Goal: Task Accomplishment & Management: Manage account settings

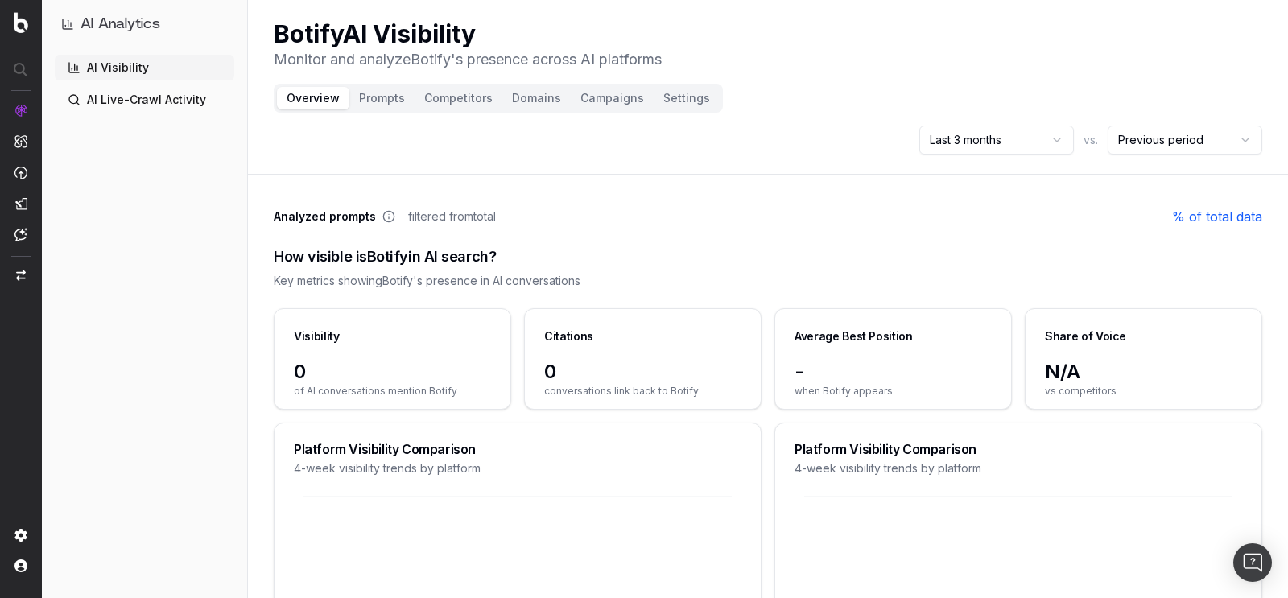
click at [607, 105] on button "Campaigns" at bounding box center [612, 98] width 83 height 23
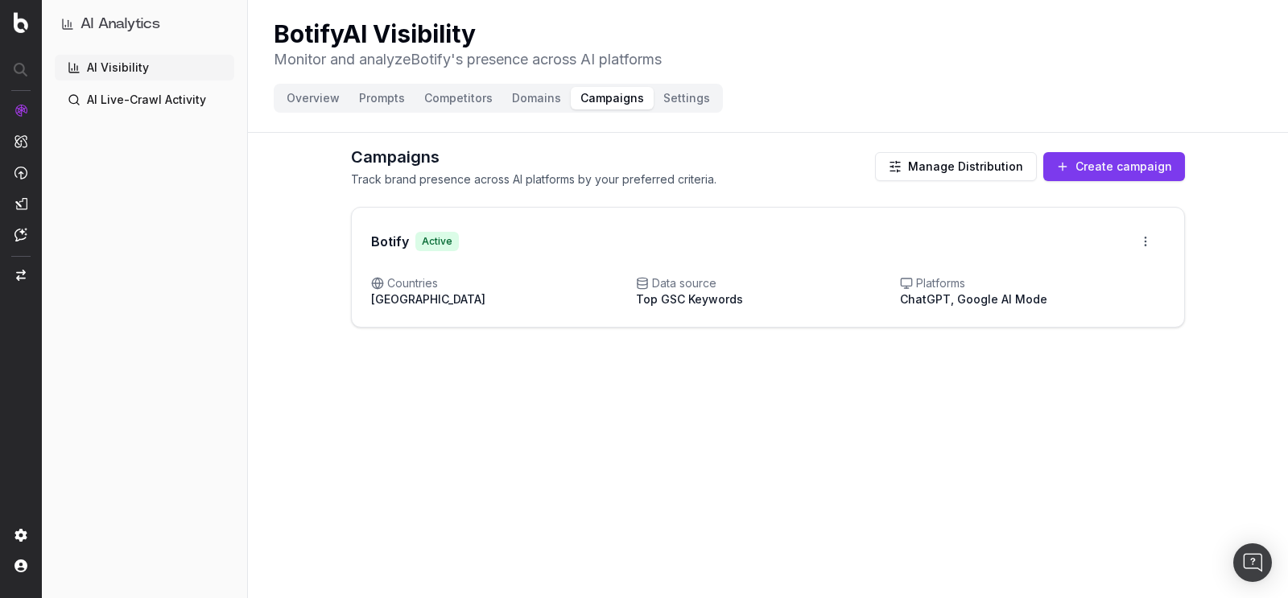
click at [299, 97] on button "Overview" at bounding box center [313, 98] width 72 height 23
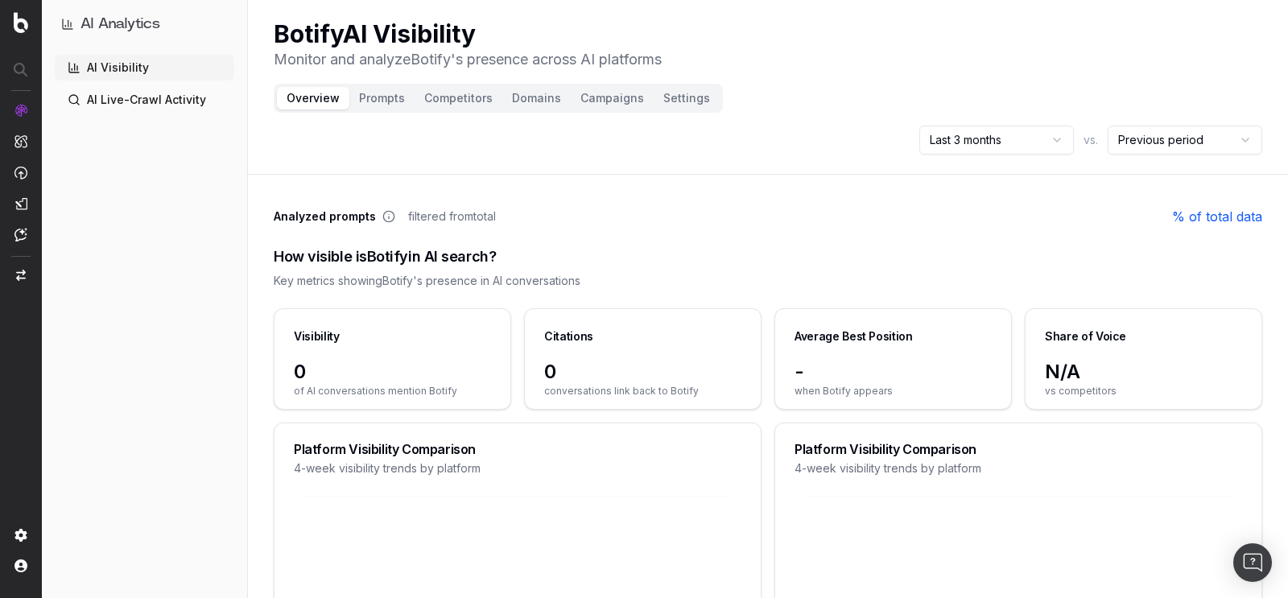
click at [383, 100] on button "Prompts" at bounding box center [381, 98] width 65 height 23
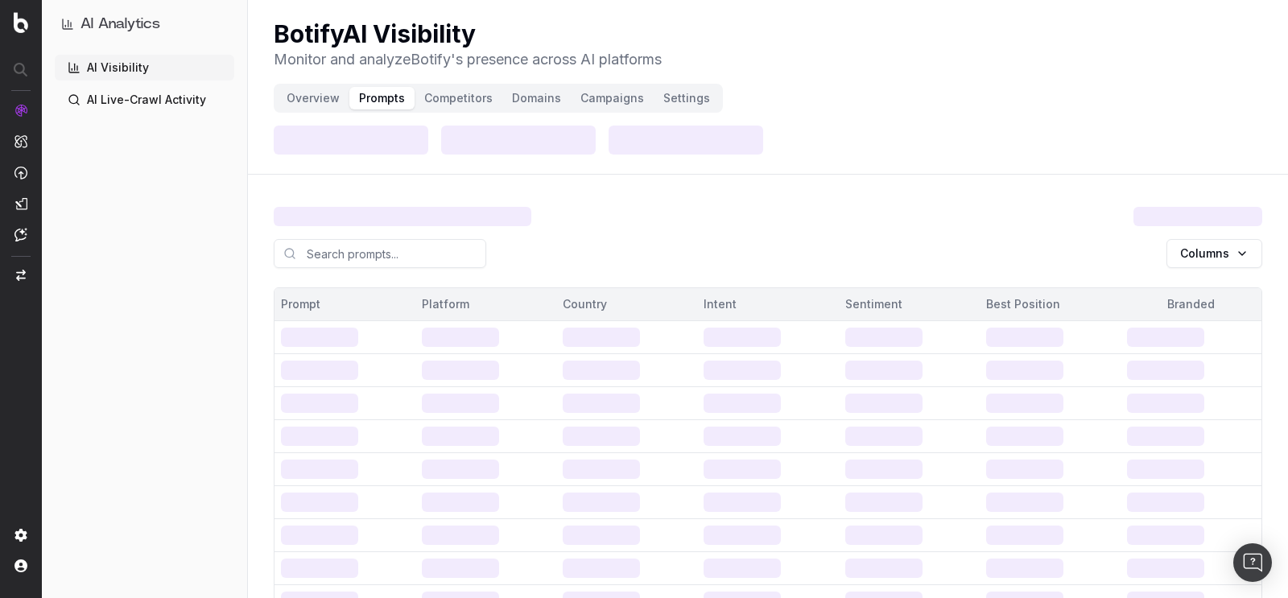
click at [383, 100] on button "Prompts" at bounding box center [381, 98] width 65 height 23
click at [303, 97] on button "Overview" at bounding box center [313, 98] width 72 height 23
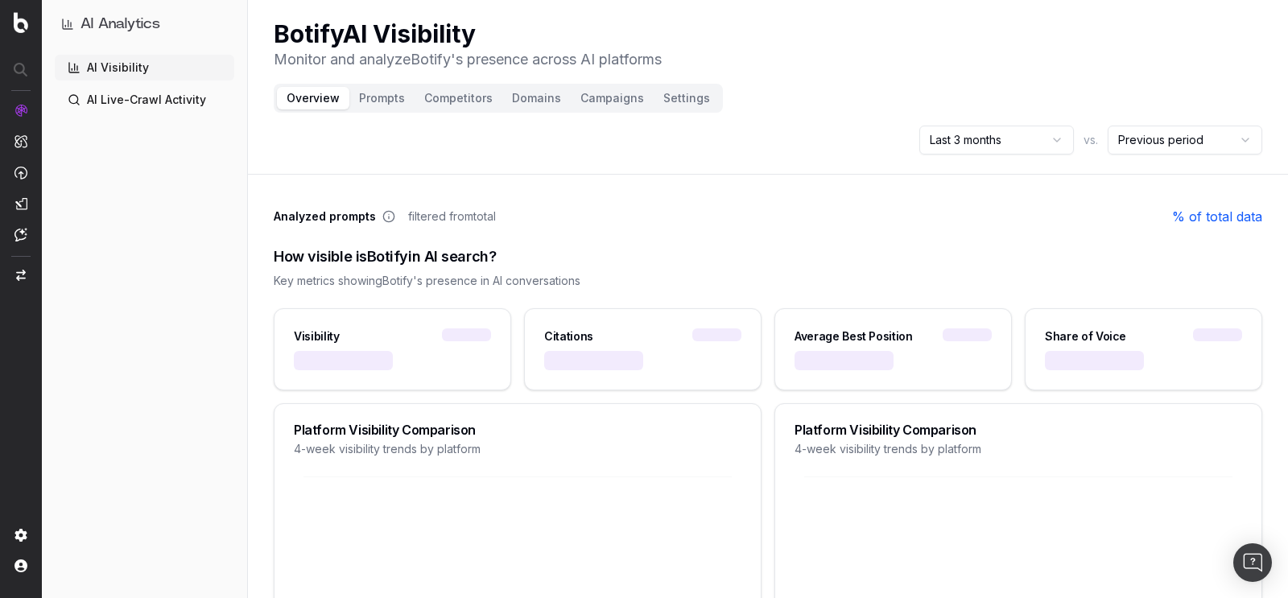
click at [603, 94] on button "Campaigns" at bounding box center [612, 98] width 83 height 23
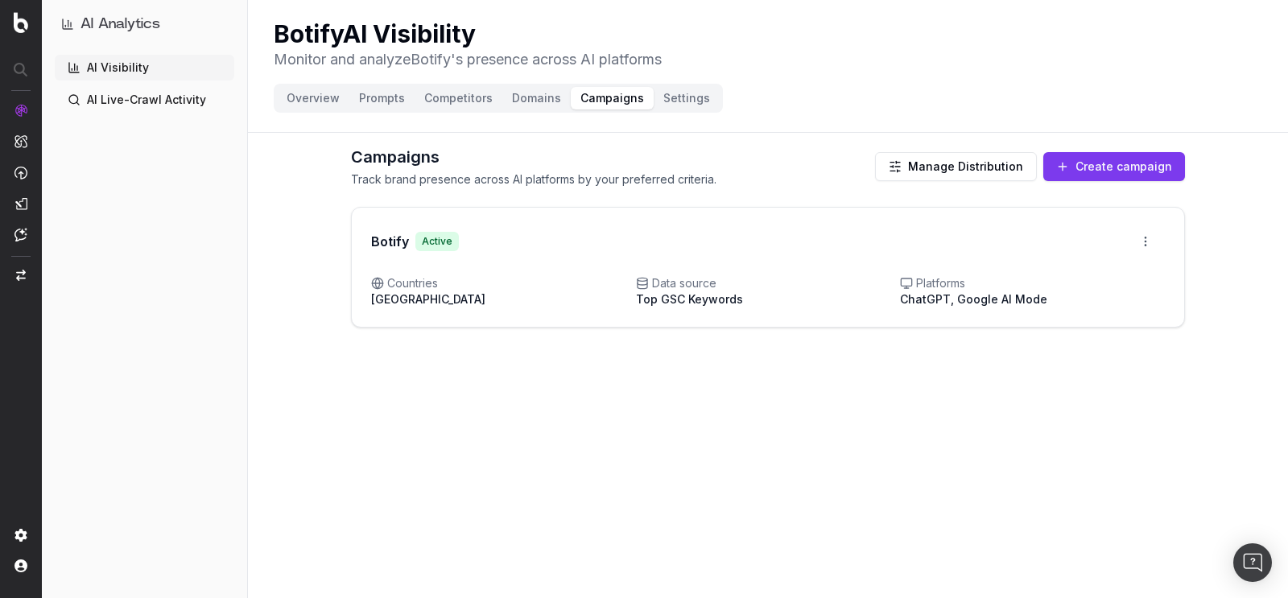
click at [1084, 163] on button "Create campaign" at bounding box center [1114, 166] width 142 height 29
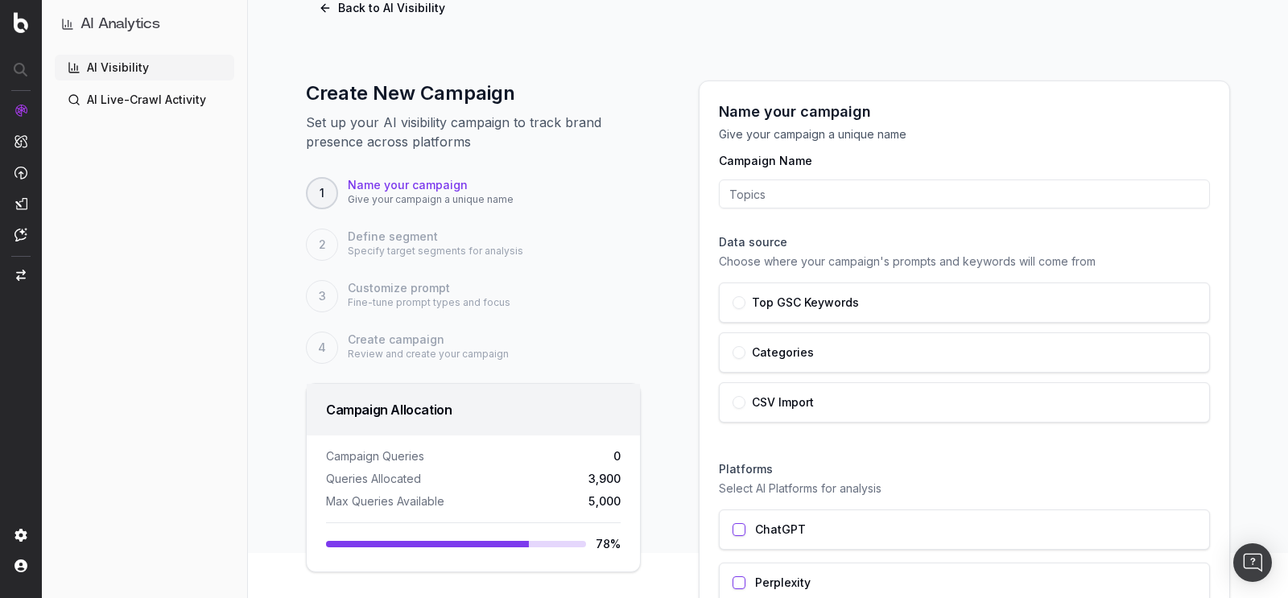
scroll to position [21, 0]
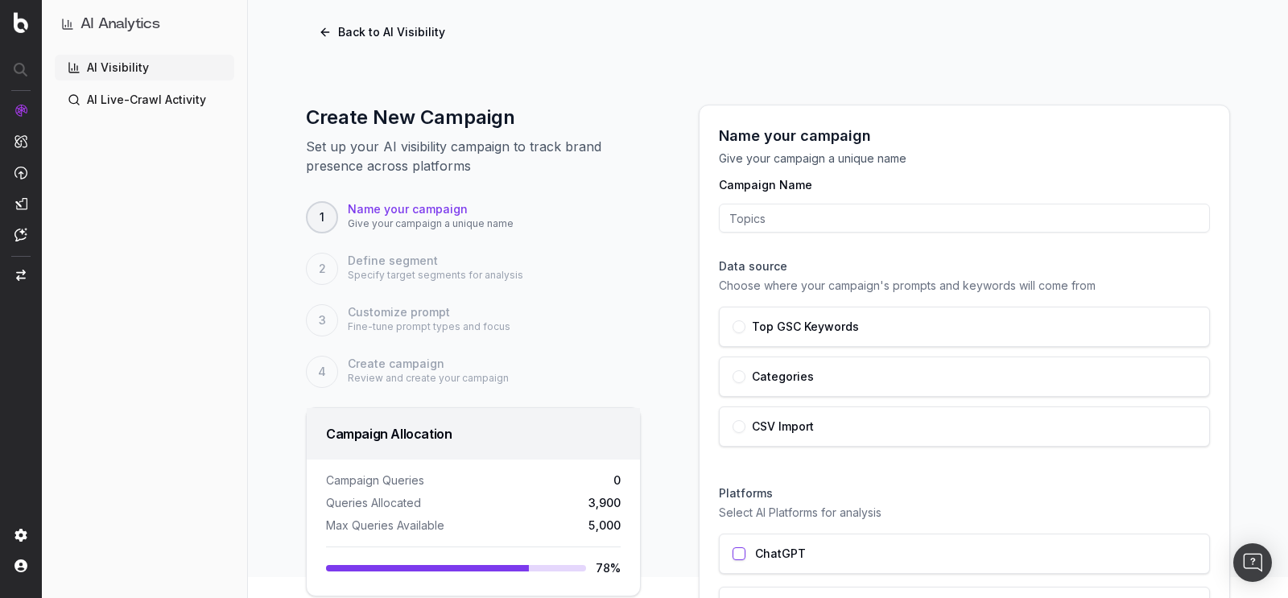
click at [818, 208] on input "Campaign Name" at bounding box center [964, 218] width 491 height 29
type input "Test"
click at [679, 276] on div "Name your campaign Give your campaign a unique name Campaign Name Test Data sou…" at bounding box center [964, 433] width 570 height 657
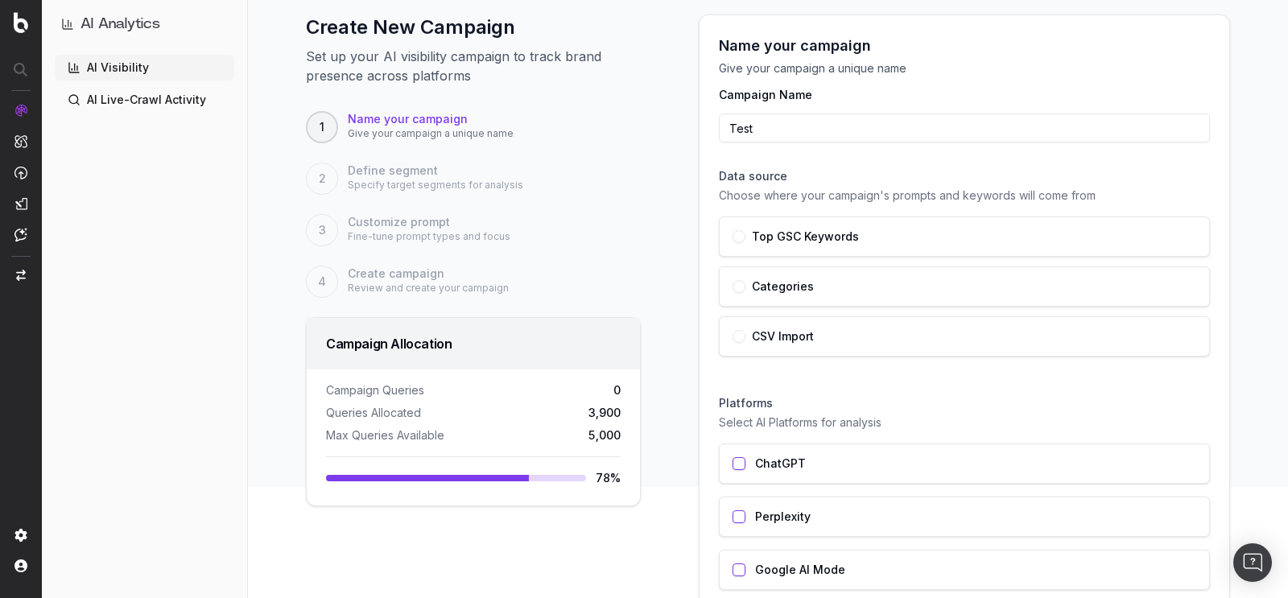
scroll to position [116, 0]
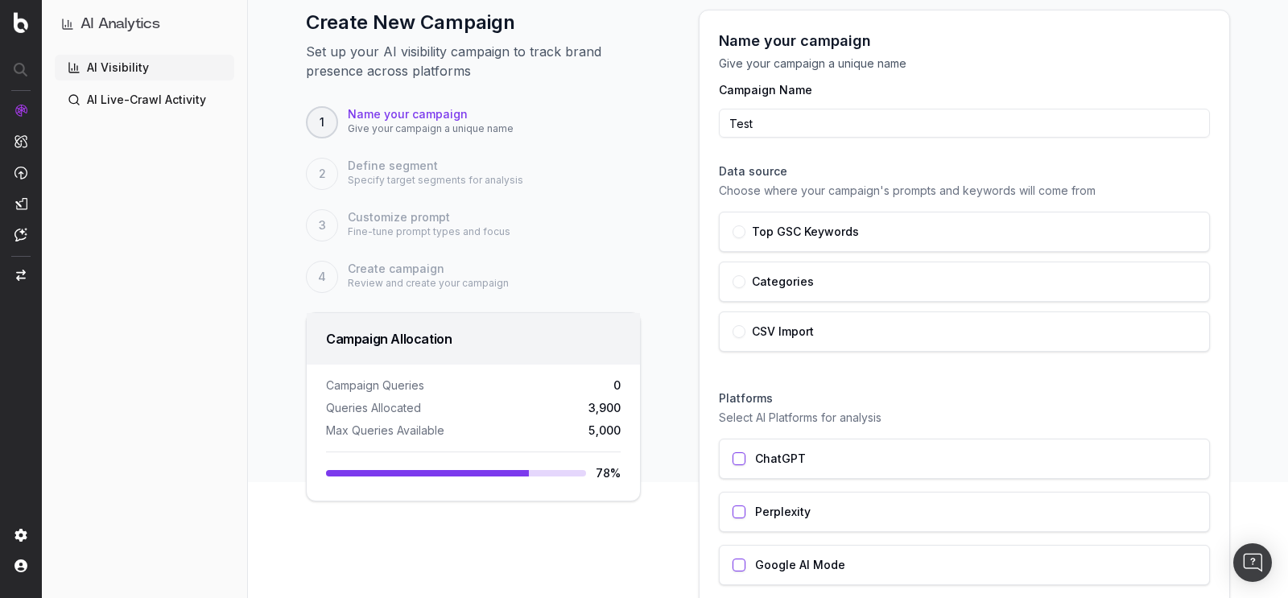
click at [749, 281] on div "Categories" at bounding box center [964, 281] width 464 height 13
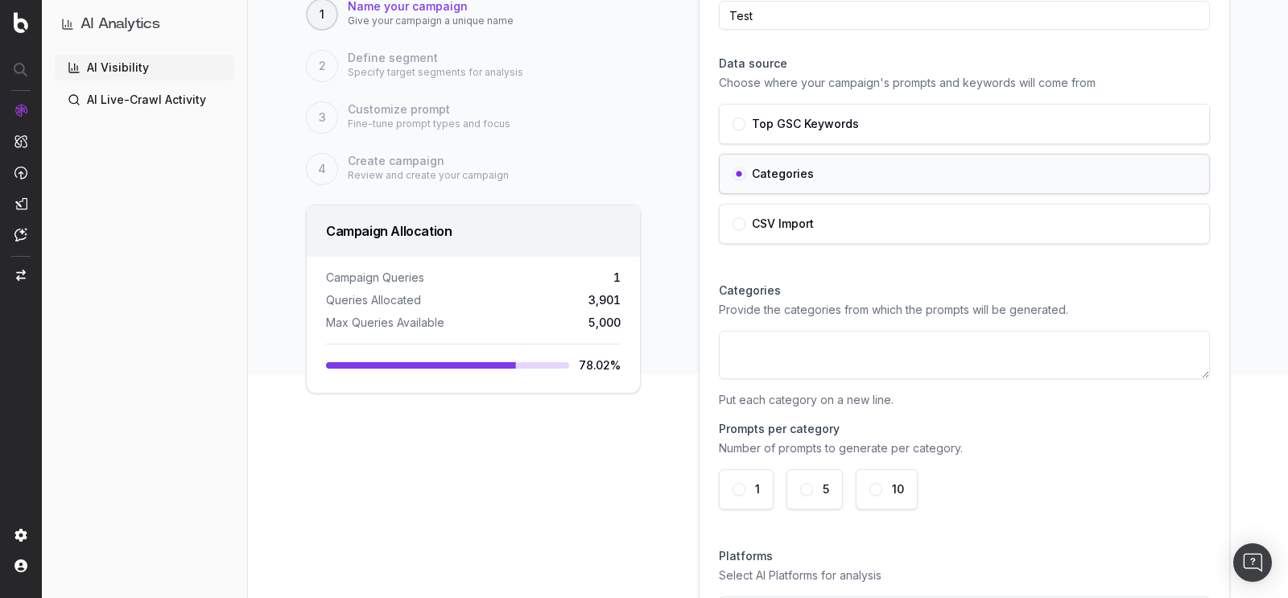
scroll to position [225, 0]
click at [774, 331] on textarea at bounding box center [964, 353] width 491 height 48
paste textarea "Fashion Accessories Home Decor Gadgets and Electronics Fitness Equipment Beauty…"
type textarea "Fashion Accessories Home Decor Gadgets and Electronics Fitness Equipment Beauty…"
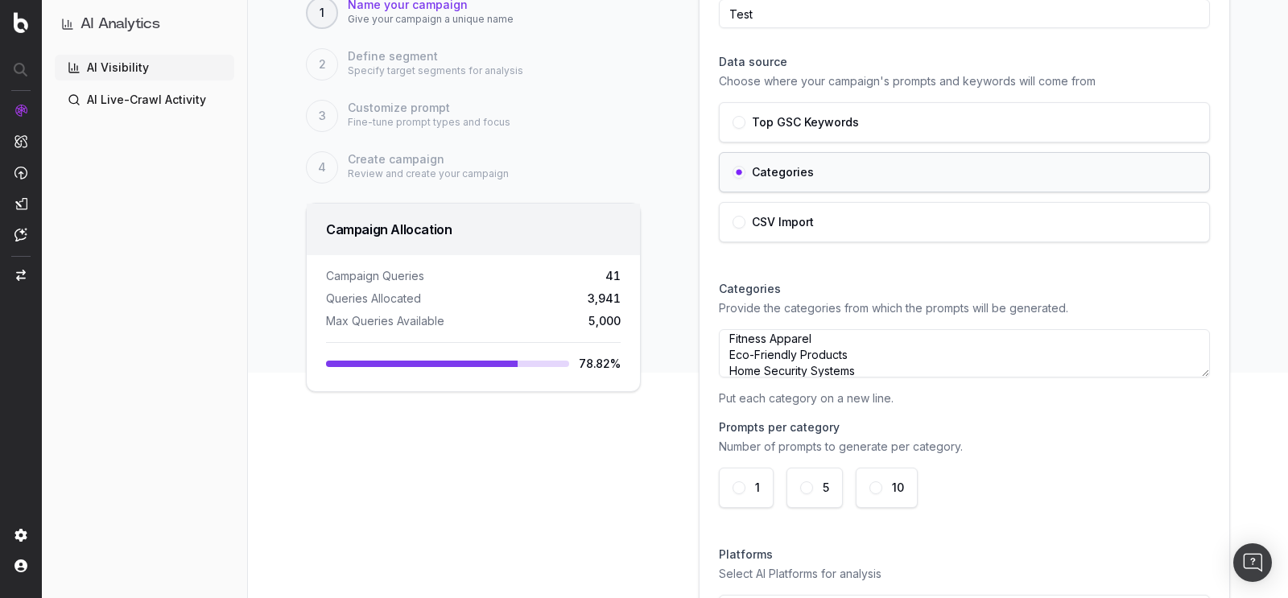
click at [991, 402] on p "Put each category on a new line." at bounding box center [964, 398] width 491 height 16
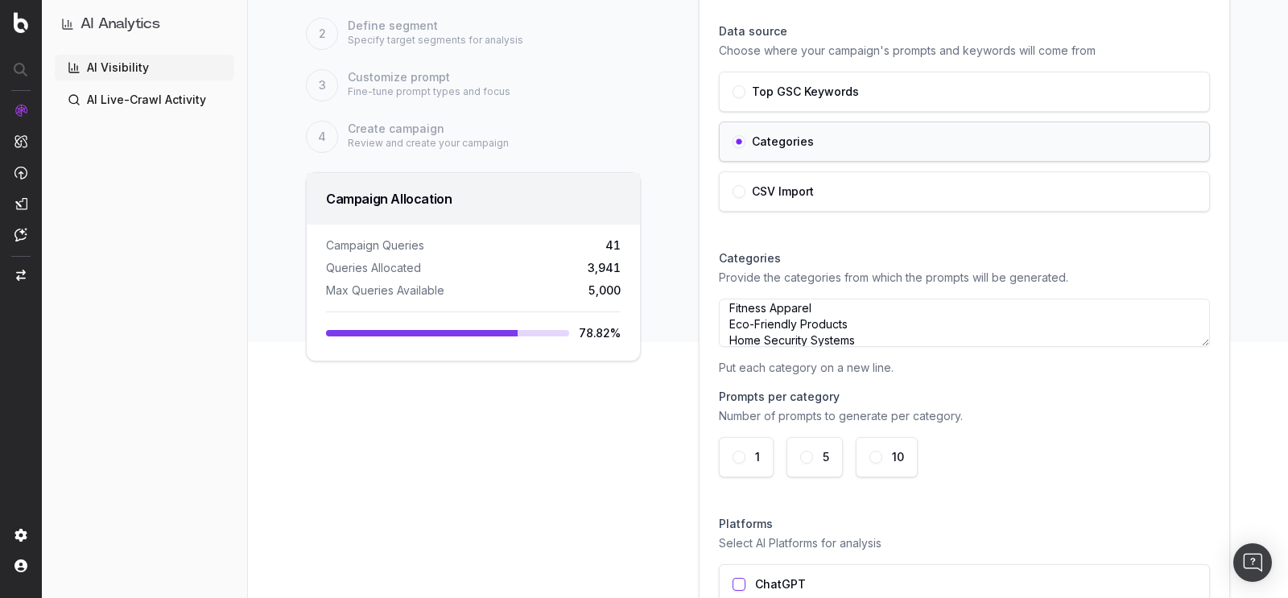
scroll to position [416, 0]
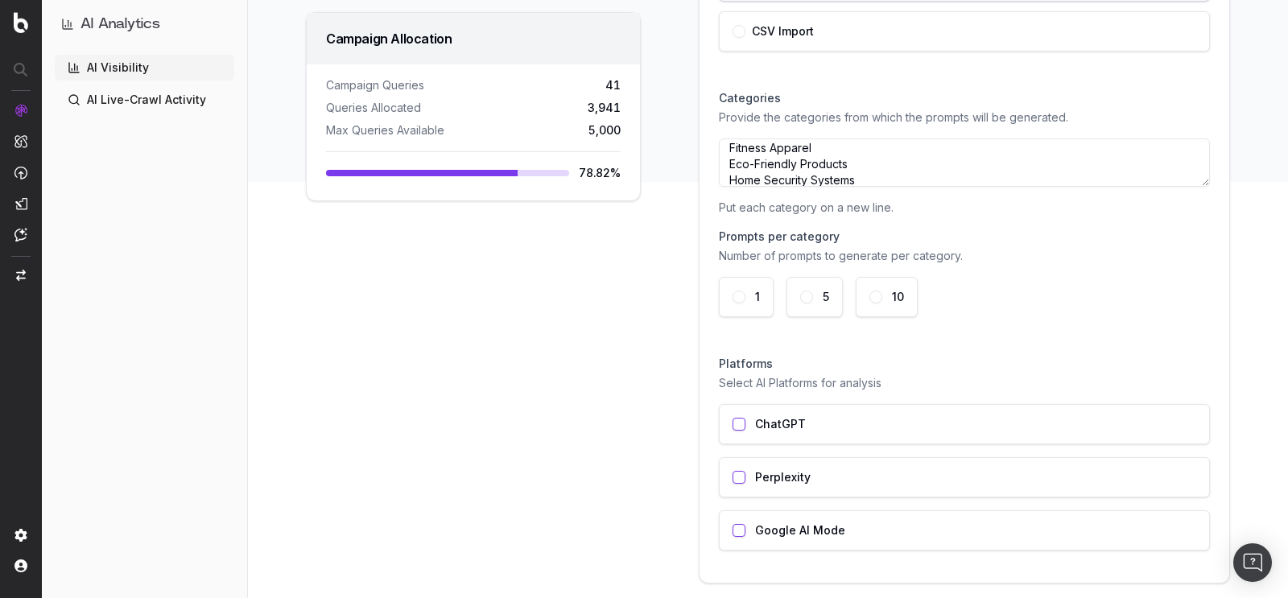
click at [810, 308] on div "5" at bounding box center [814, 297] width 56 height 40
click at [637, 323] on div "Create New Campaign Set up your AI visibility campaign to track brand presence …" at bounding box center [472, 170] width 373 height 922
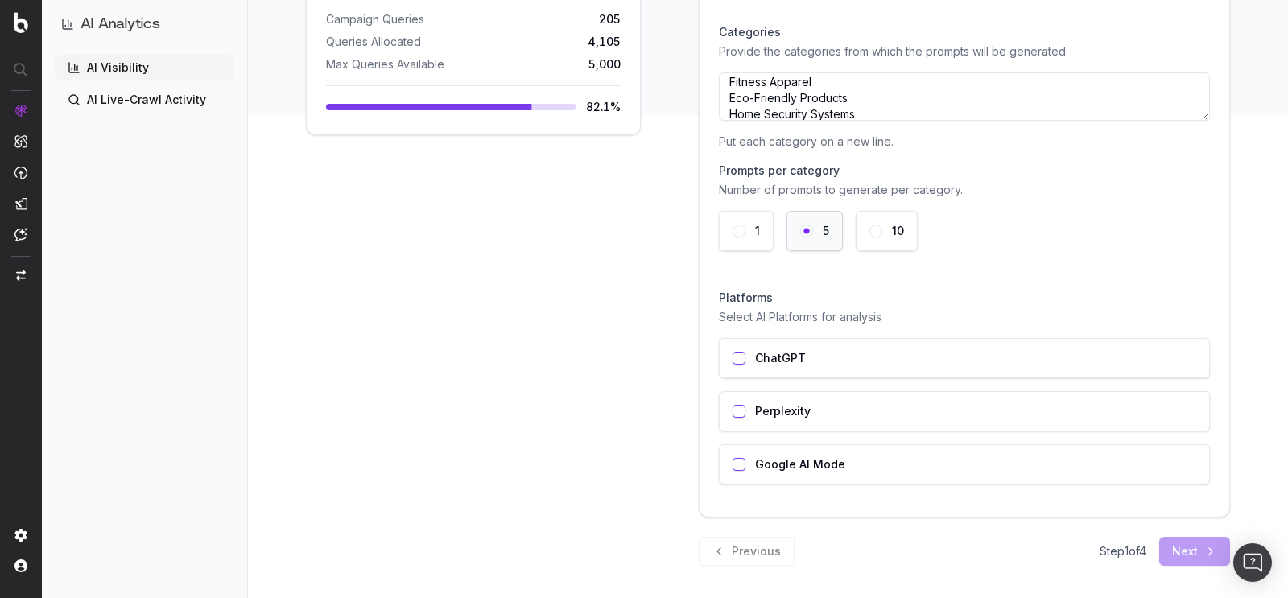
click at [742, 367] on div "ChatGPT" at bounding box center [964, 358] width 491 height 40
click at [734, 420] on div "Perplexity" at bounding box center [964, 411] width 491 height 40
click at [733, 465] on div "Google AI Mode" at bounding box center [964, 464] width 491 height 40
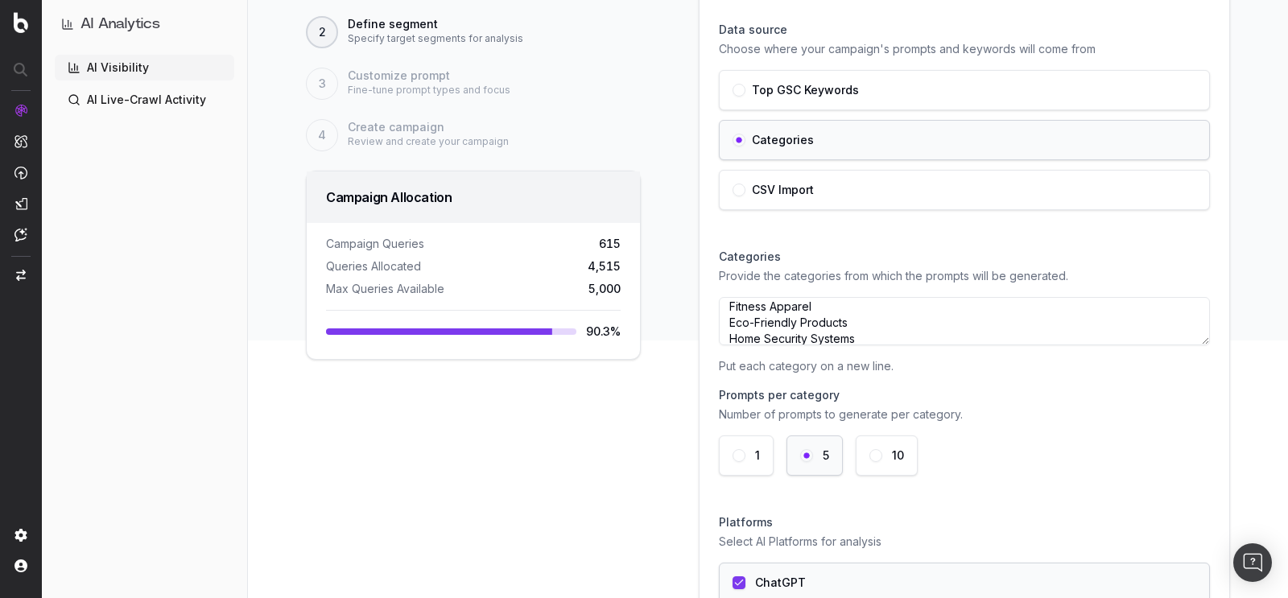
scroll to position [171, 0]
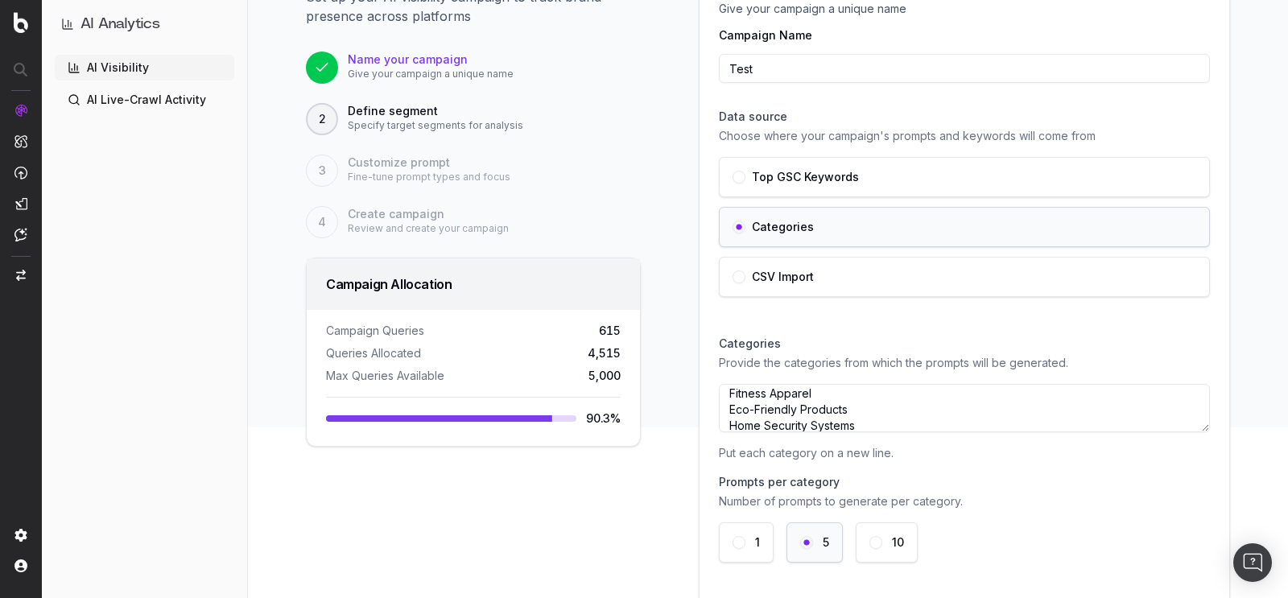
click at [594, 377] on span "5,000" at bounding box center [604, 376] width 32 height 16
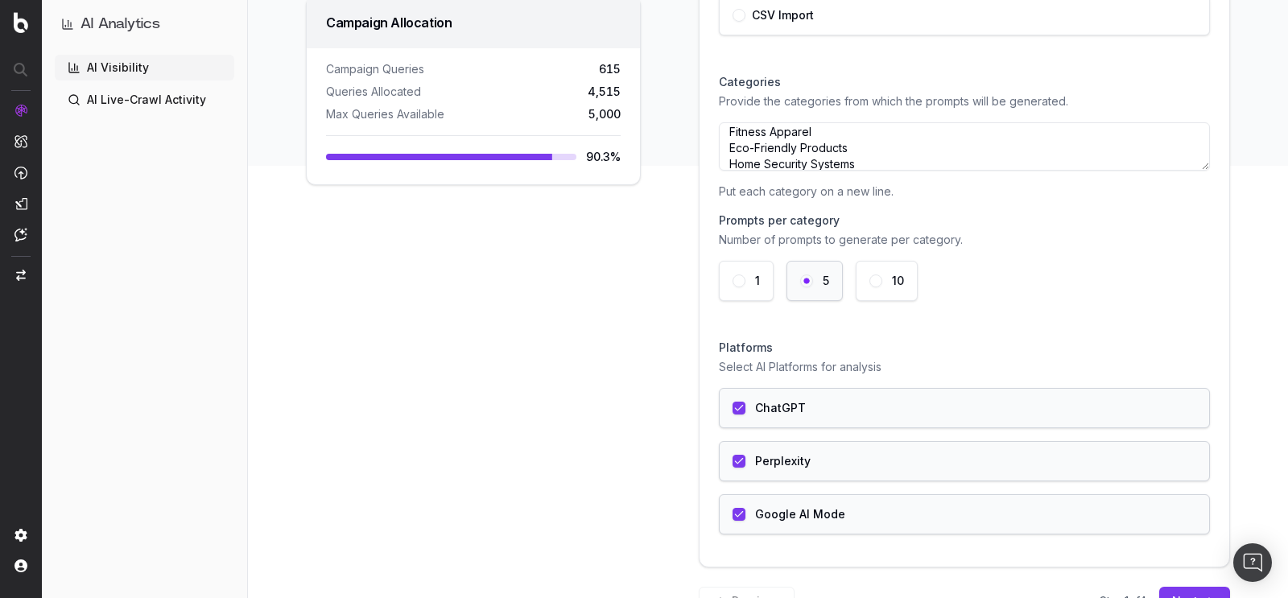
scroll to position [482, 0]
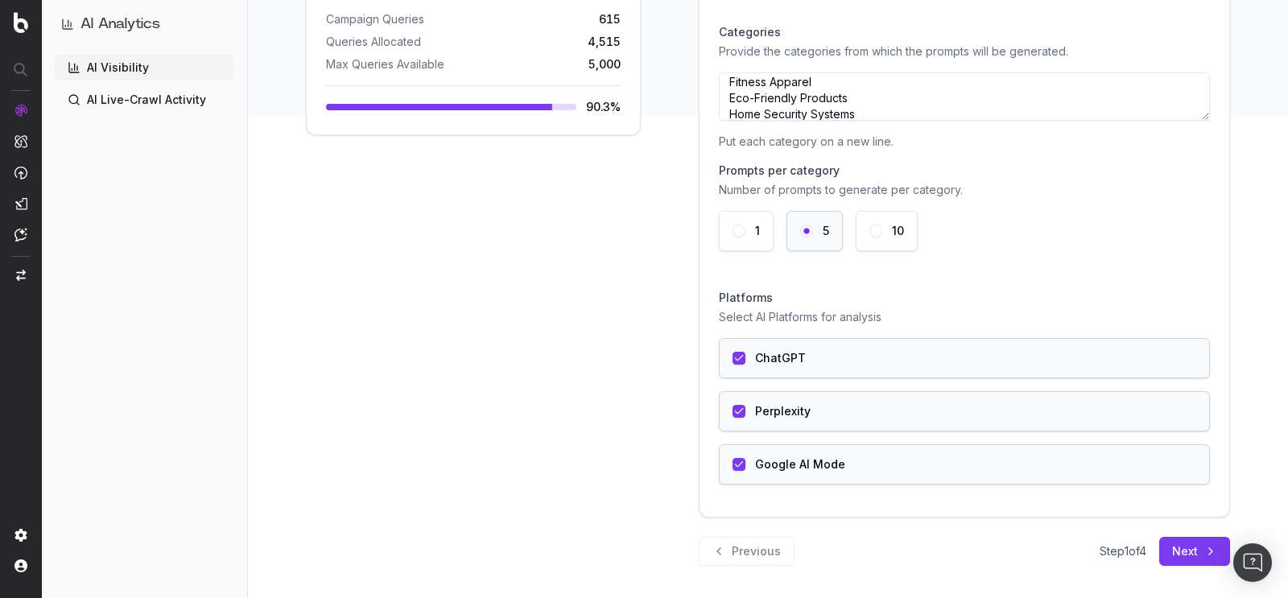
click at [1173, 547] on button "Next" at bounding box center [1194, 551] width 71 height 29
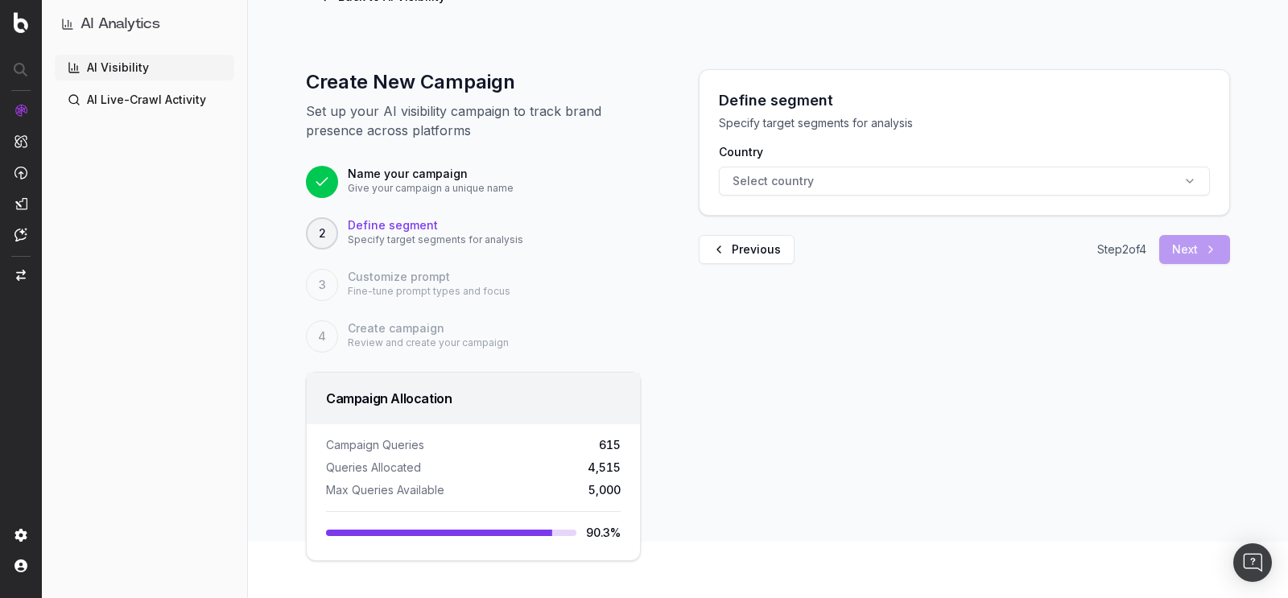
click at [748, 175] on span "Select country" at bounding box center [772, 181] width 81 height 16
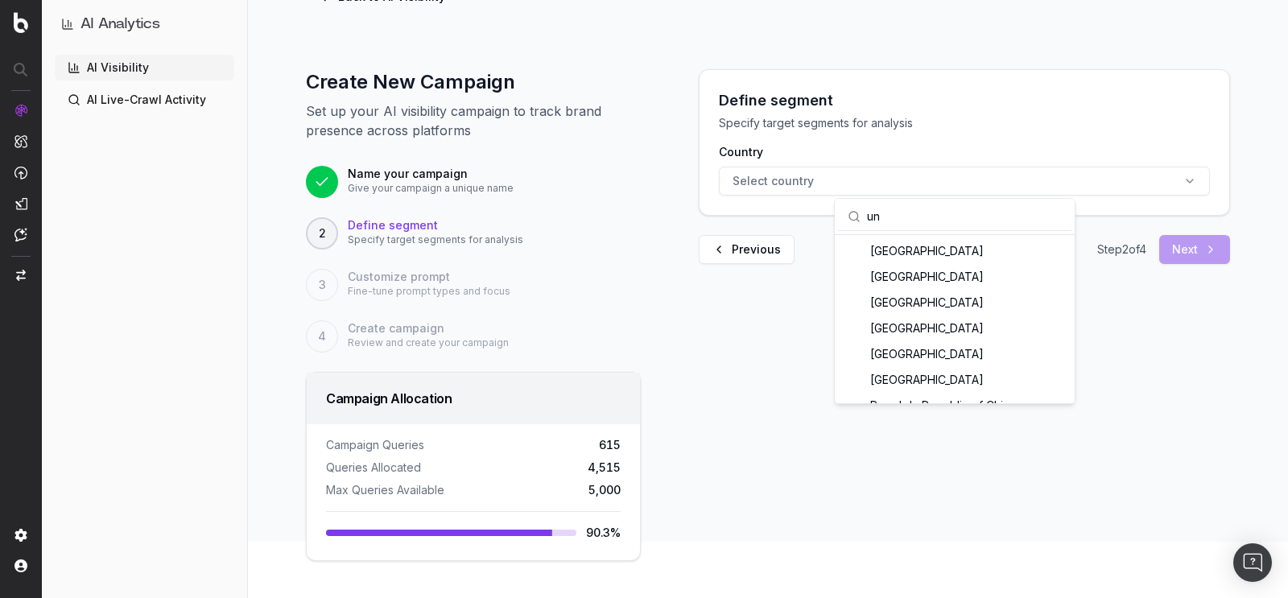
type input "u"
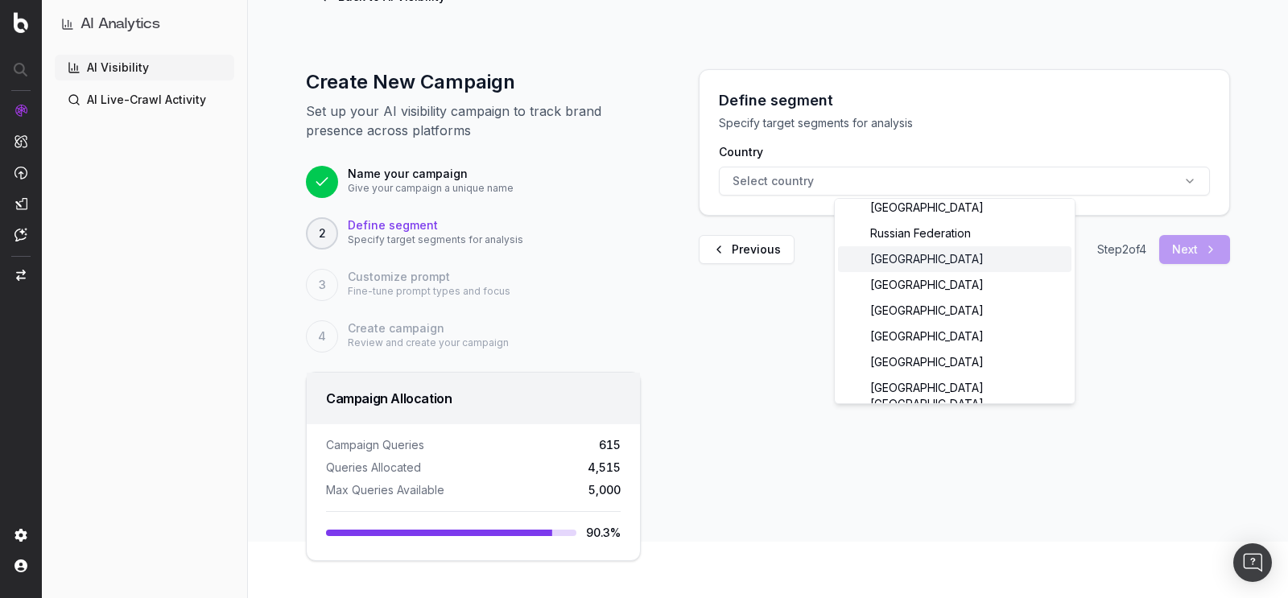
scroll to position [59, 0]
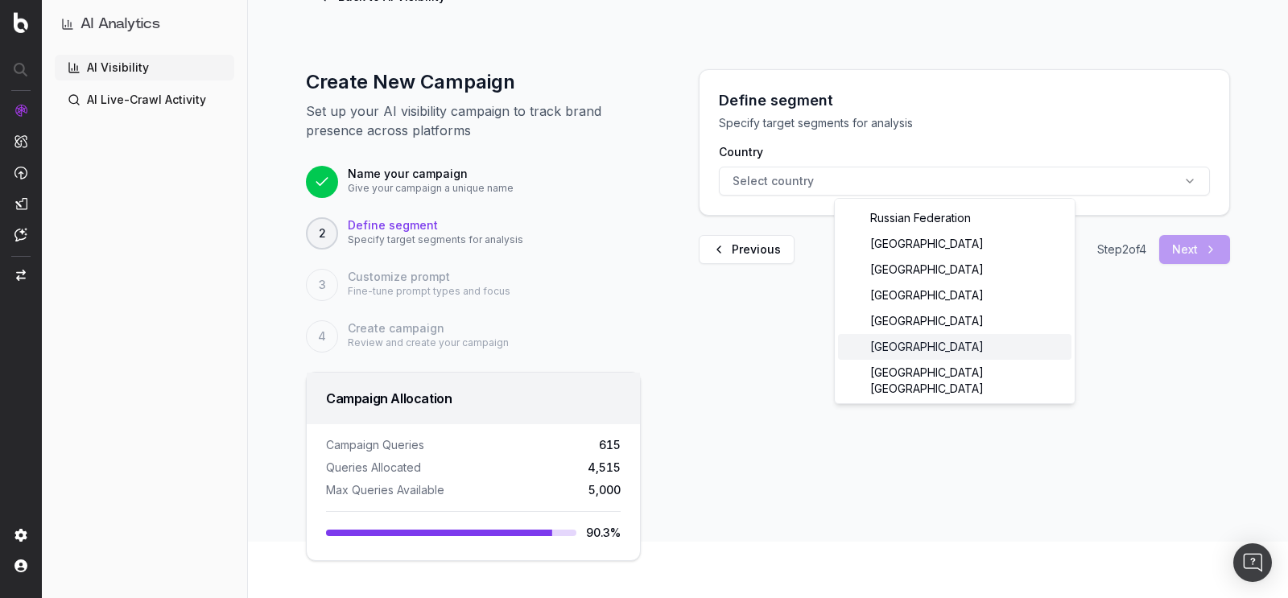
type input "unit"
click at [1000, 344] on div "[GEOGRAPHIC_DATA]" at bounding box center [954, 347] width 233 height 26
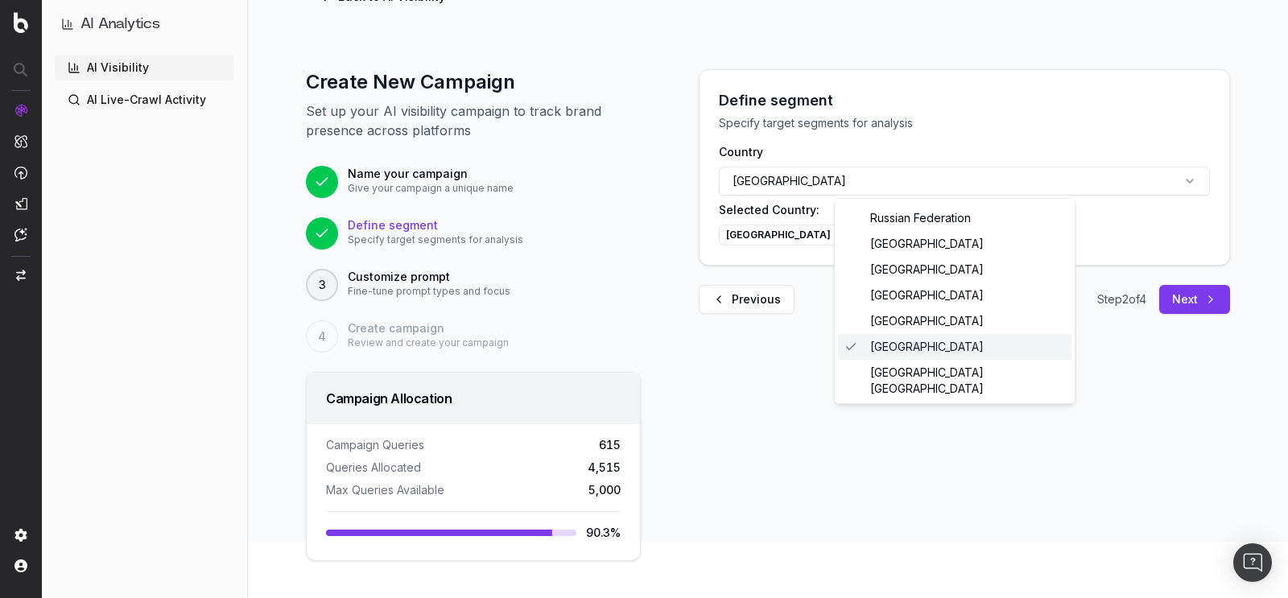
click at [817, 345] on div "Define segment Specify target segments for analysis Country [GEOGRAPHIC_DATA] S…" at bounding box center [964, 315] width 570 height 492
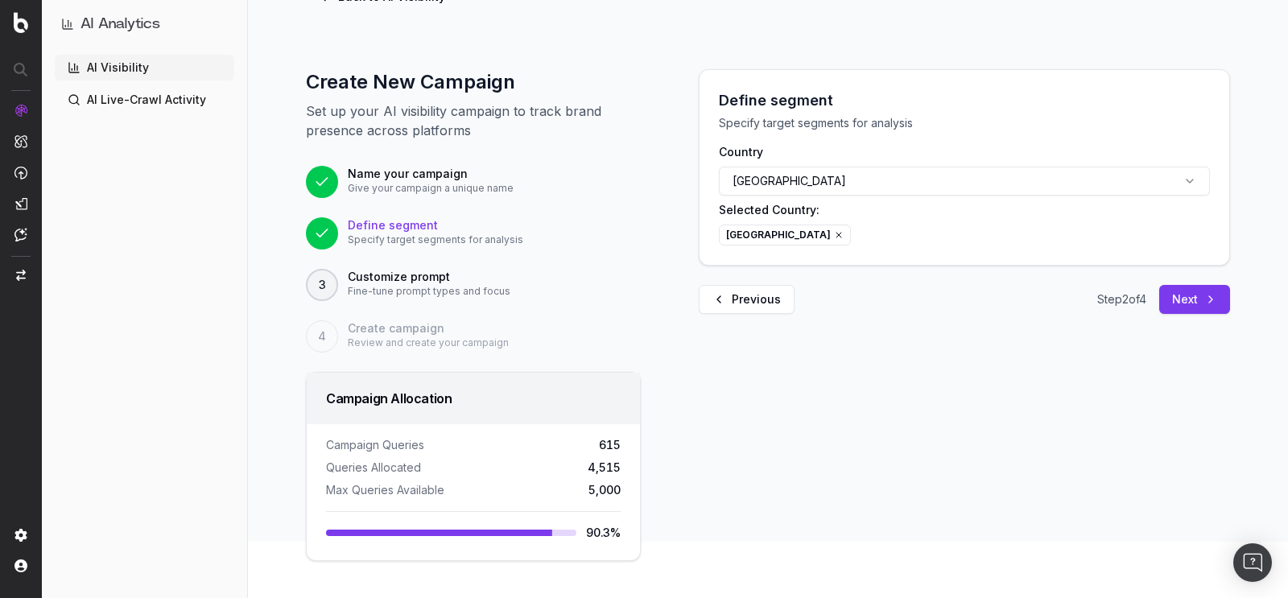
click at [900, 185] on button "[GEOGRAPHIC_DATA]" at bounding box center [964, 181] width 491 height 29
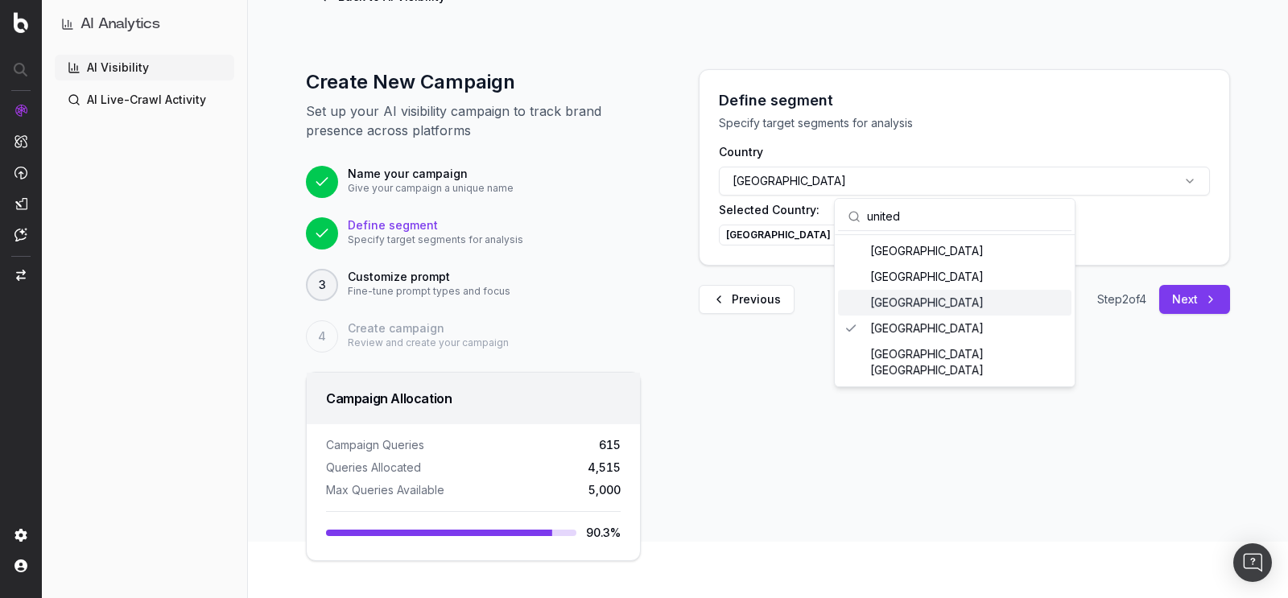
type input "united"
click at [983, 304] on div "[GEOGRAPHIC_DATA]" at bounding box center [954, 303] width 233 height 26
click at [820, 405] on div "Define segment Specify target segments for analysis Country [GEOGRAPHIC_DATA] S…" at bounding box center [964, 315] width 570 height 492
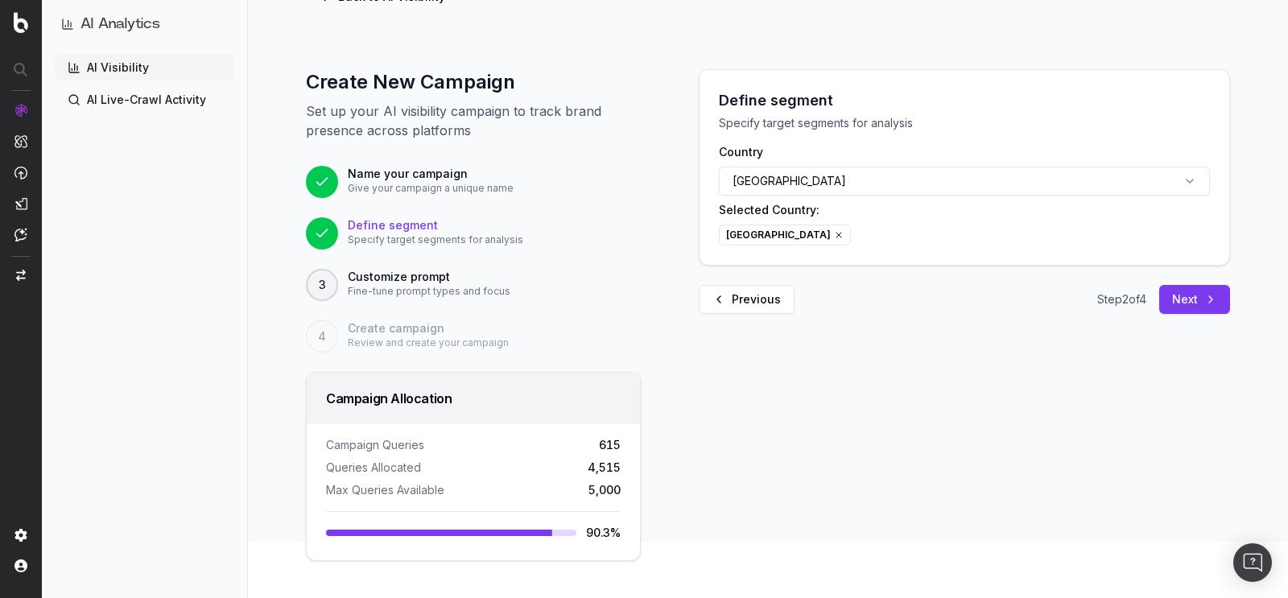
click at [906, 170] on button "[GEOGRAPHIC_DATA]" at bounding box center [964, 181] width 491 height 29
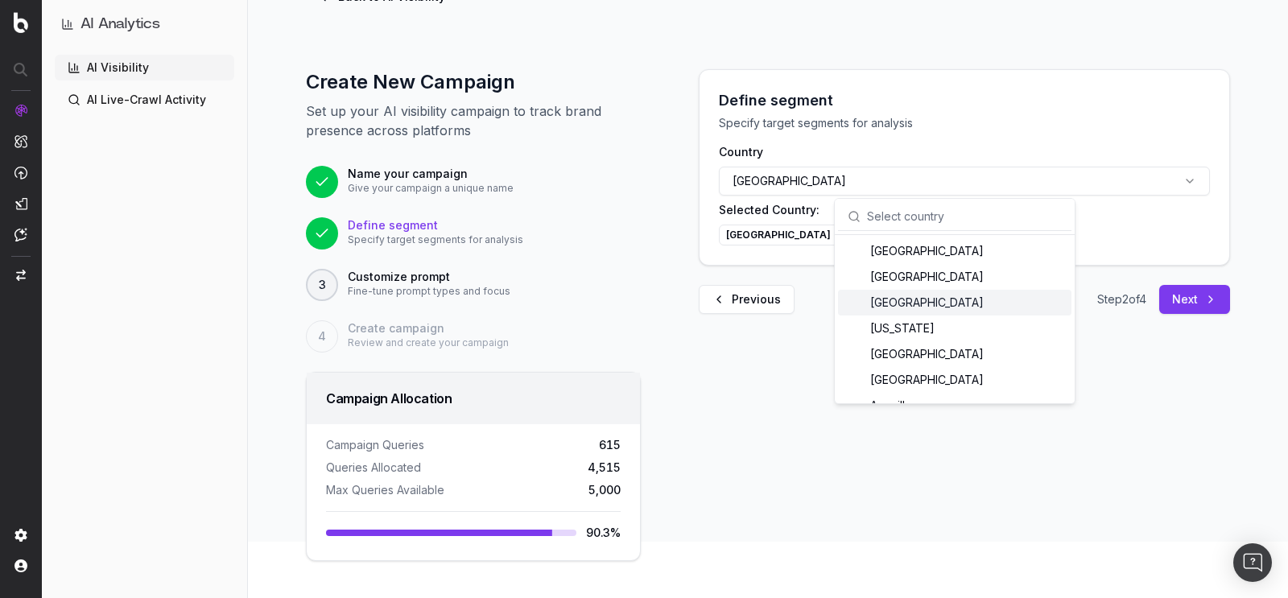
click at [779, 332] on div "Define segment Specify target segments for analysis Country [GEOGRAPHIC_DATA] S…" at bounding box center [964, 315] width 570 height 492
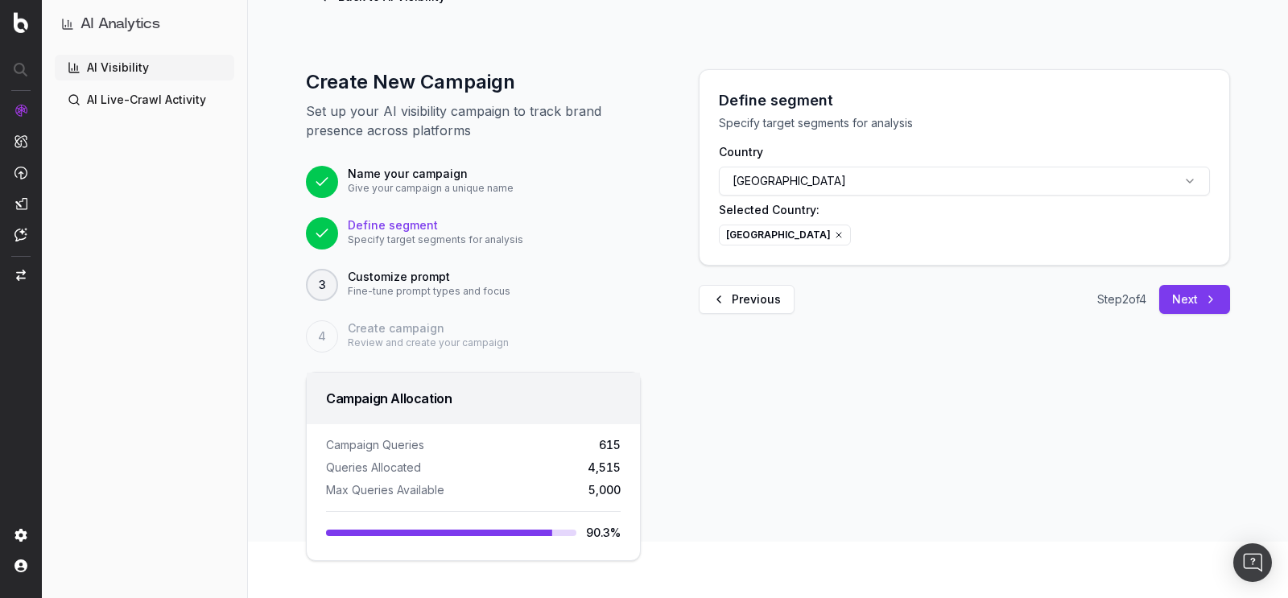
click at [843, 233] on icon at bounding box center [839, 235] width 10 height 10
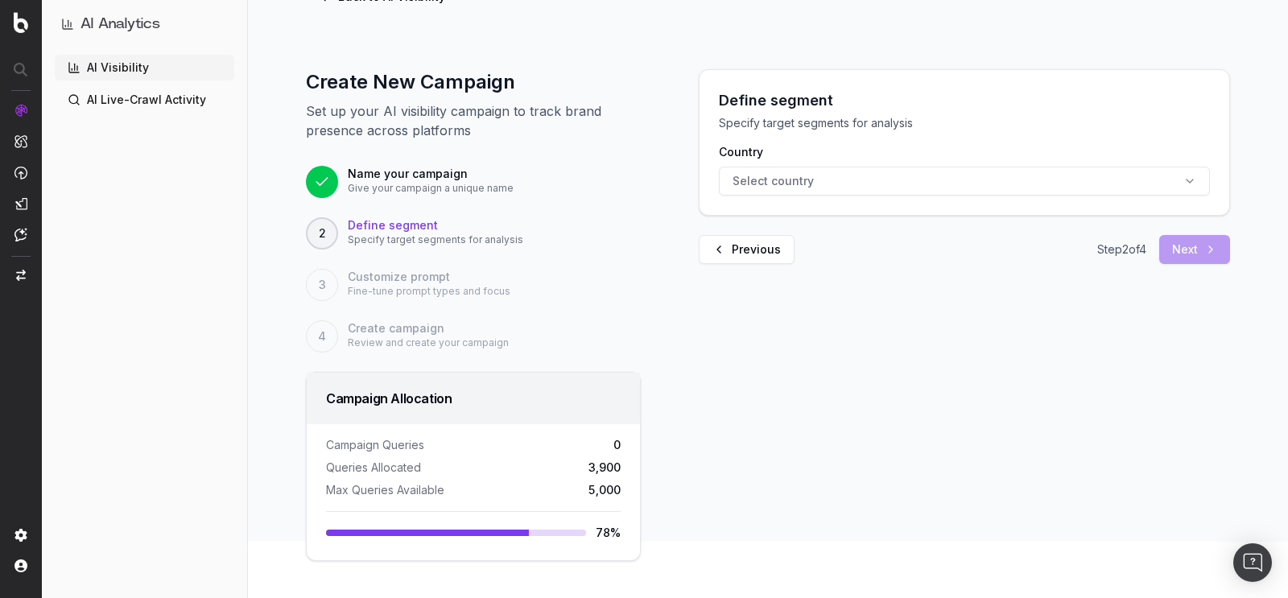
click at [835, 162] on div "Country Select country" at bounding box center [964, 170] width 491 height 52
click at [835, 179] on button "Select country" at bounding box center [964, 181] width 491 height 29
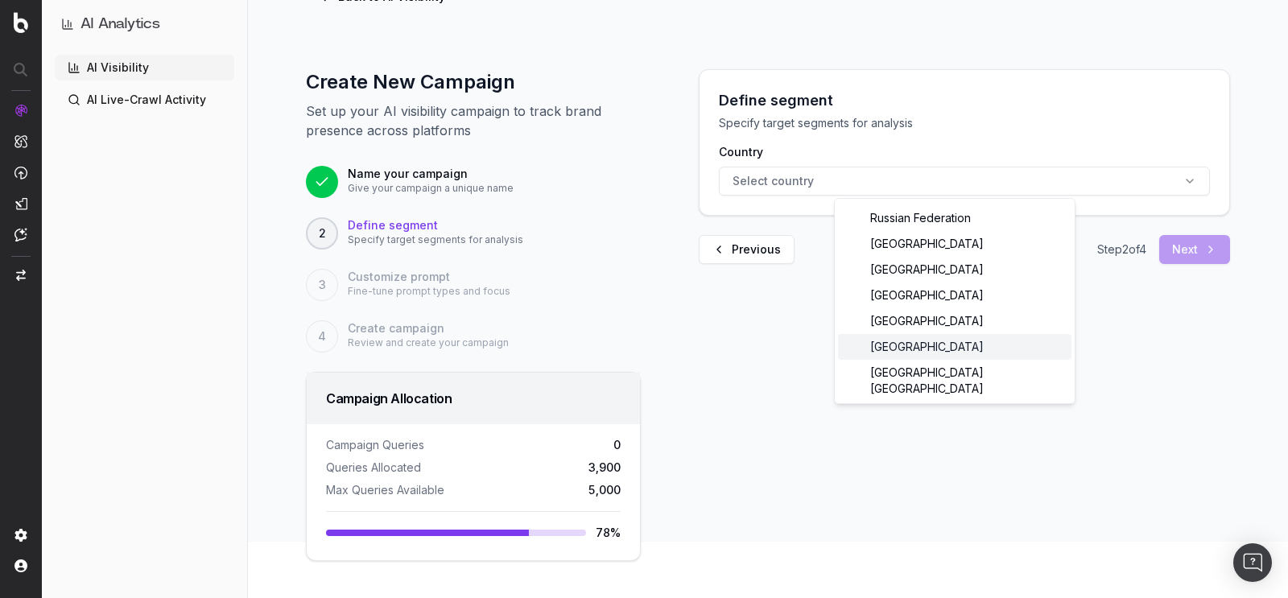
type input "unit"
click at [940, 341] on div "[GEOGRAPHIC_DATA]" at bounding box center [954, 347] width 233 height 26
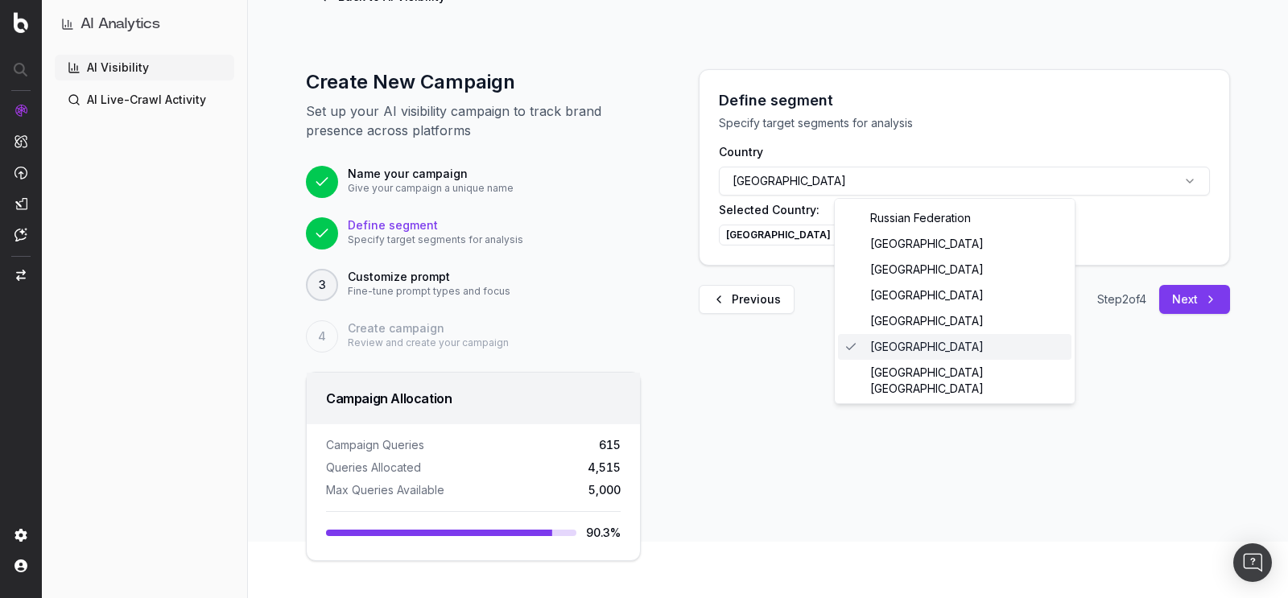
click at [796, 336] on div "Define segment Specify target segments for analysis Country [GEOGRAPHIC_DATA] S…" at bounding box center [964, 315] width 570 height 492
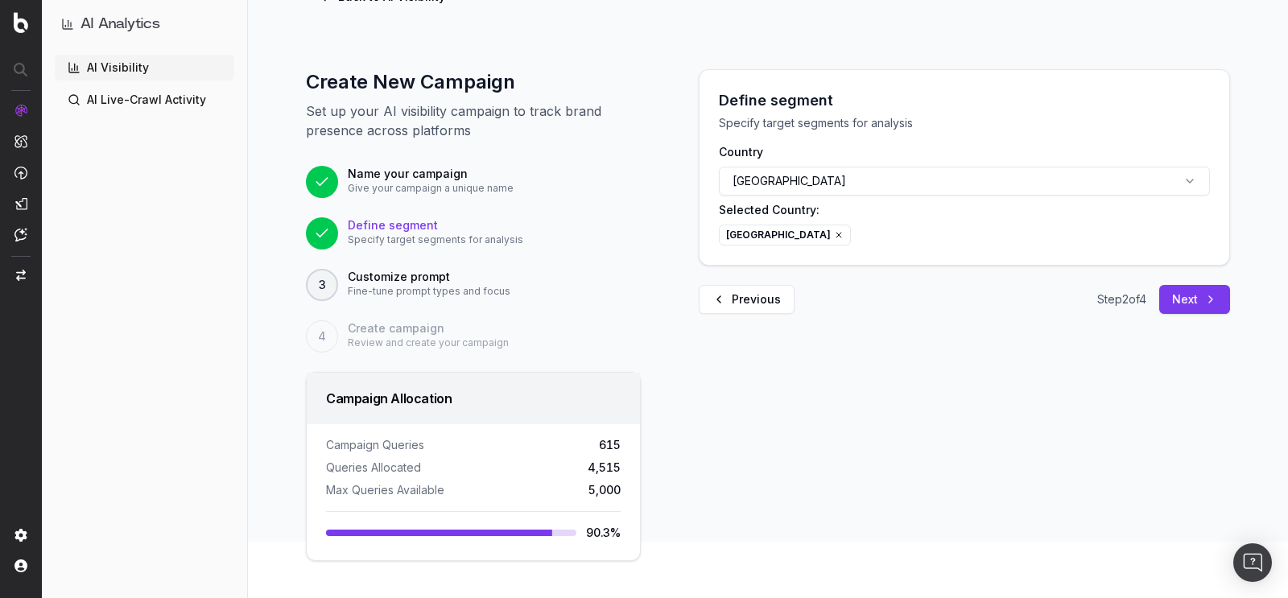
click at [929, 252] on div "Define segment Specify target segments for analysis Country [GEOGRAPHIC_DATA] S…" at bounding box center [964, 167] width 530 height 195
click at [1170, 291] on button "Next" at bounding box center [1194, 299] width 71 height 29
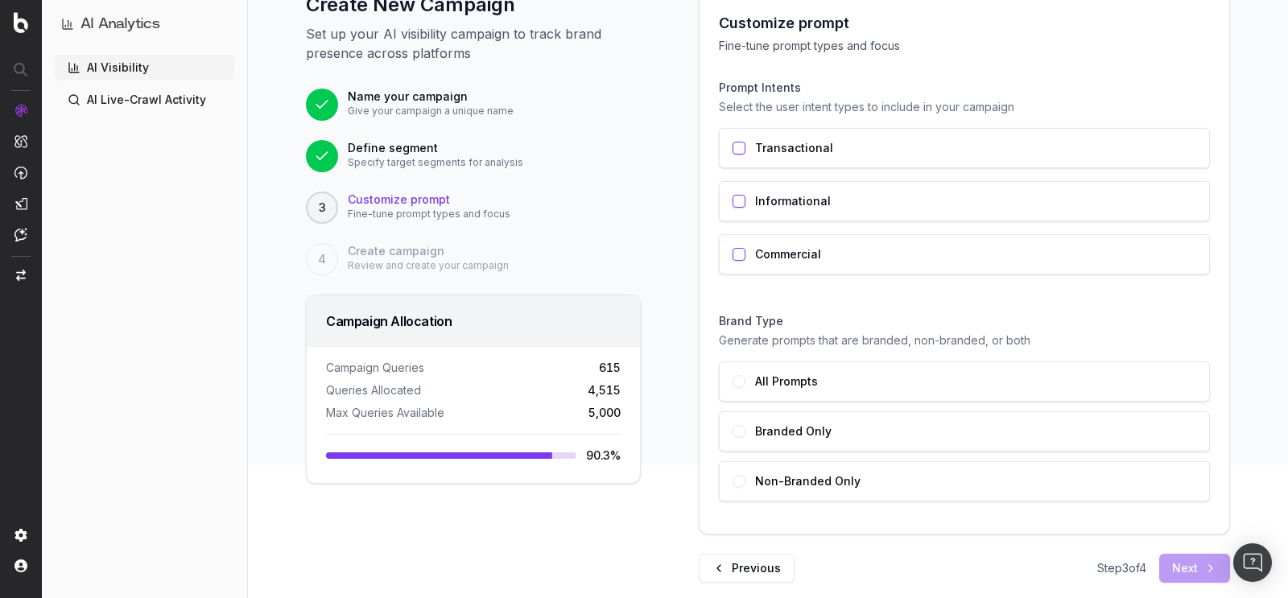
scroll to position [134, 0]
click at [727, 139] on div "Transactional" at bounding box center [964, 148] width 491 height 40
click at [732, 195] on button "button" at bounding box center [738, 201] width 13 height 13
click at [735, 248] on button "button" at bounding box center [738, 254] width 13 height 13
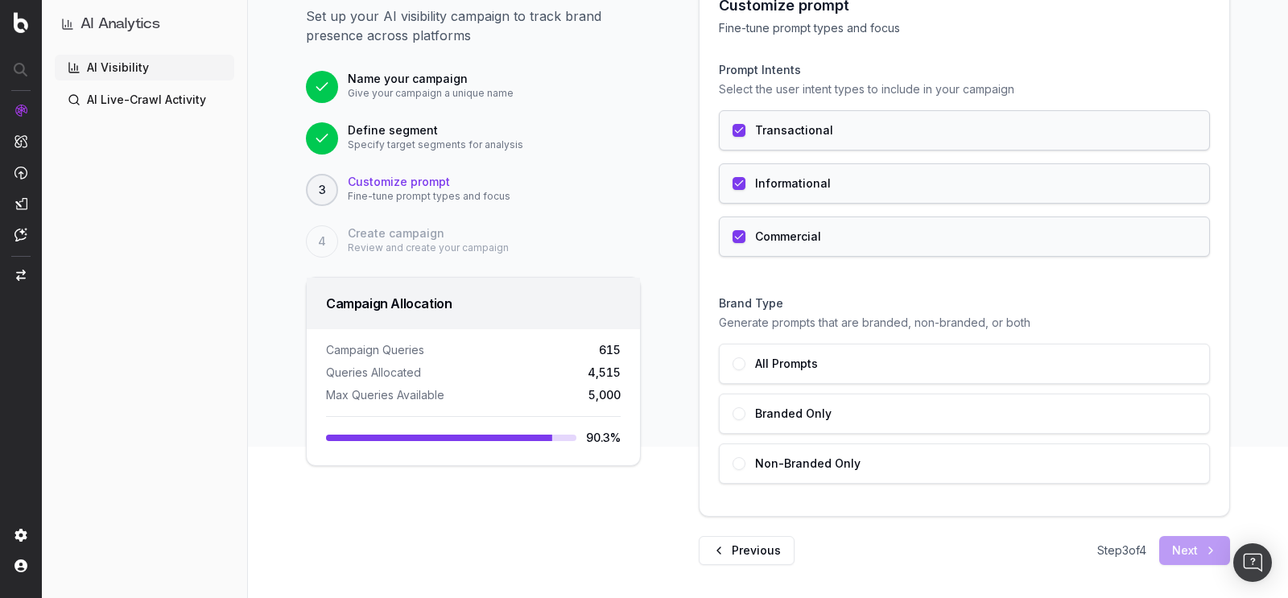
click at [739, 356] on div "All Prompts" at bounding box center [964, 364] width 491 height 40
click at [740, 408] on div "Branded Only" at bounding box center [964, 414] width 491 height 40
click at [740, 360] on div "All Prompts" at bounding box center [964, 364] width 491 height 40
click at [1174, 547] on button "Next" at bounding box center [1194, 550] width 71 height 29
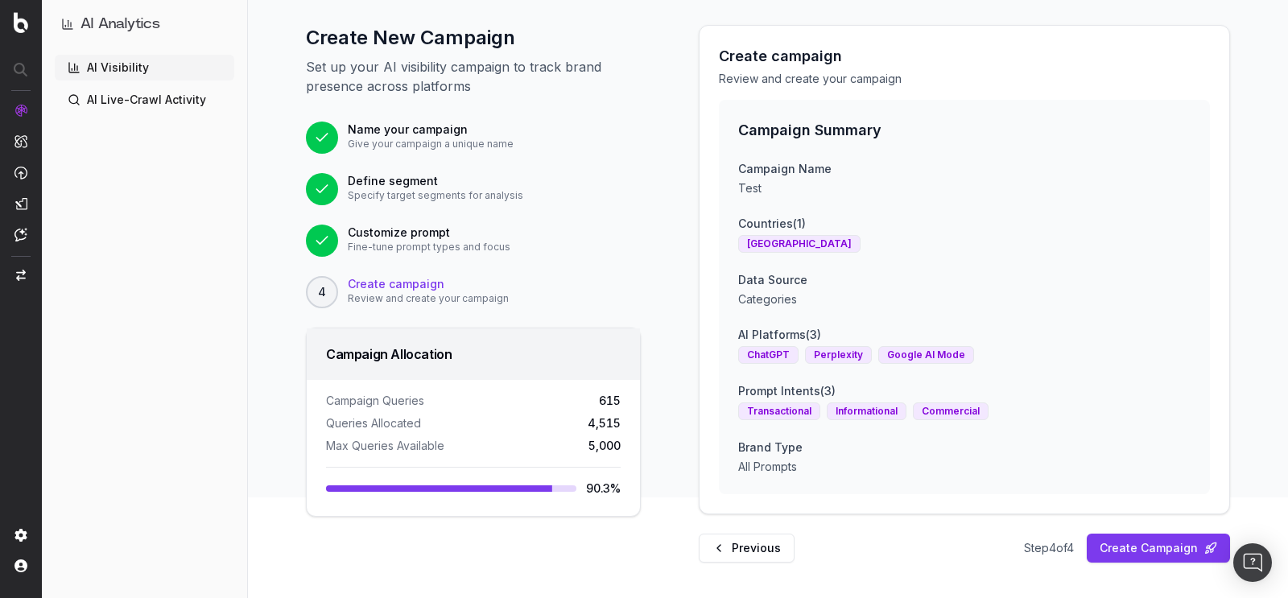
click at [756, 554] on button "Previous" at bounding box center [747, 548] width 96 height 29
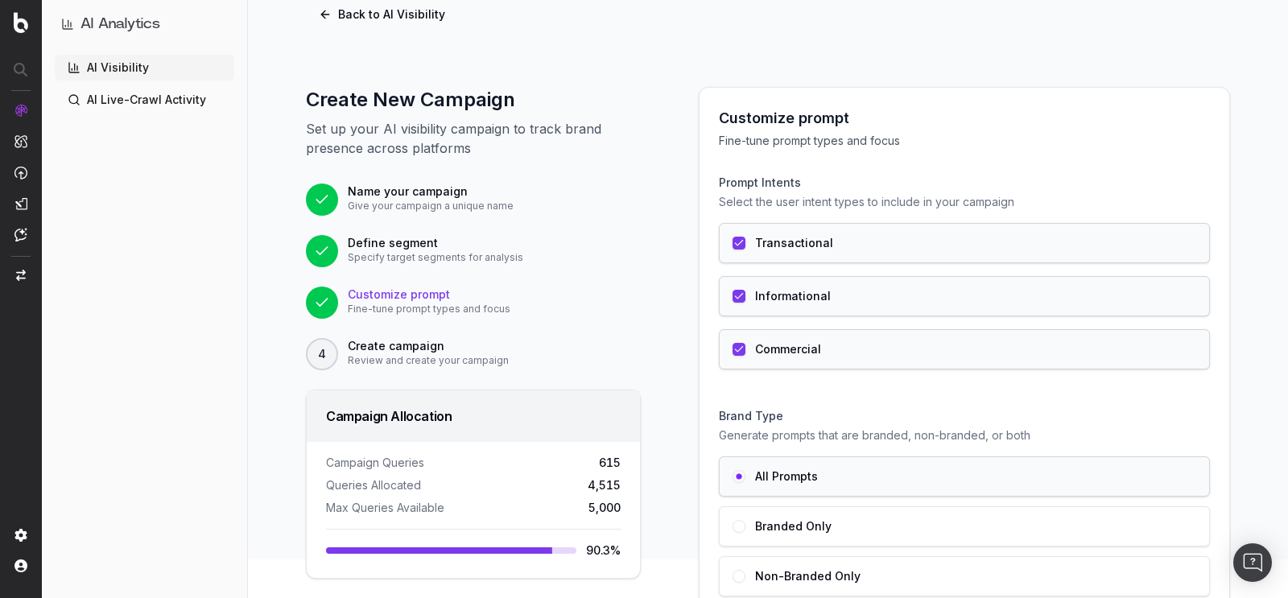
scroll to position [151, 0]
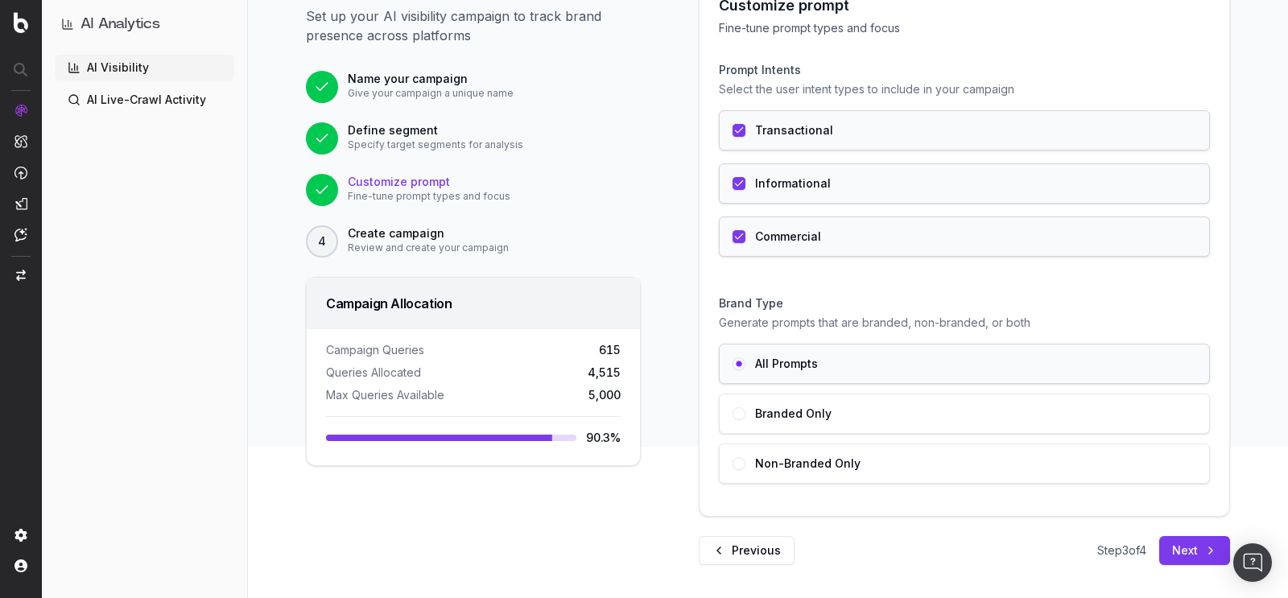
click at [737, 414] on div "Branded Only" at bounding box center [964, 414] width 491 height 40
click at [739, 375] on div "All Prompts" at bounding box center [964, 364] width 491 height 40
click at [746, 237] on div "Commercial" at bounding box center [964, 236] width 491 height 40
click at [684, 274] on div "Customize prompt Fine-tune prompt types and focus Prompt Intents Select the use…" at bounding box center [964, 269] width 570 height 591
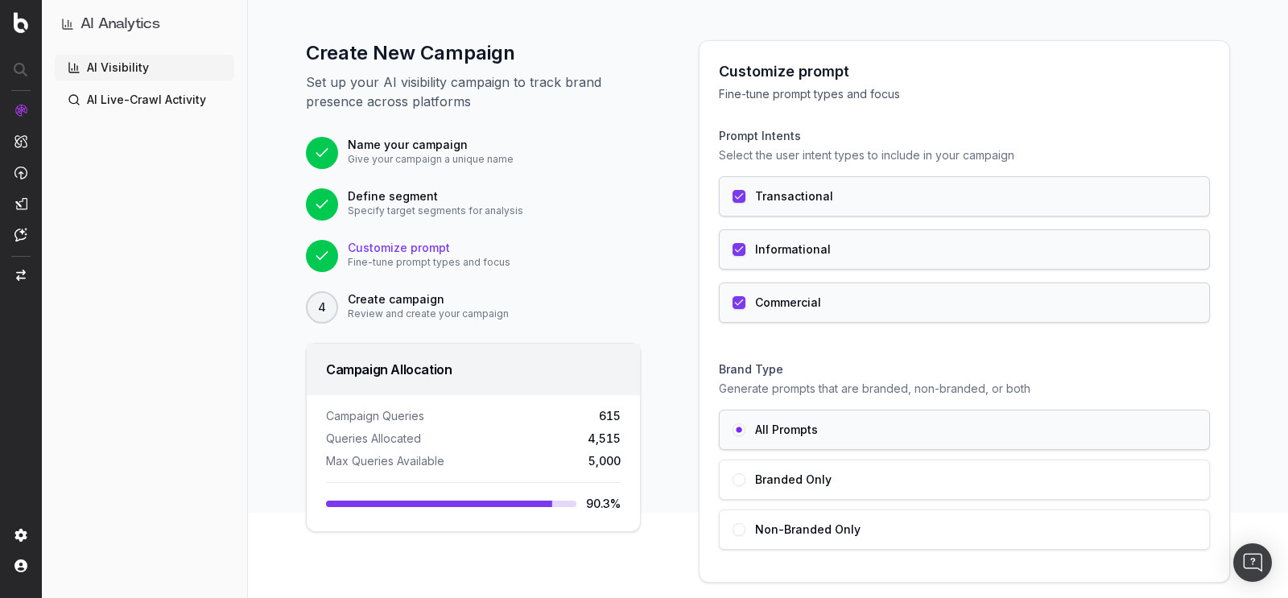
scroll to position [76, 0]
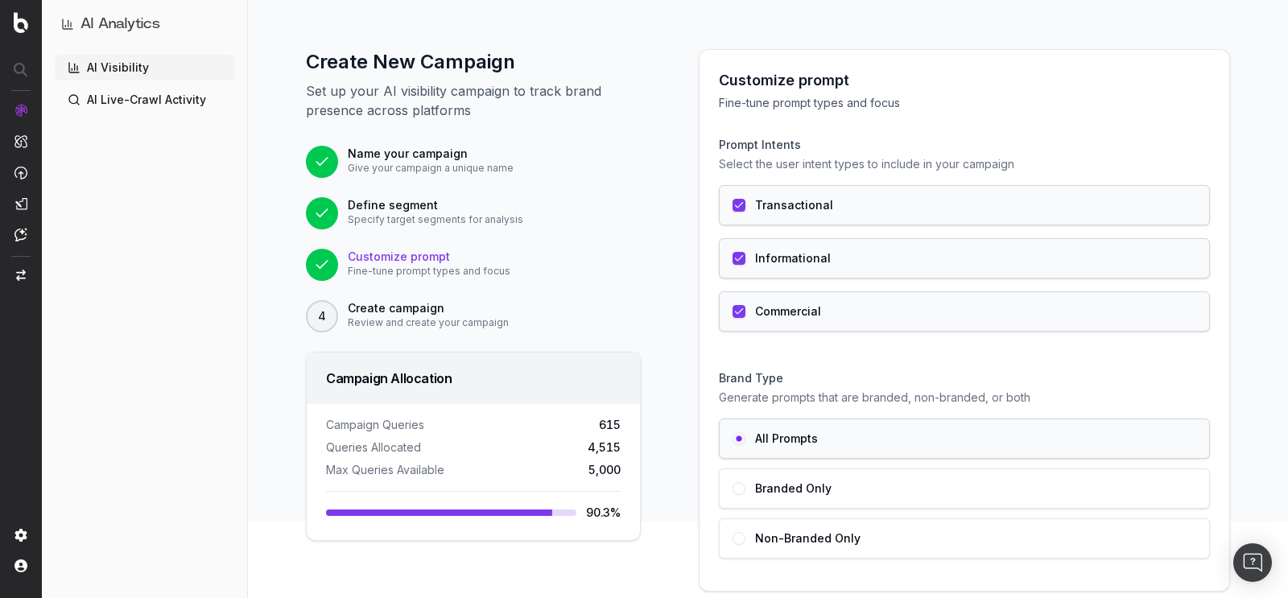
click at [789, 256] on label "Informational" at bounding box center [793, 258] width 76 height 11
click at [782, 335] on div "Prompt Intents Select the user intent types to include in your campaign Transac…" at bounding box center [964, 234] width 491 height 221
click at [773, 314] on label "Commercial" at bounding box center [788, 311] width 66 height 11
click at [723, 255] on div "Informational" at bounding box center [964, 258] width 491 height 40
click at [749, 320] on div "Commercial" at bounding box center [964, 311] width 491 height 40
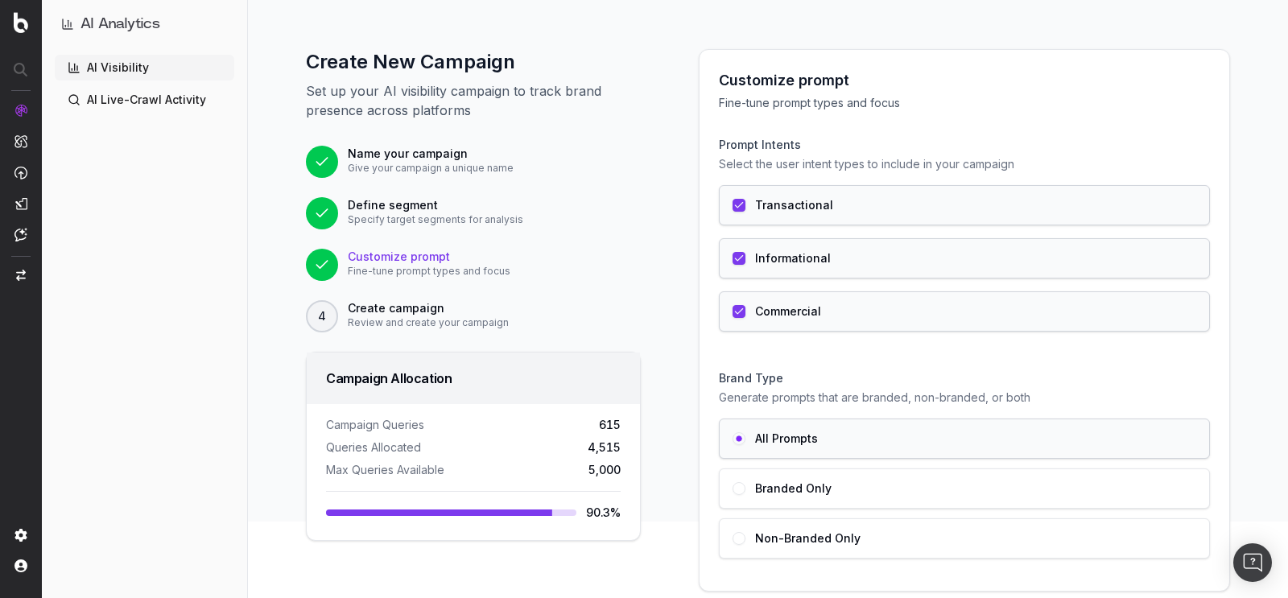
click at [679, 366] on div "Customize prompt Fine-tune prompt types and focus Prompt Intents Select the use…" at bounding box center [964, 344] width 570 height 591
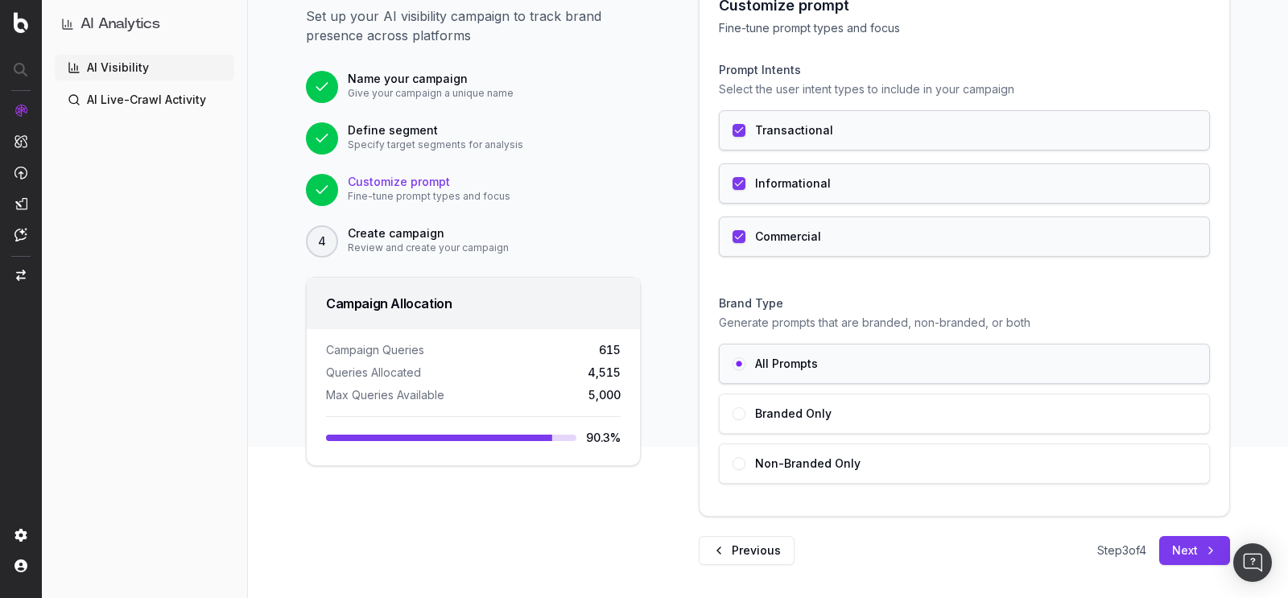
click at [726, 538] on button "Previous" at bounding box center [747, 550] width 96 height 29
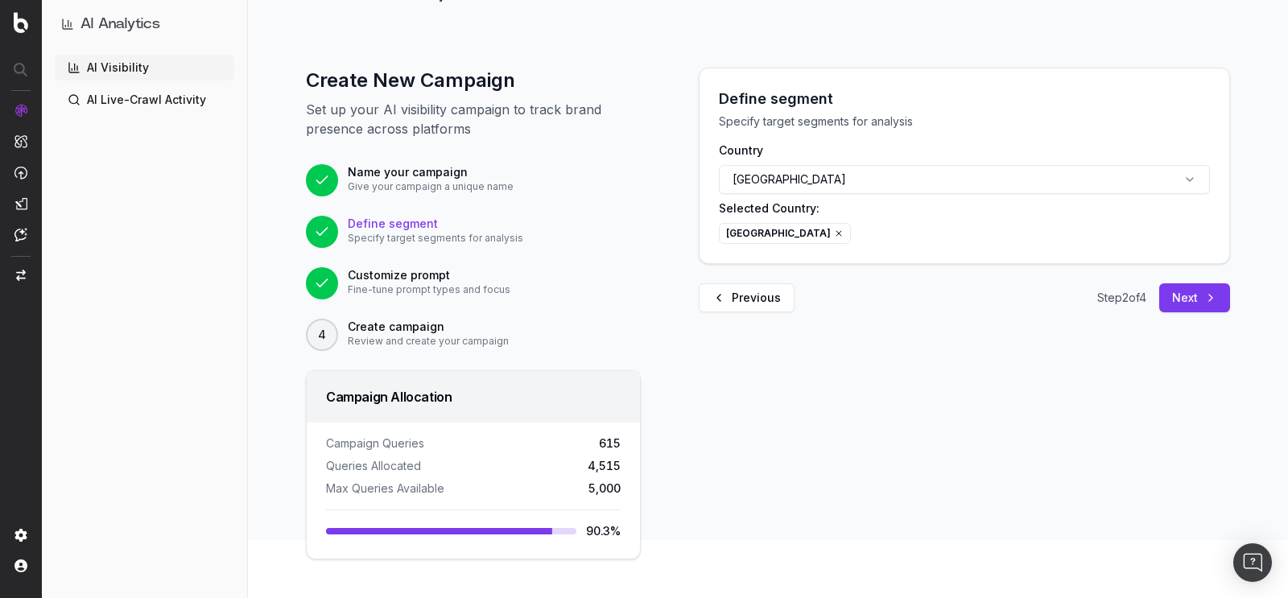
scroll to position [56, 0]
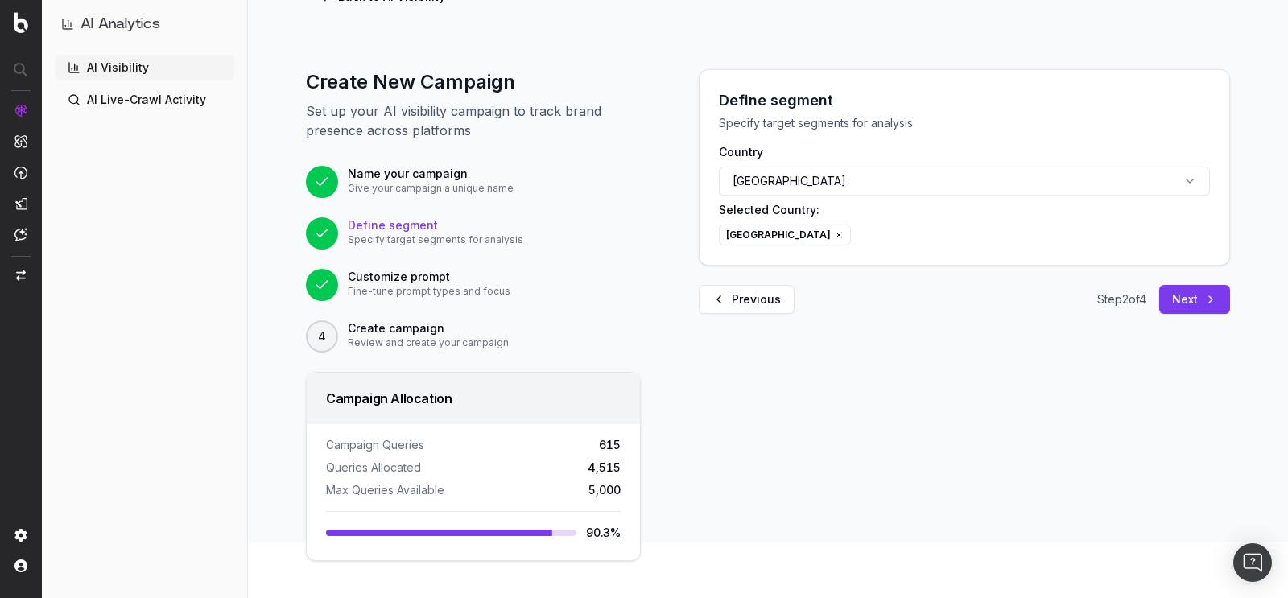
click at [725, 298] on button "Previous" at bounding box center [747, 299] width 96 height 29
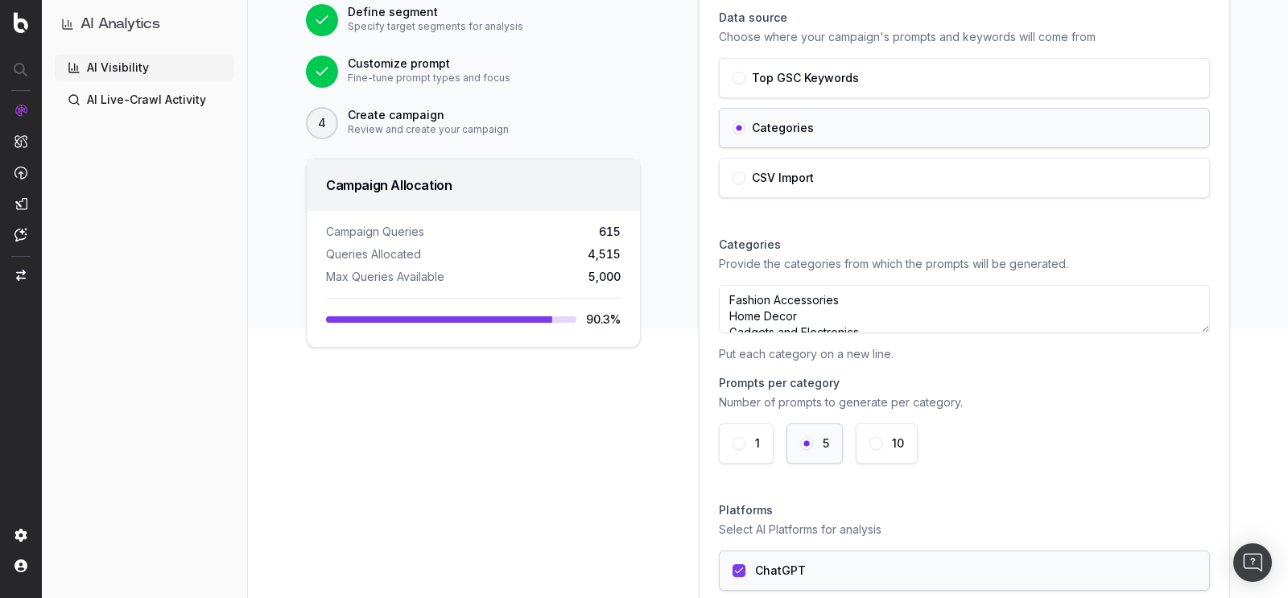
scroll to position [257, 0]
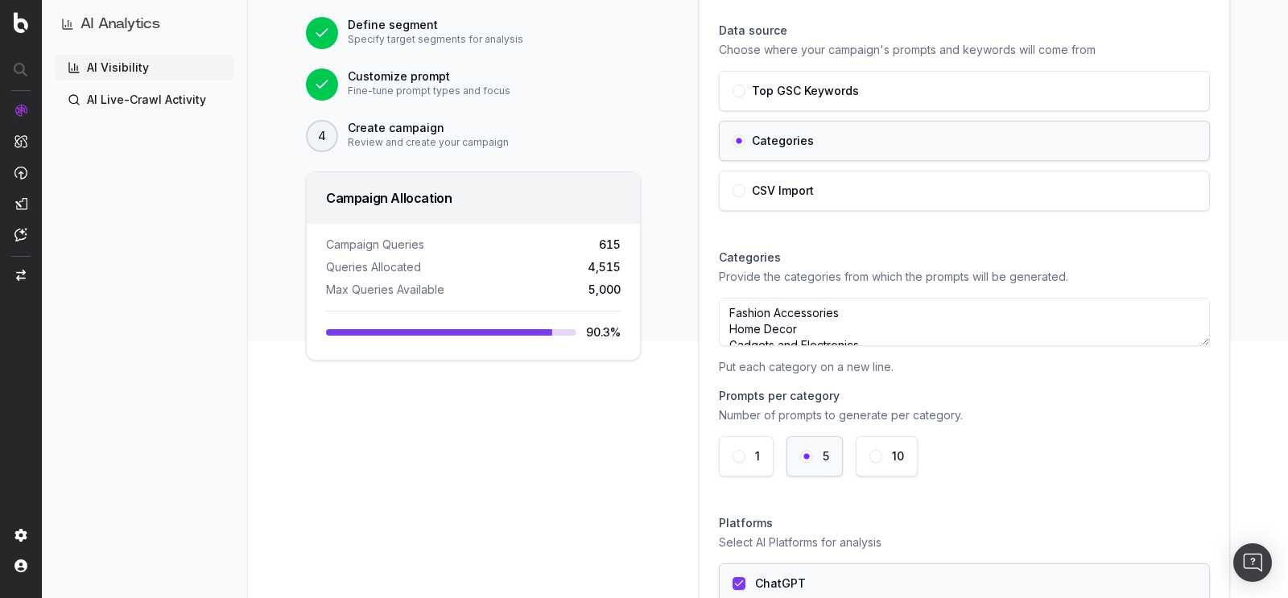
click at [893, 437] on div "10" at bounding box center [886, 456] width 62 height 40
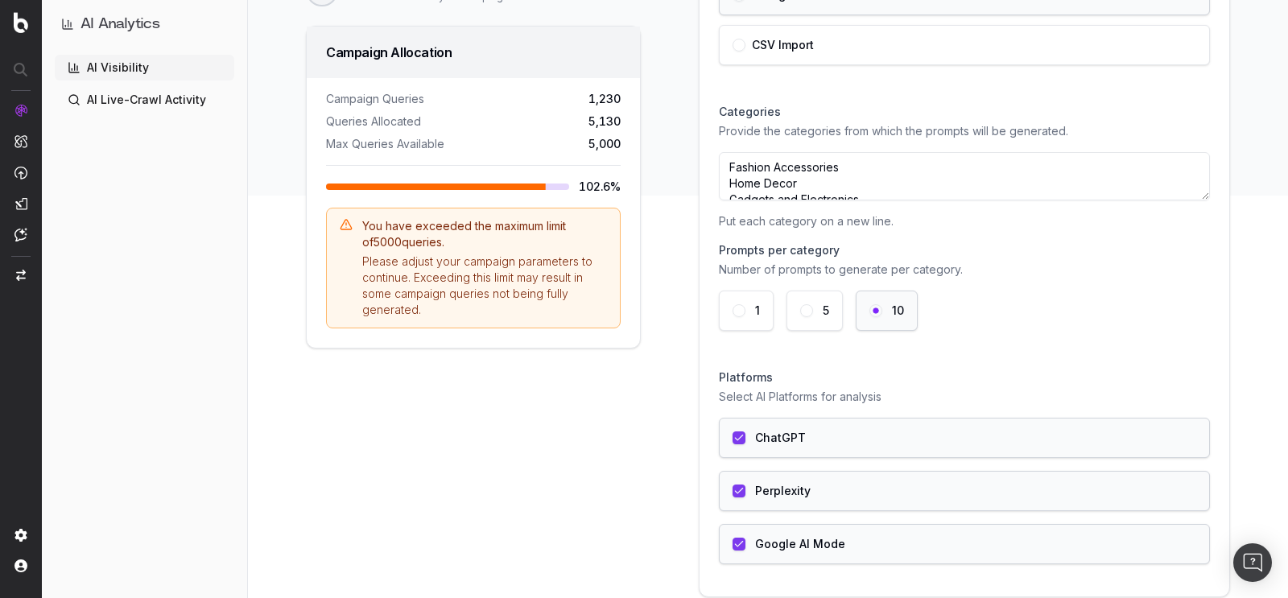
scroll to position [482, 0]
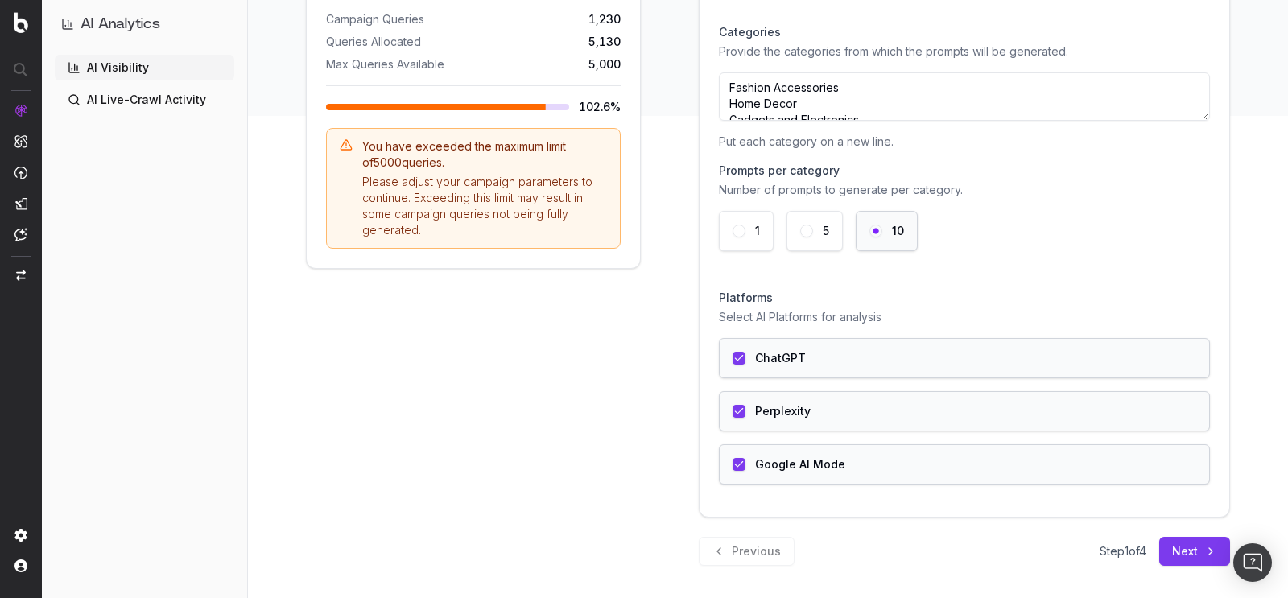
click at [732, 405] on button "button" at bounding box center [738, 411] width 13 height 13
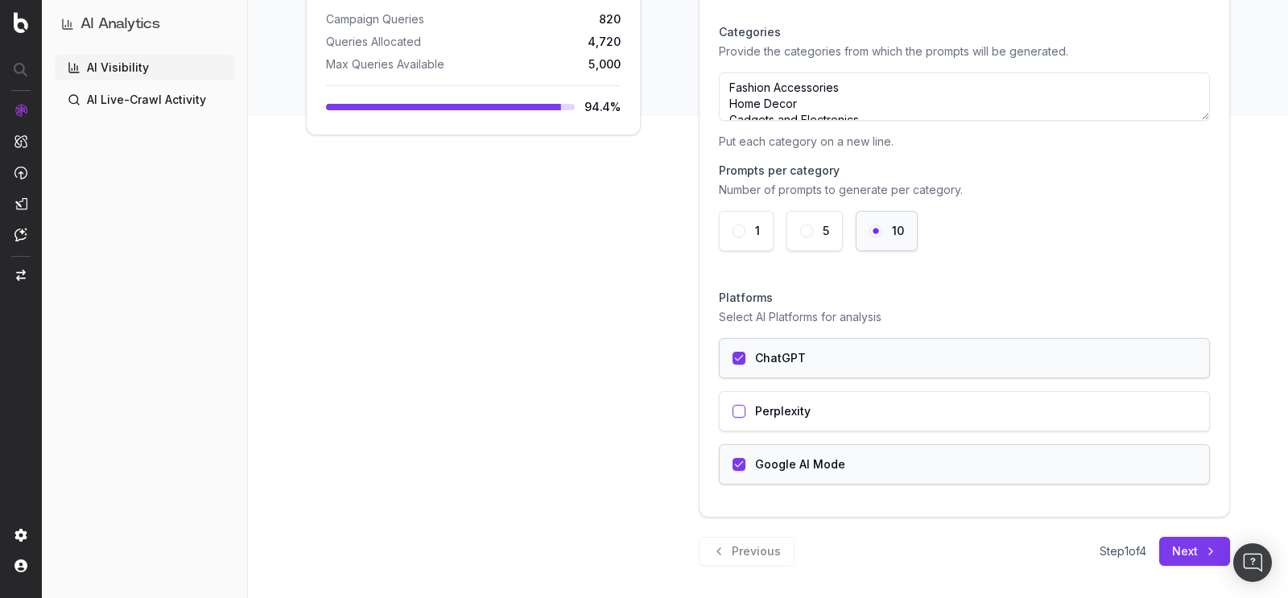
click at [736, 450] on div "Google AI Mode" at bounding box center [964, 464] width 491 height 40
click at [734, 405] on button "button" at bounding box center [738, 411] width 13 height 13
click at [739, 461] on div "Google AI Mode" at bounding box center [964, 464] width 491 height 40
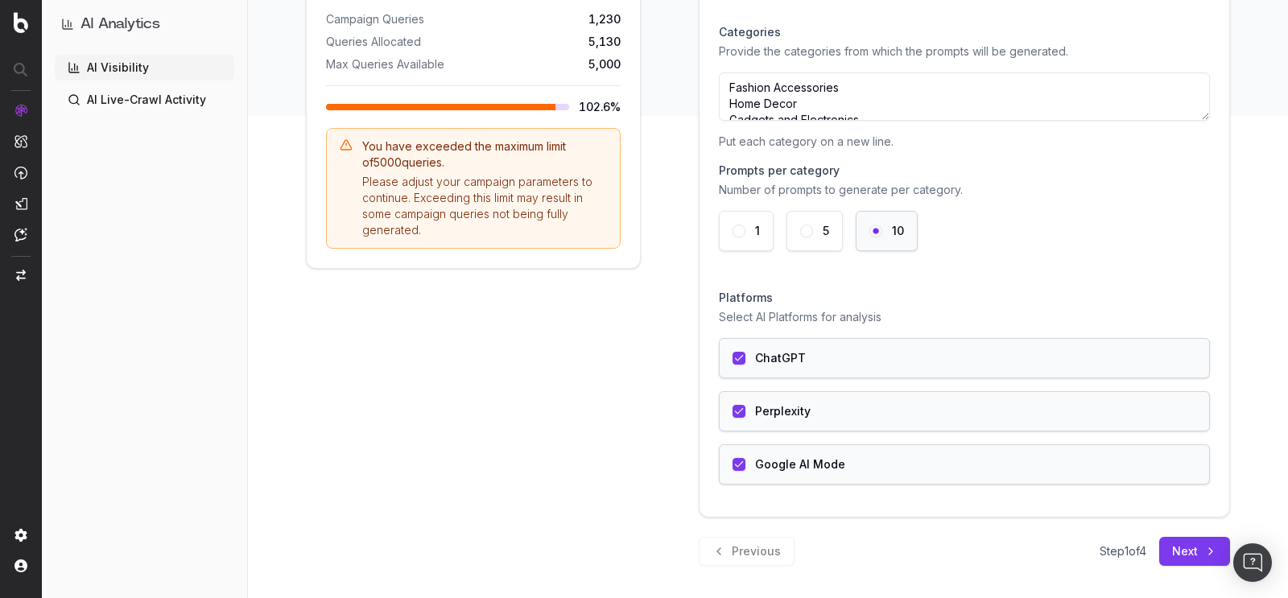
click at [737, 413] on div "Perplexity" at bounding box center [964, 411] width 491 height 40
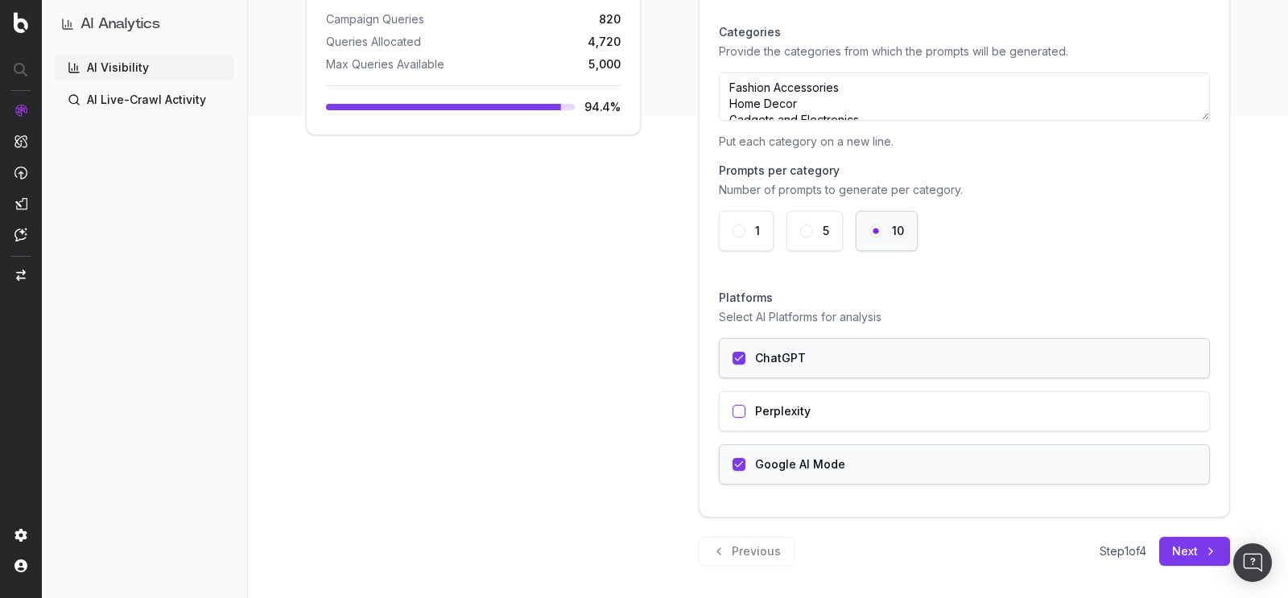
click at [739, 444] on div "Google AI Mode" at bounding box center [964, 464] width 491 height 40
click at [737, 414] on div "Perplexity" at bounding box center [964, 411] width 491 height 40
click at [732, 458] on button "button" at bounding box center [738, 464] width 13 height 13
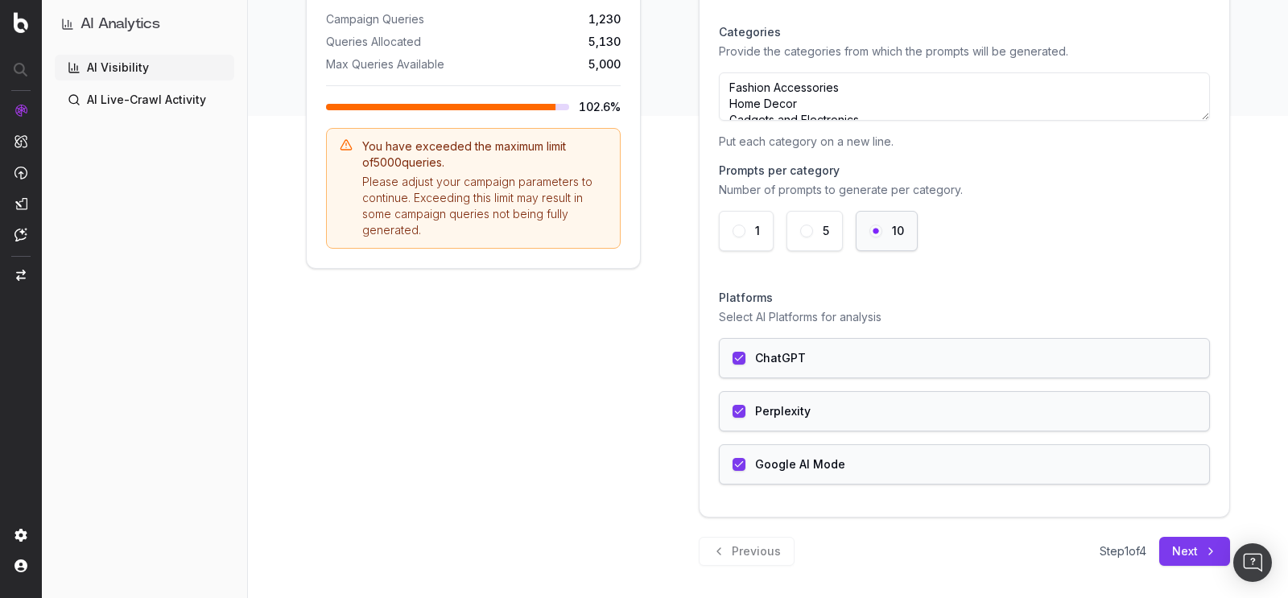
click at [1186, 553] on button "Next" at bounding box center [1194, 551] width 71 height 29
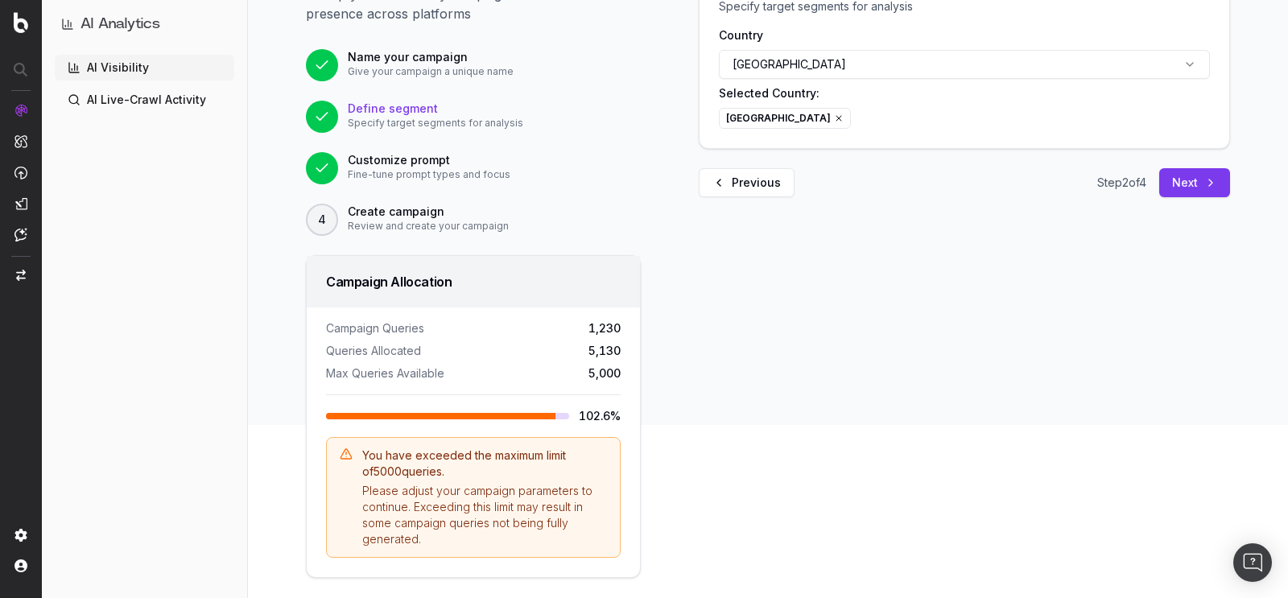
scroll to position [174, 0]
click at [1166, 181] on button "Next" at bounding box center [1194, 181] width 71 height 29
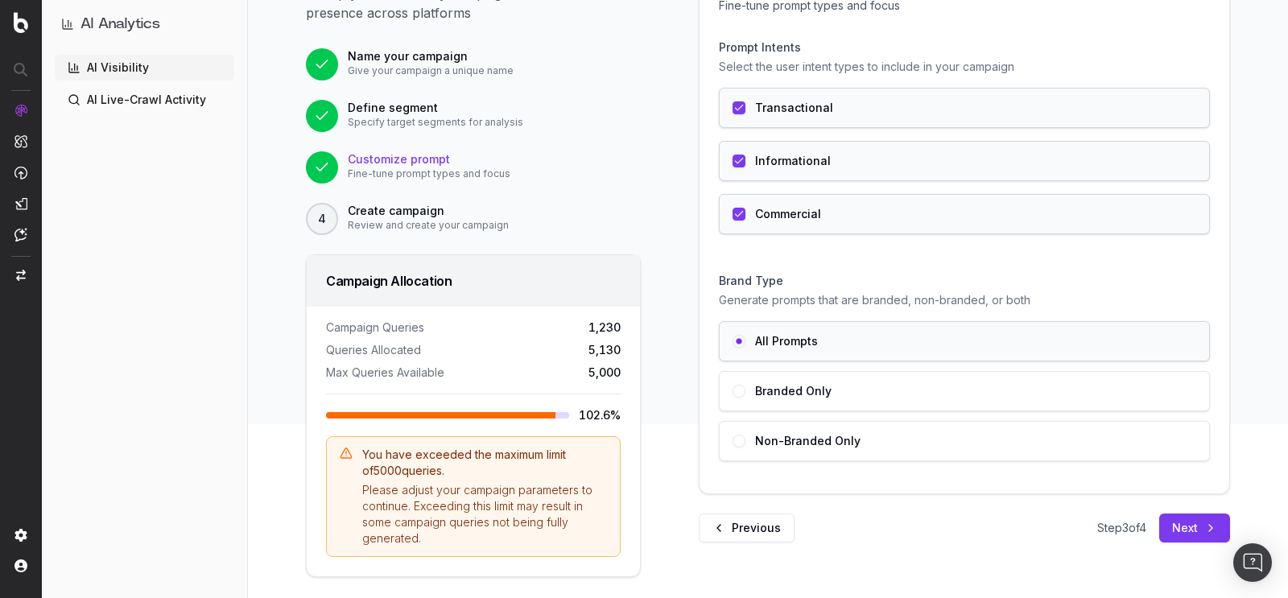
click at [750, 173] on div "Informational" at bounding box center [964, 161] width 491 height 40
click at [758, 212] on label "Commercial" at bounding box center [788, 213] width 66 height 11
click at [758, 158] on label "Informational" at bounding box center [793, 160] width 76 height 11
click at [766, 213] on label "Commercial" at bounding box center [788, 213] width 66 height 11
click at [774, 108] on label "Transactional" at bounding box center [794, 107] width 78 height 11
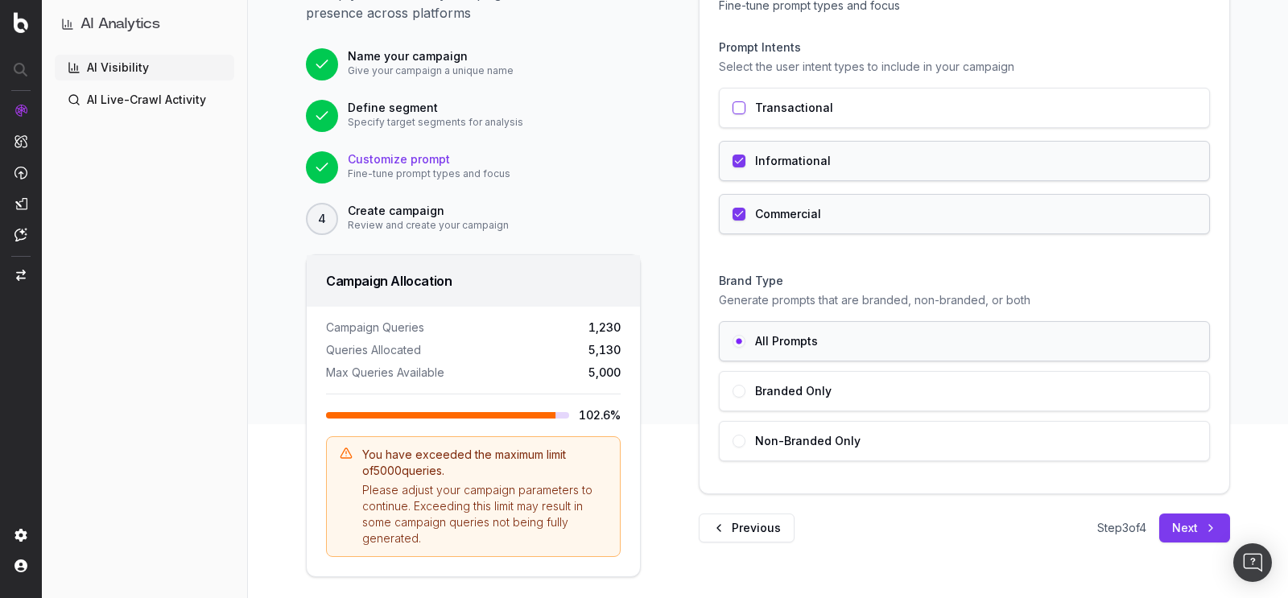
click at [775, 157] on label "Informational" at bounding box center [793, 160] width 76 height 11
click at [774, 102] on label "Transactional" at bounding box center [794, 107] width 78 height 11
click at [773, 148] on div "Informational" at bounding box center [964, 161] width 491 height 40
click at [789, 372] on div "Branded Only" at bounding box center [964, 391] width 491 height 40
click at [790, 451] on div "Non-Branded Only" at bounding box center [964, 441] width 491 height 40
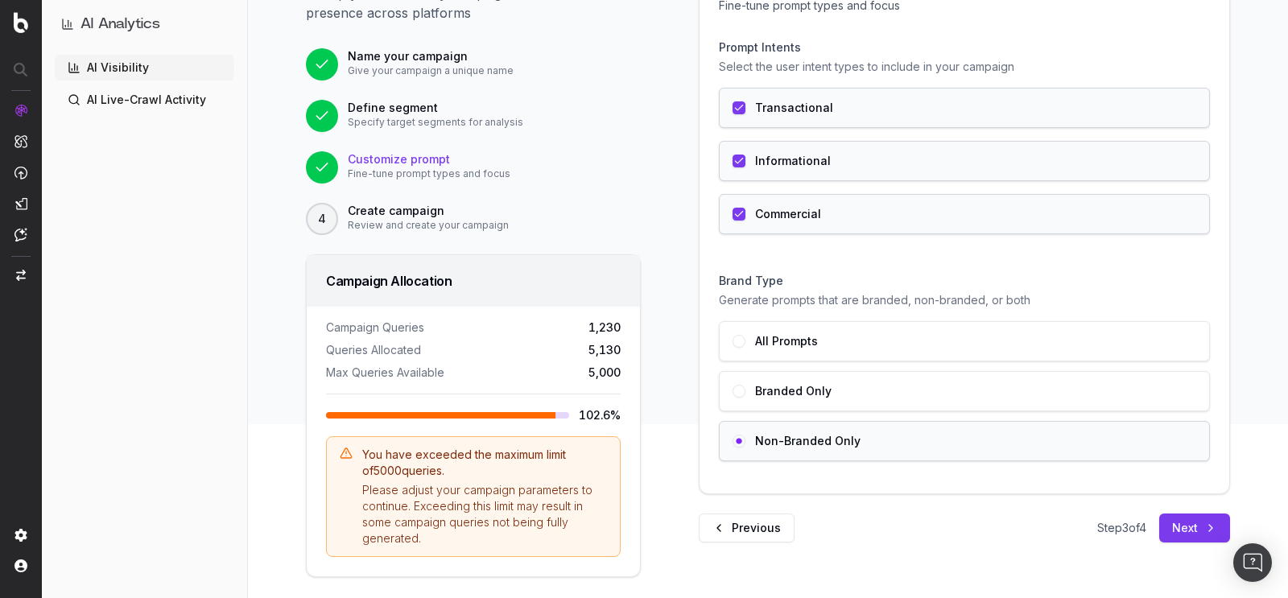
click at [779, 385] on label "Branded Only" at bounding box center [793, 390] width 76 height 11
click at [785, 438] on label "Non-Branded Only" at bounding box center [807, 440] width 105 height 11
click at [790, 351] on div "All Prompts" at bounding box center [964, 341] width 491 height 40
click at [725, 526] on button "Previous" at bounding box center [747, 527] width 96 height 29
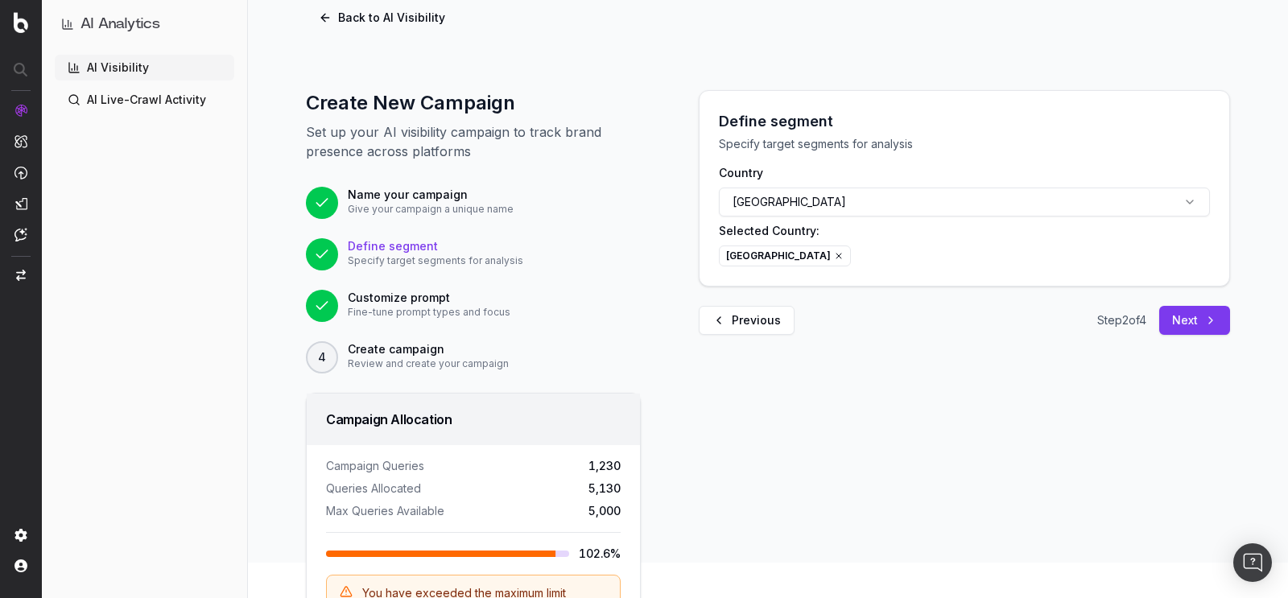
scroll to position [35, 0]
click at [1174, 313] on button "Next" at bounding box center [1194, 321] width 71 height 29
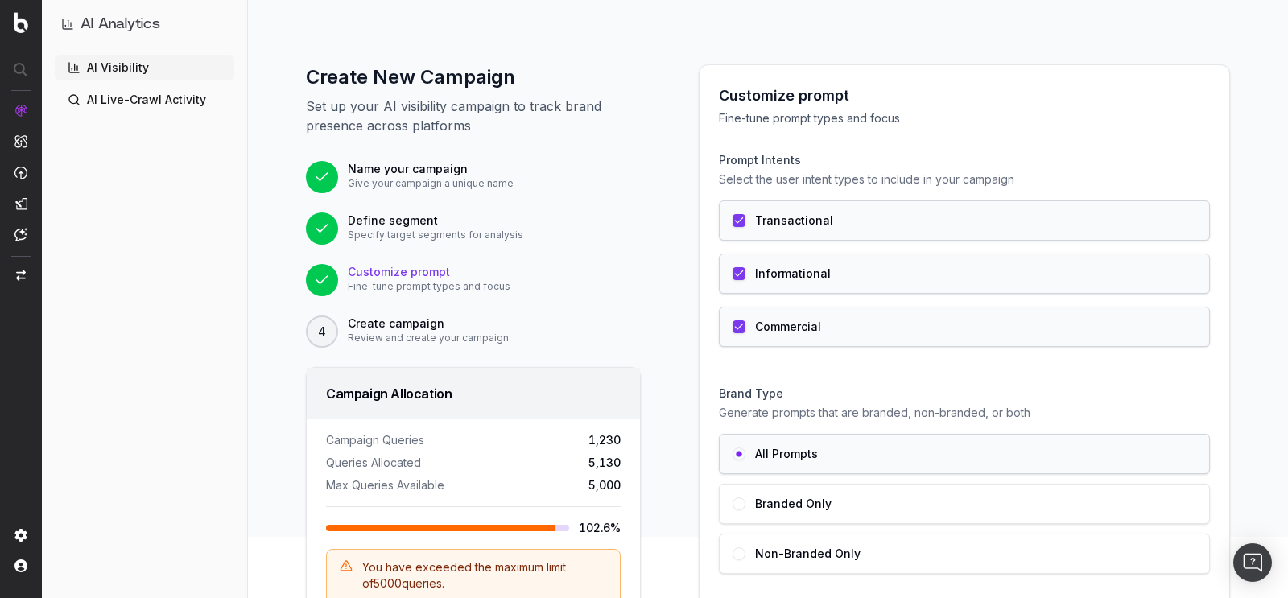
scroll to position [189, 0]
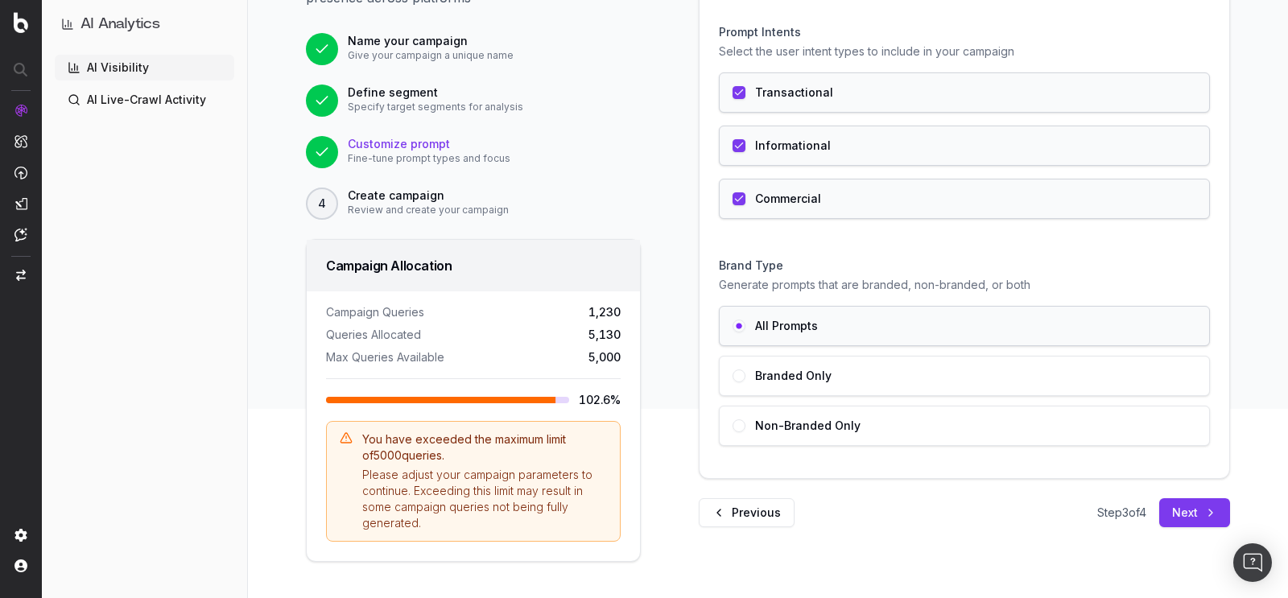
click at [1187, 509] on button "Next" at bounding box center [1194, 512] width 71 height 29
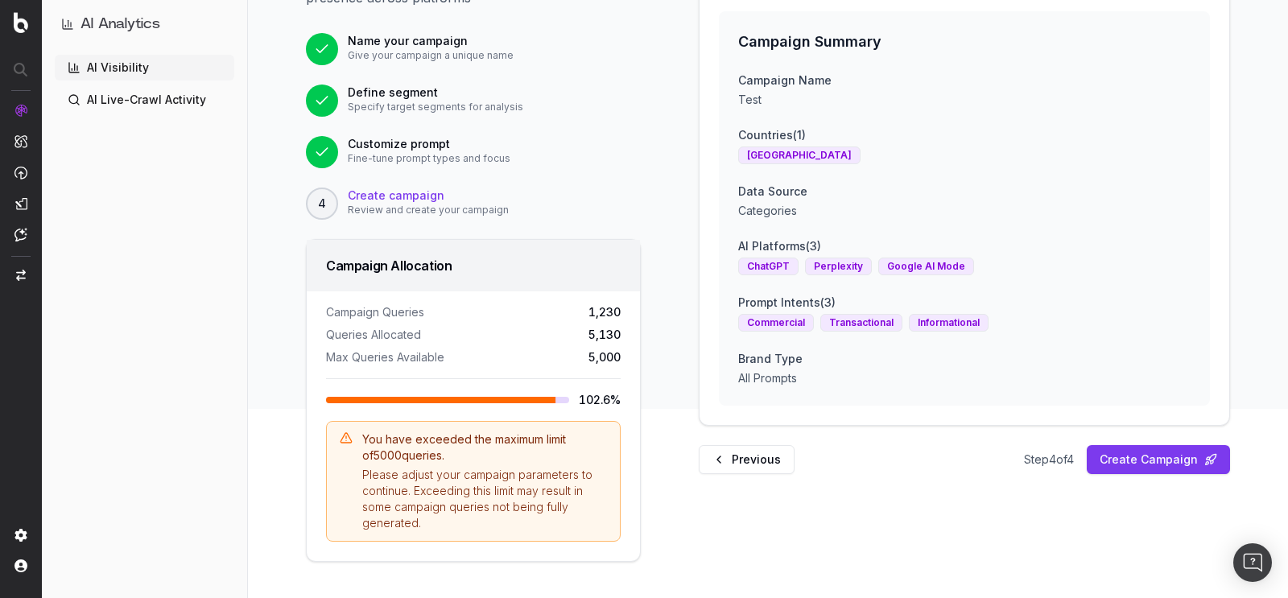
click at [1110, 454] on button "Create Campaign" at bounding box center [1157, 459] width 143 height 29
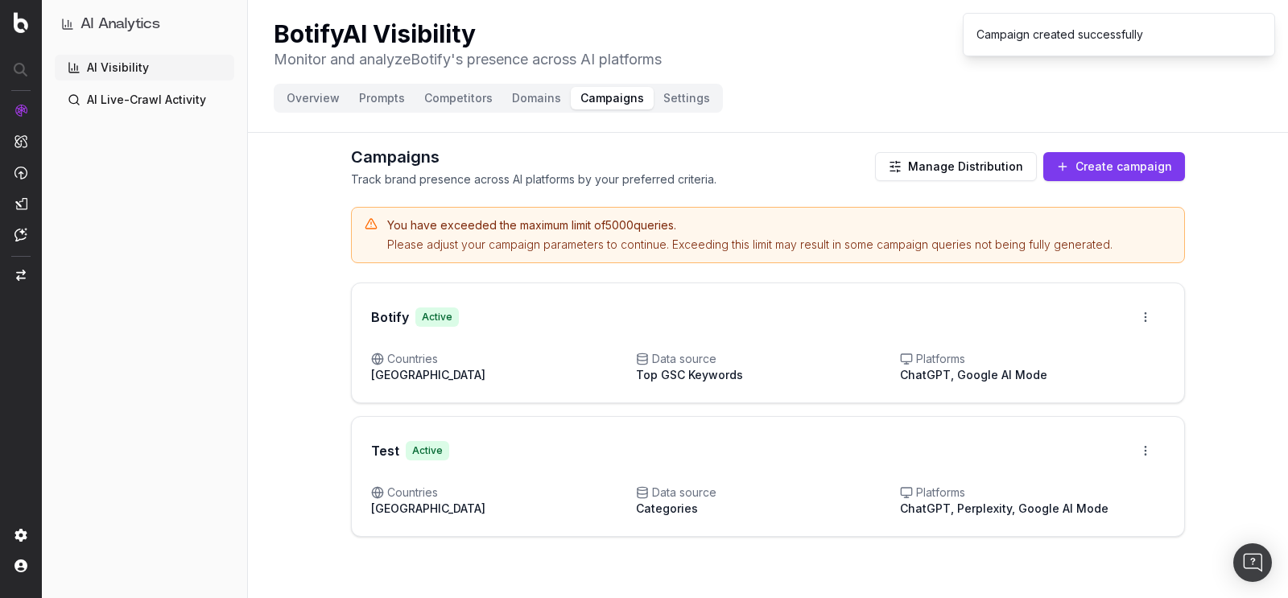
click at [318, 99] on button "Overview" at bounding box center [313, 98] width 72 height 23
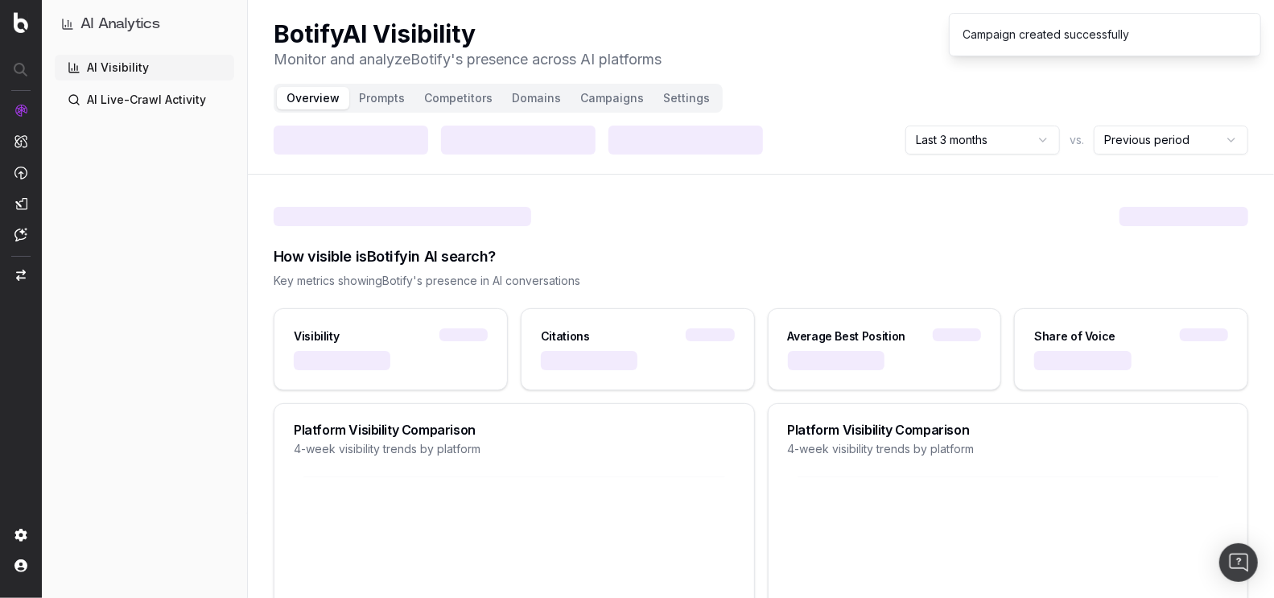
click at [318, 99] on button "Overview" at bounding box center [313, 98] width 72 height 23
click at [605, 95] on button "Campaigns" at bounding box center [612, 98] width 83 height 23
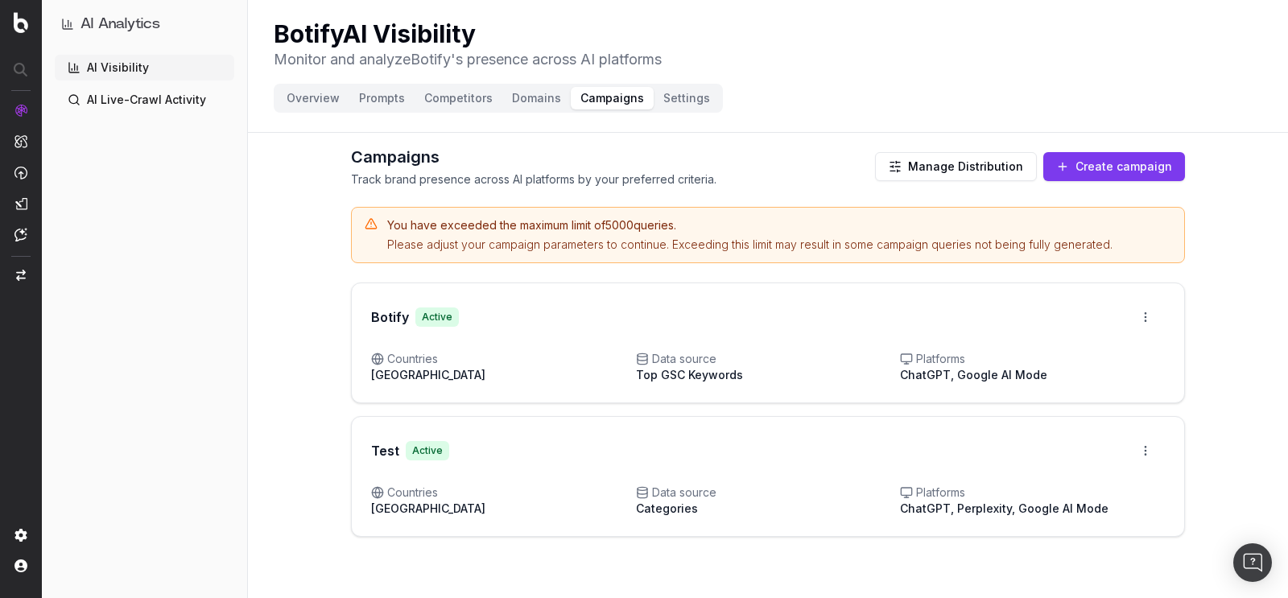
click at [721, 509] on div "Data source Categories" at bounding box center [768, 500] width 265 height 32
click at [1148, 455] on html "AI Analytics AI Visibility AI Live-Crawl Activity Botify AI Visibility Monitor …" at bounding box center [644, 299] width 1288 height 598
click at [1252, 448] on html "AI Analytics AI Visibility AI Live-Crawl Activity Botify AI Visibility Monitor …" at bounding box center [644, 299] width 1288 height 598
click at [927, 503] on span "ChatGPT, Perplexity, Google AI Mode" at bounding box center [1004, 508] width 208 height 14
click at [1142, 447] on html "AI Analytics AI Visibility AI Live-Crawl Activity Botify AI Visibility Monitor …" at bounding box center [644, 299] width 1288 height 598
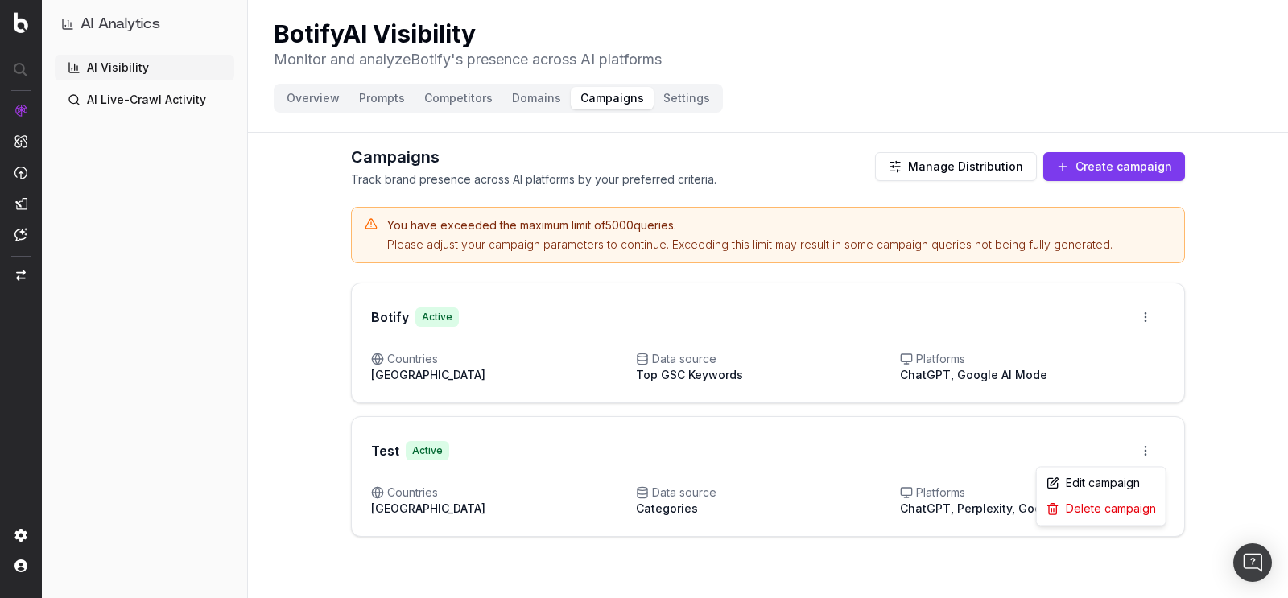
click at [873, 463] on html "AI Analytics AI Visibility AI Live-Crawl Activity Botify AI Visibility Monitor …" at bounding box center [644, 299] width 1288 height 598
click at [1152, 447] on html "AI Analytics AI Visibility AI Live-Crawl Activity Botify AI Visibility Monitor …" at bounding box center [644, 299] width 1288 height 598
click at [1098, 486] on div "Edit campaign" at bounding box center [1101, 483] width 122 height 26
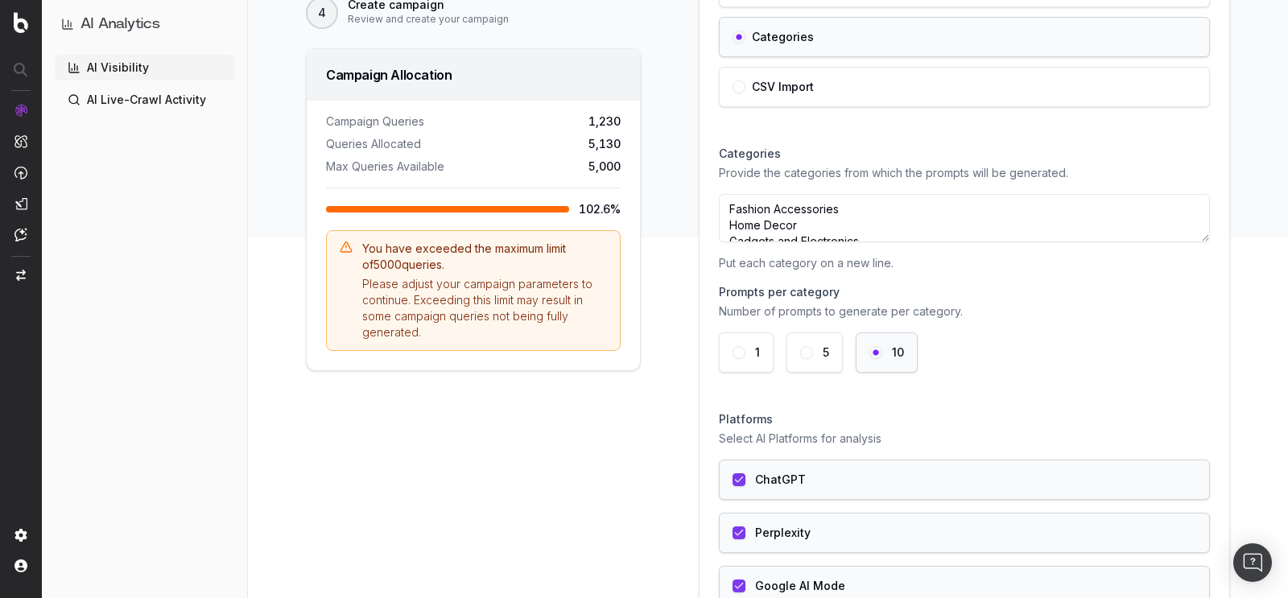
scroll to position [363, 0]
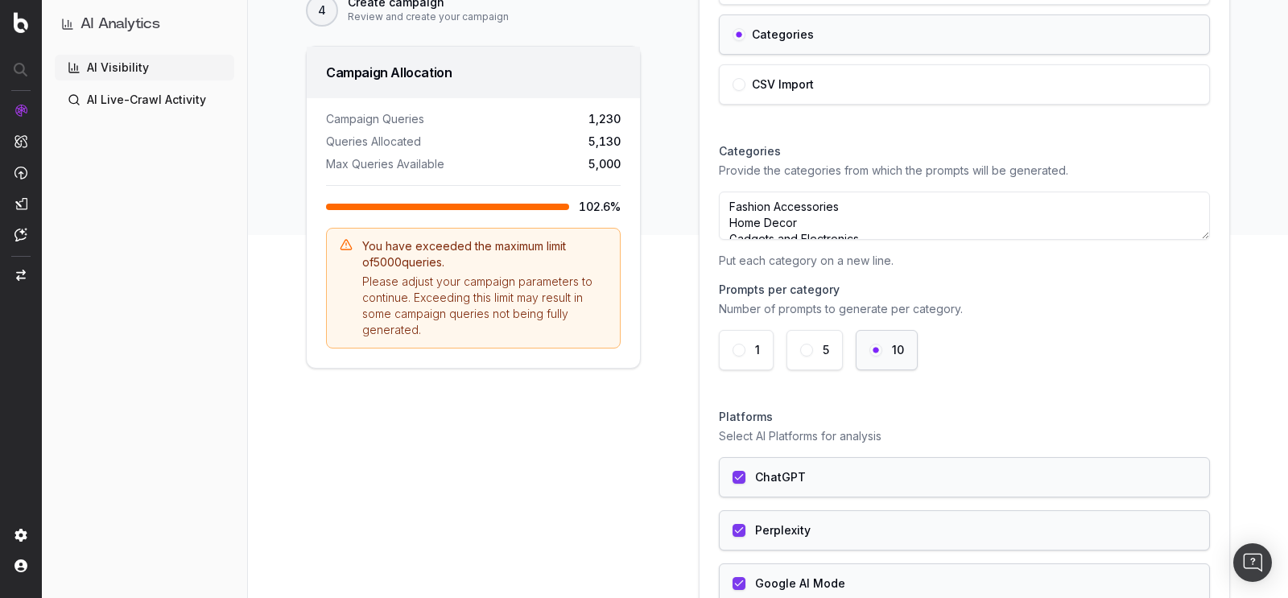
click at [797, 330] on div "5" at bounding box center [814, 350] width 56 height 40
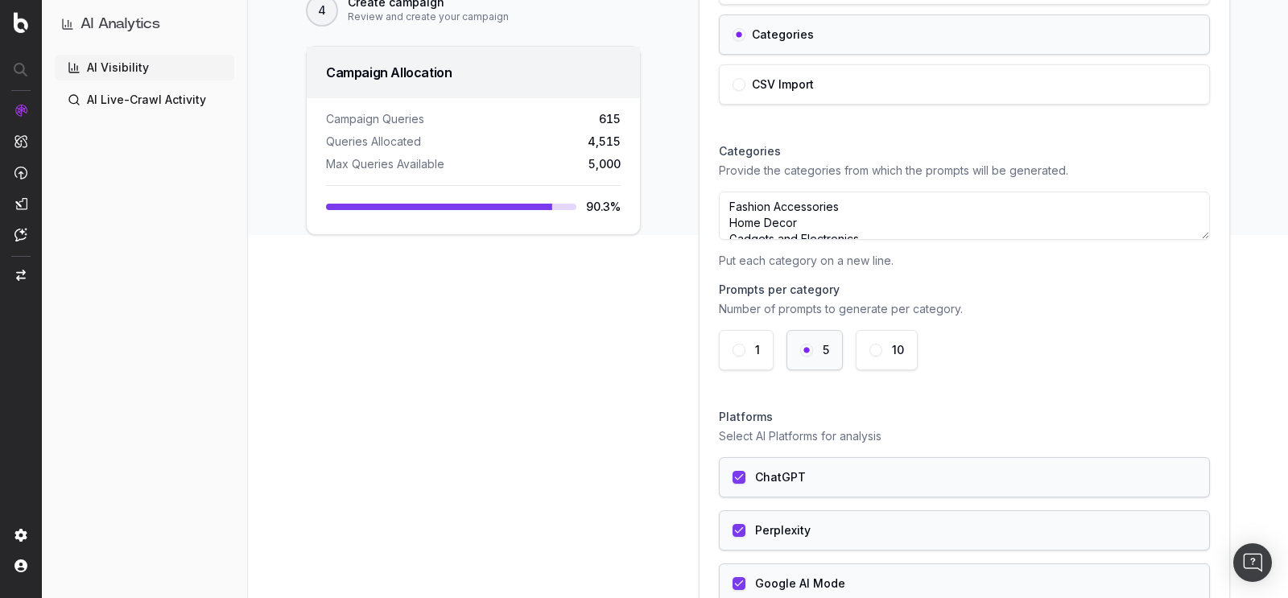
click at [892, 348] on label "10" at bounding box center [898, 349] width 12 height 11
click at [882, 348] on button "10" at bounding box center [875, 350] width 13 height 13
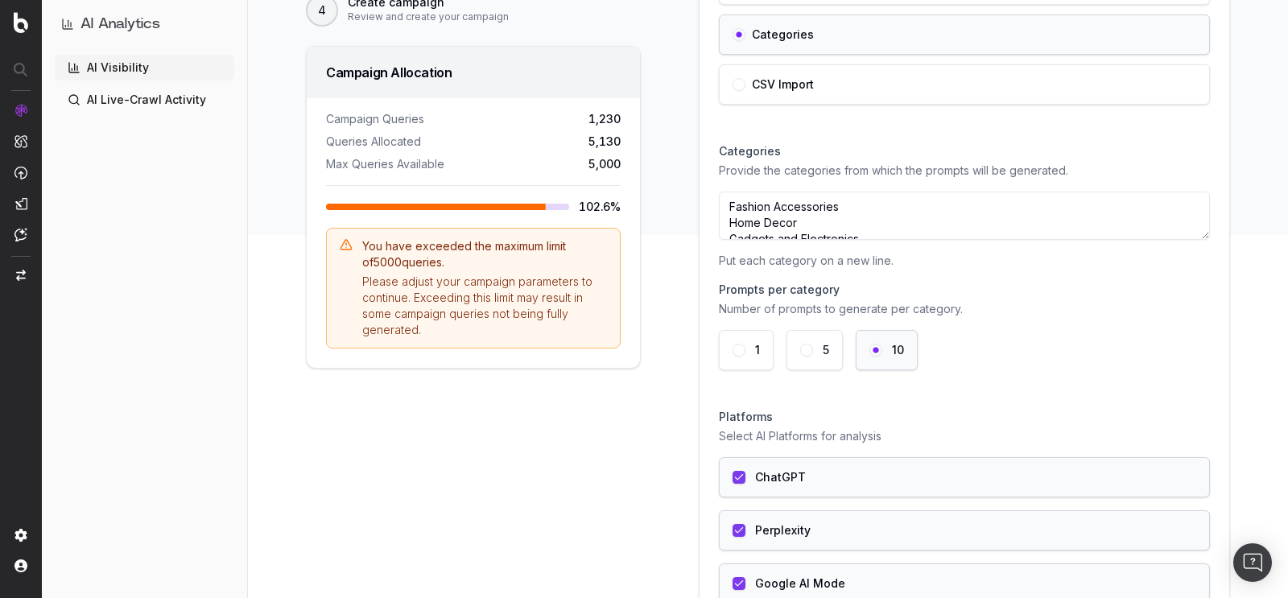
click at [798, 514] on div "Perplexity" at bounding box center [964, 530] width 491 height 40
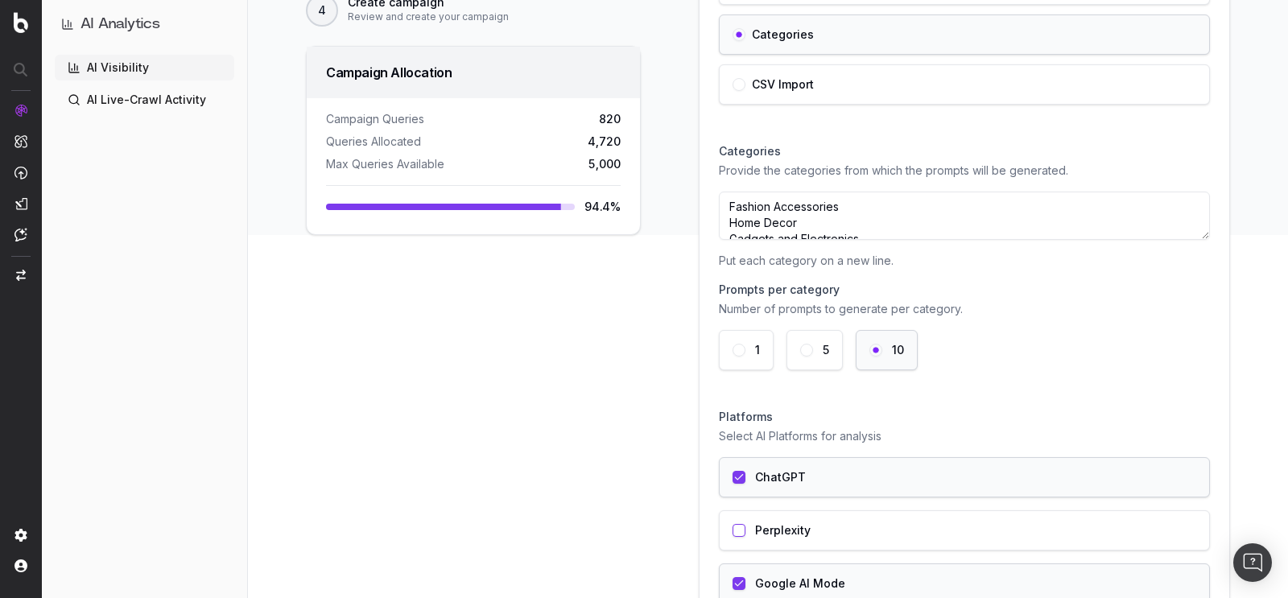
click at [776, 583] on label "Google AI Mode" at bounding box center [800, 583] width 90 height 11
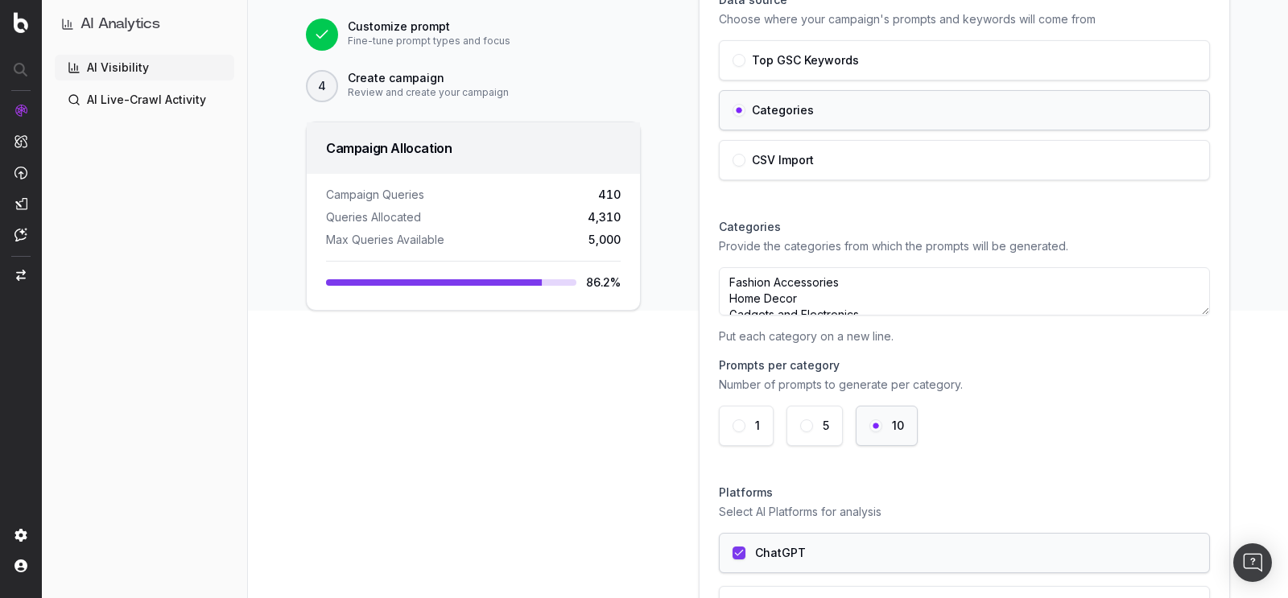
click at [806, 278] on textarea "Fashion Accessories Home Decor Gadgets and Electronics Fitness Equipment Beauty…" at bounding box center [964, 291] width 491 height 48
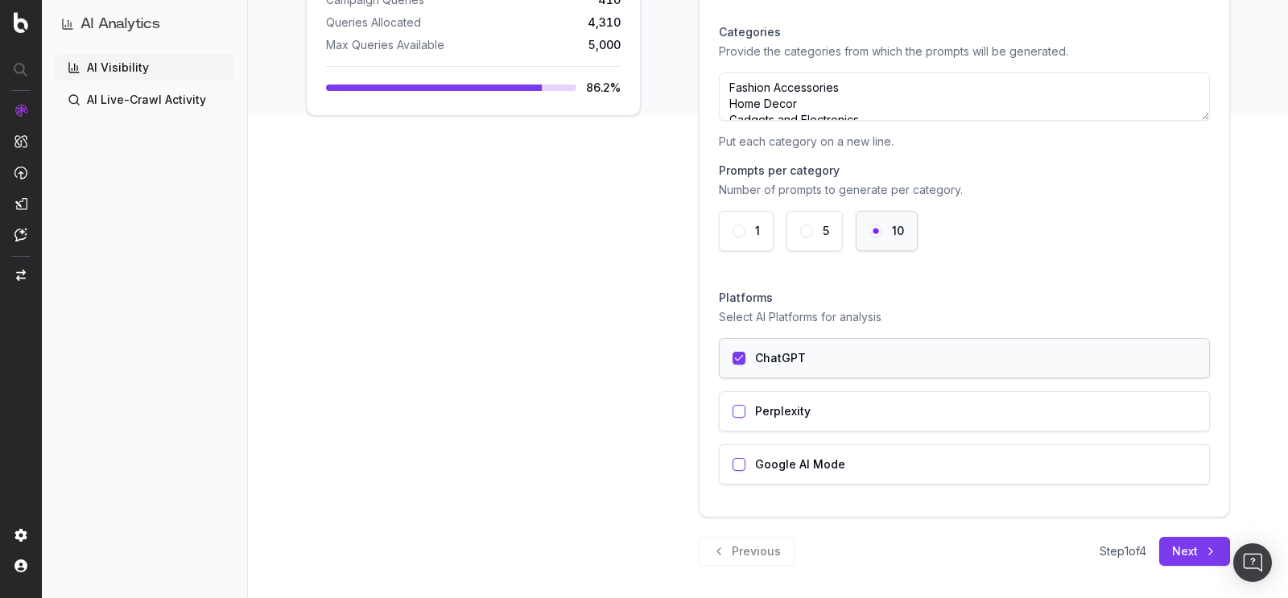
click at [804, 412] on div "Perplexity" at bounding box center [964, 411] width 491 height 40
click at [800, 468] on div "Google AI Mode" at bounding box center [964, 464] width 491 height 40
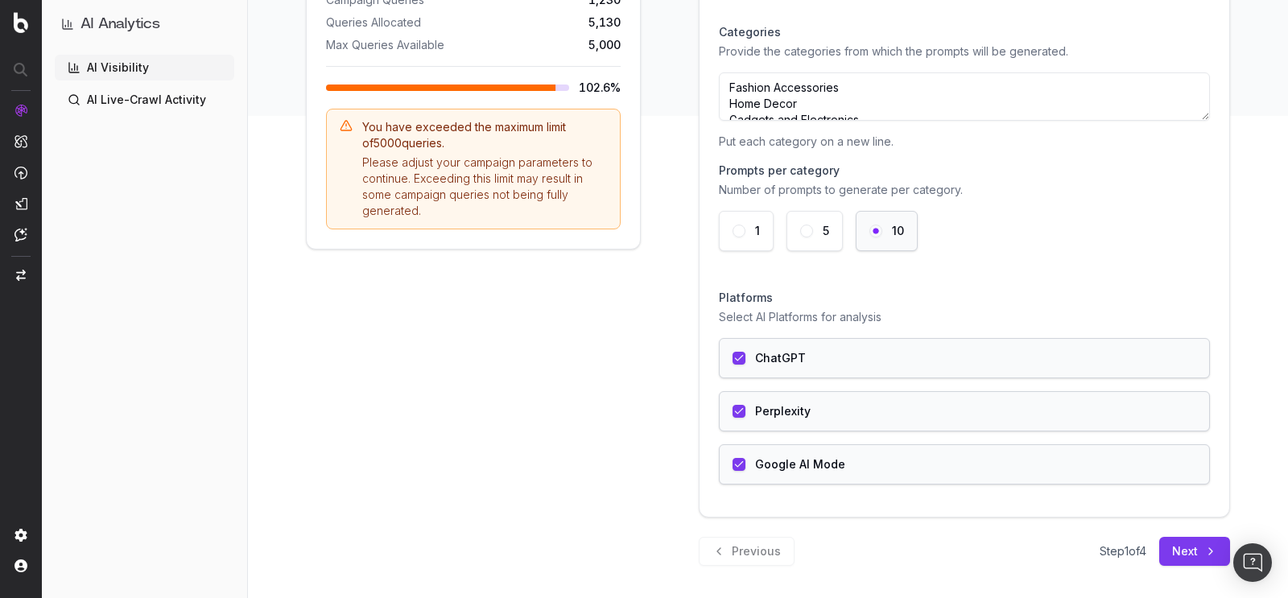
click at [774, 409] on label "Perplexity" at bounding box center [783, 411] width 56 height 11
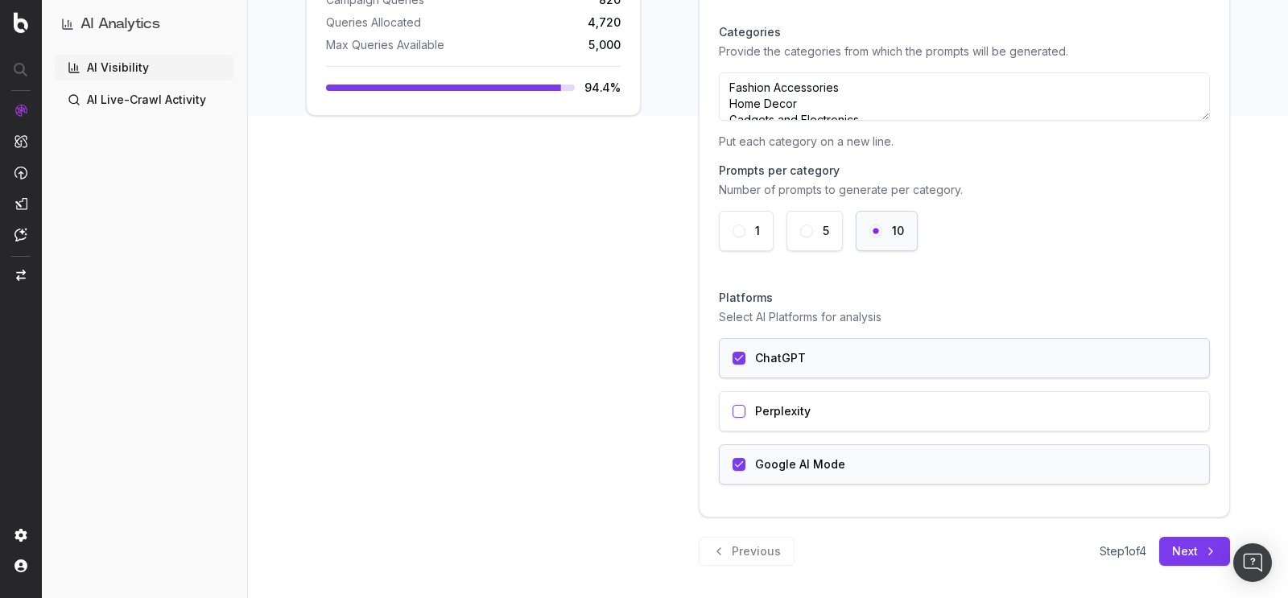
click at [775, 459] on label "Google AI Mode" at bounding box center [800, 464] width 90 height 11
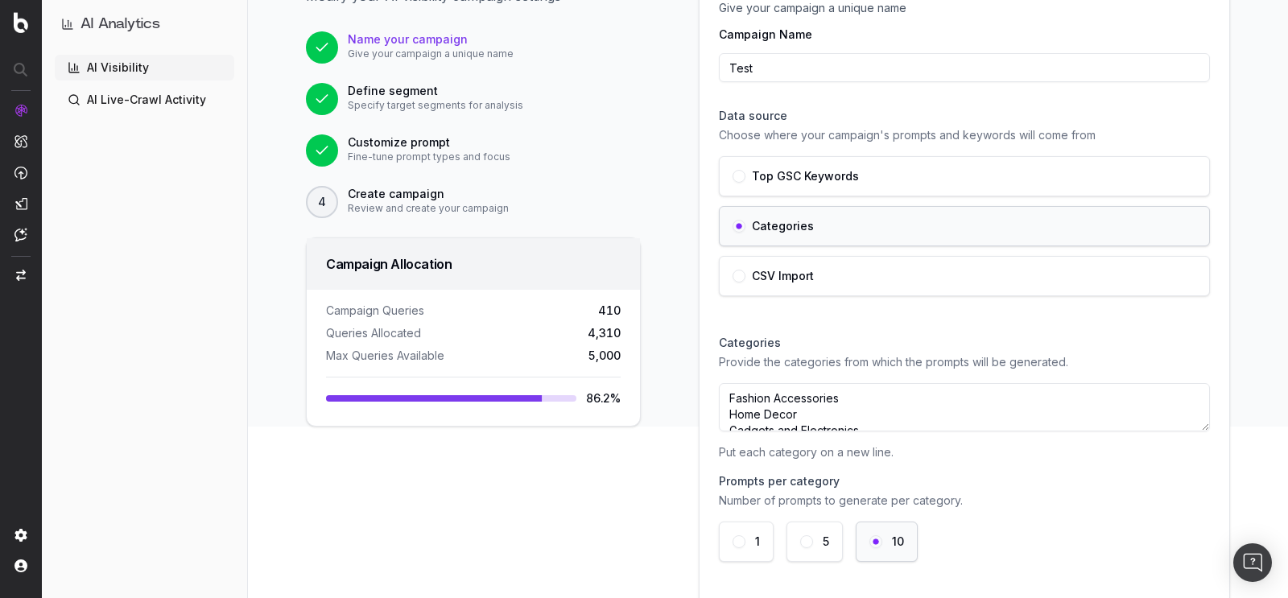
scroll to position [0, 0]
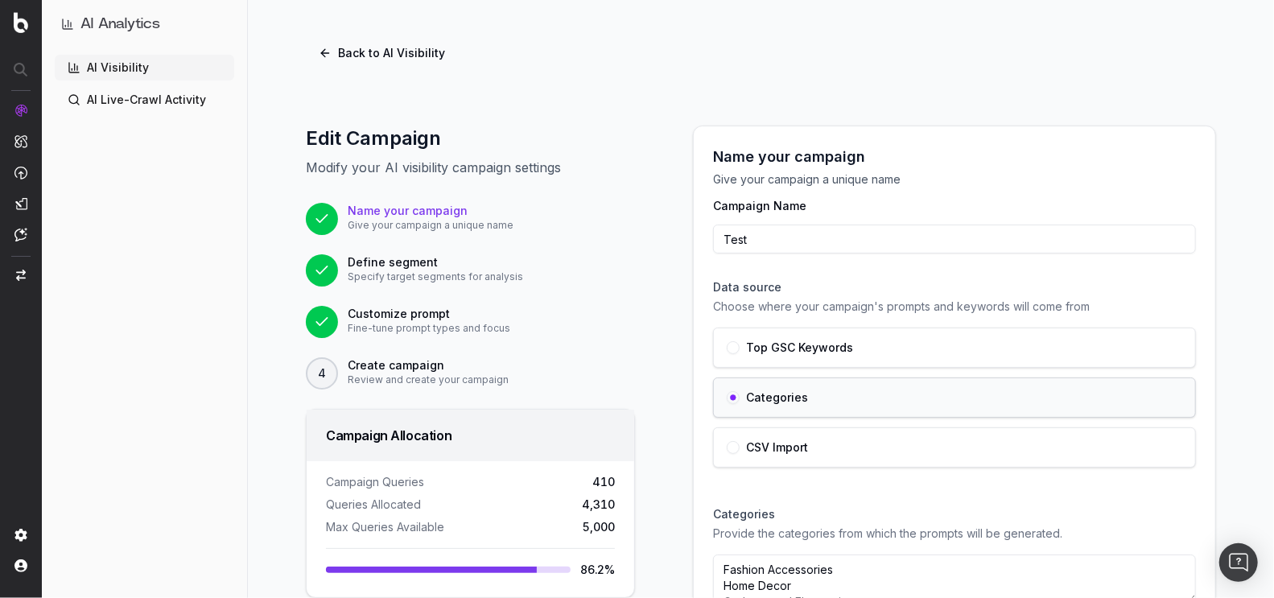
click at [360, 49] on button "Back to AI Visibility" at bounding box center [382, 53] width 152 height 29
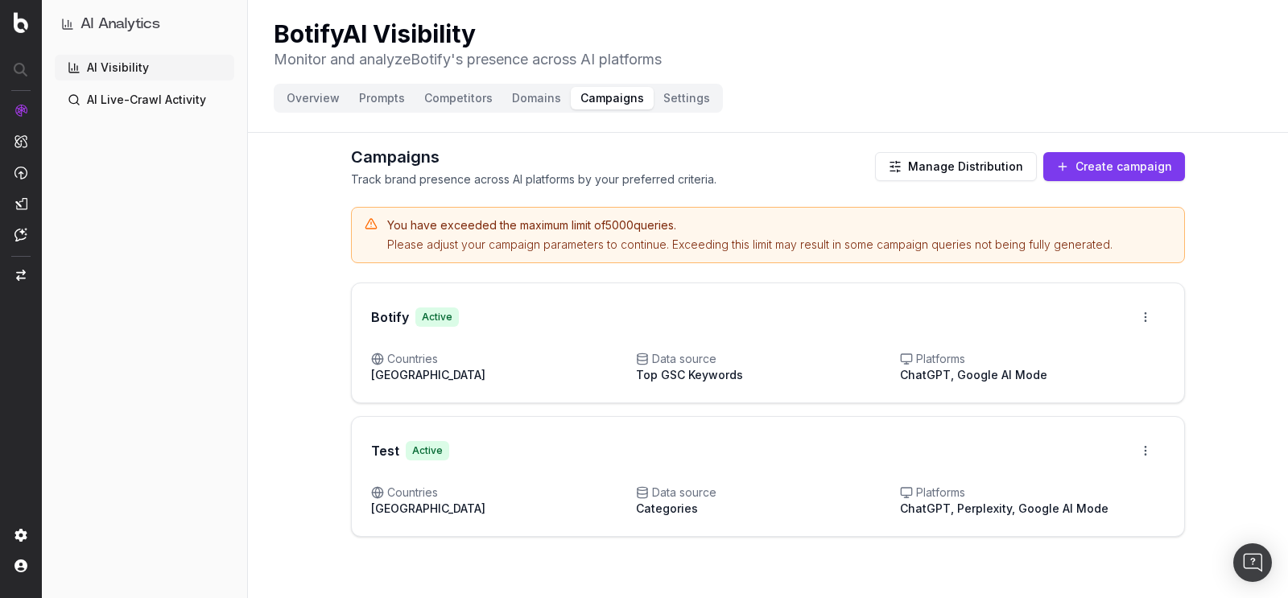
click at [983, 166] on button "Manage Distribution" at bounding box center [956, 166] width 162 height 29
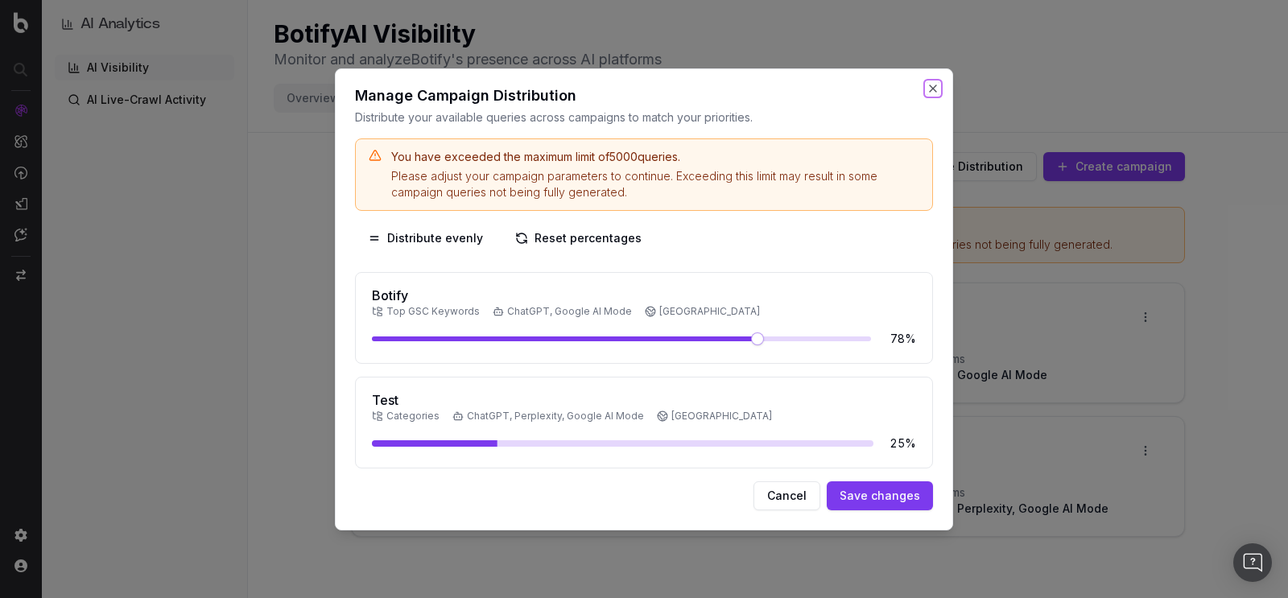
click at [935, 93] on button "Close" at bounding box center [932, 88] width 13 height 13
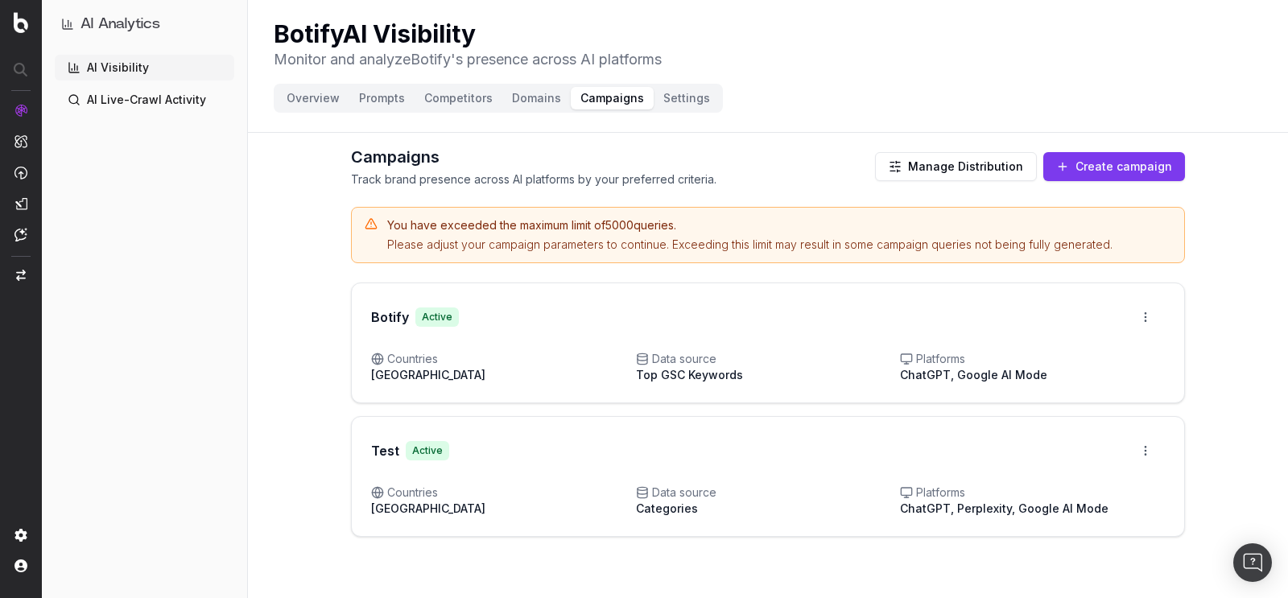
click at [971, 179] on button "Manage Distribution" at bounding box center [956, 166] width 162 height 29
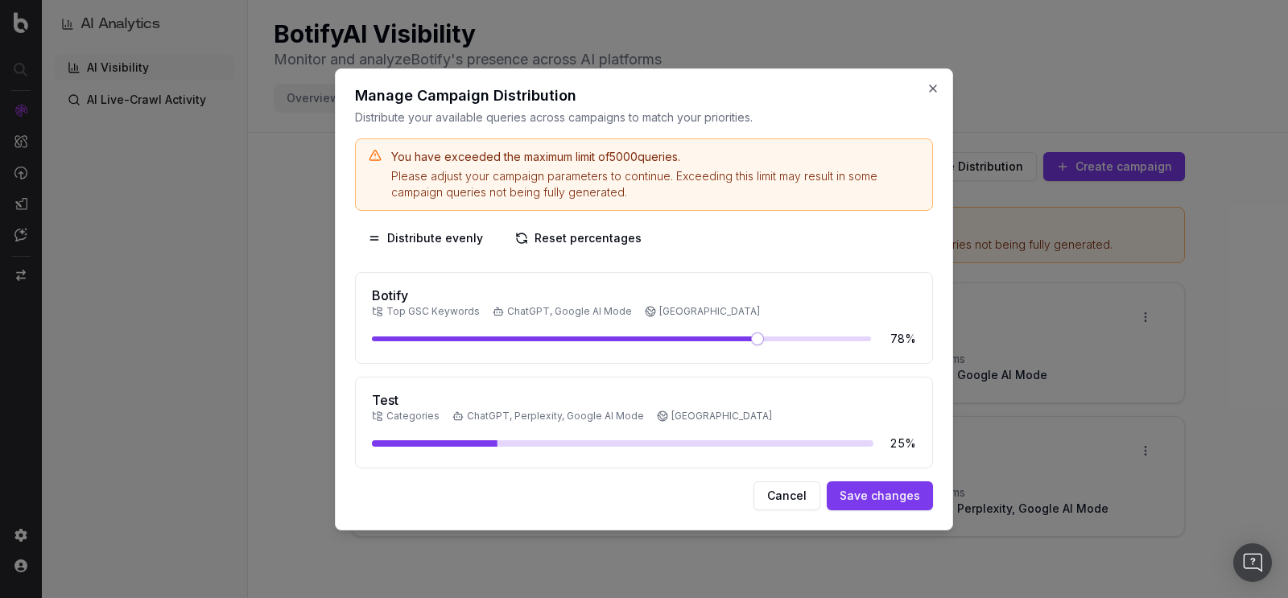
click at [620, 327] on div "Botify Top GSC Keywords ChatGPT, Google AI Mode [GEOGRAPHIC_DATA] 78 %" at bounding box center [644, 318] width 578 height 92
click at [617, 331] on div "78 %" at bounding box center [644, 339] width 544 height 16
click at [616, 342] on div "78 %" at bounding box center [644, 339] width 544 height 16
click at [609, 332] on span at bounding box center [611, 338] width 13 height 13
click at [513, 446] on div "25 %" at bounding box center [644, 443] width 544 height 16
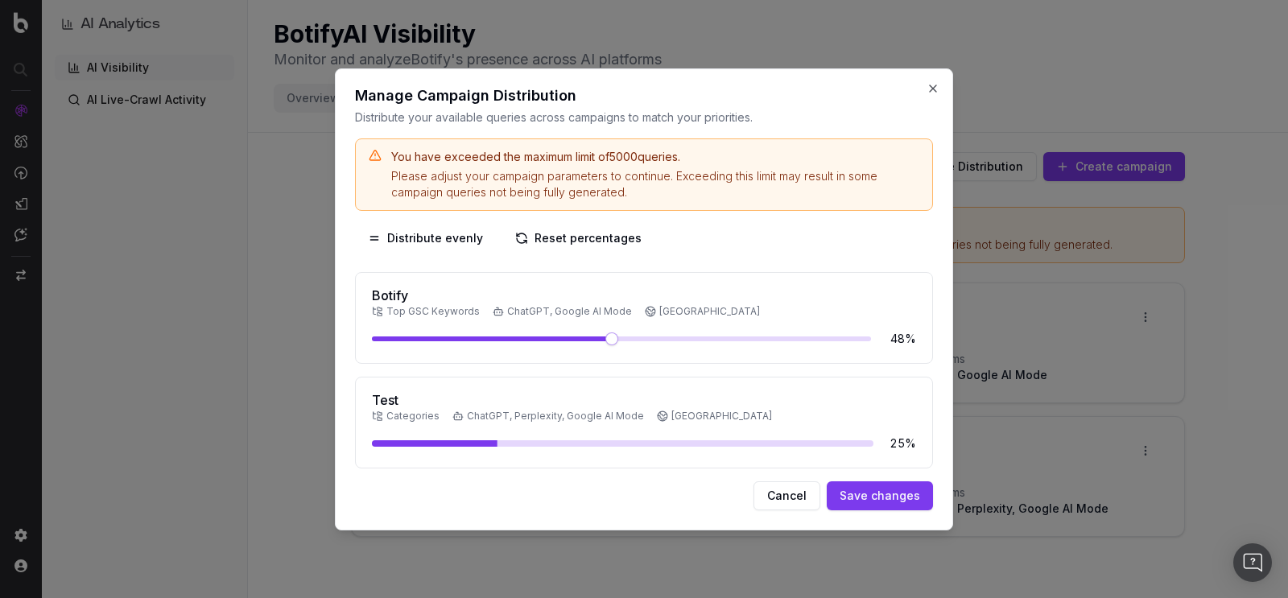
drag, startPoint x: 498, startPoint y: 446, endPoint x: 635, endPoint y: 447, distance: 136.8
click at [636, 447] on div "25 %" at bounding box center [644, 443] width 544 height 16
click at [394, 233] on button "Distribute evenly" at bounding box center [425, 238] width 141 height 29
click at [934, 88] on button "Close" at bounding box center [932, 88] width 13 height 13
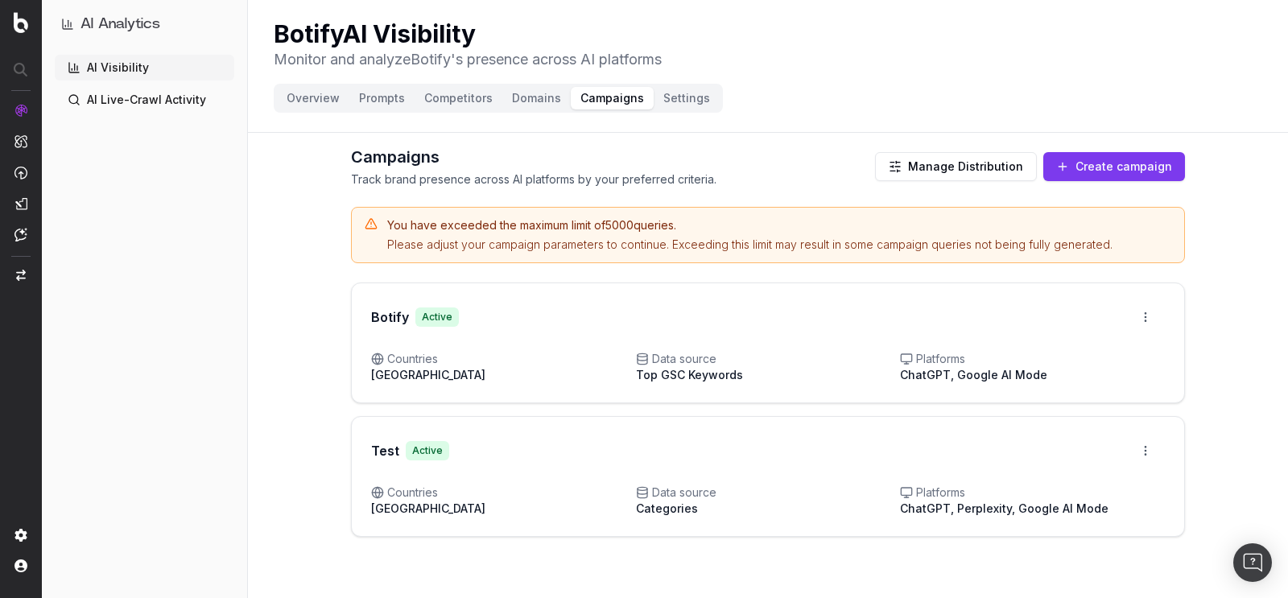
click at [1150, 313] on html "AI Analytics AI Visibility AI Live-Crawl Activity Botify AI Visibility Monitor …" at bounding box center [644, 299] width 1288 height 598
click at [1254, 418] on html "AI Analytics AI Visibility AI Live-Crawl Activity Botify AI Visibility Monitor …" at bounding box center [644, 299] width 1288 height 598
click at [1144, 460] on html "AI Analytics AI Visibility AI Live-Crawl Activity Botify AI Visibility Monitor …" at bounding box center [644, 299] width 1288 height 598
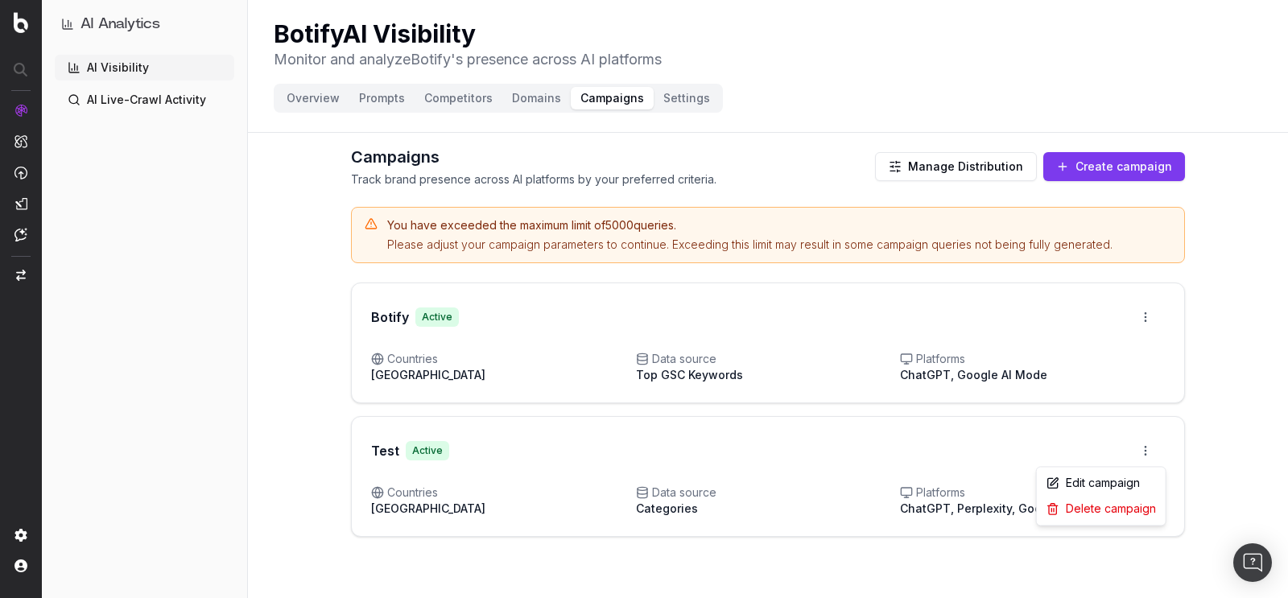
click at [1143, 455] on html "AI Analytics AI Visibility AI Live-Crawl Activity Botify AI Visibility Monitor …" at bounding box center [644, 299] width 1288 height 598
click at [1158, 321] on html "AI Analytics AI Visibility AI Live-Crawl Activity Botify AI Visibility Monitor …" at bounding box center [644, 299] width 1288 height 598
click at [1253, 394] on html "AI Analytics AI Visibility AI Live-Crawl Activity Botify AI Visibility Monitor …" at bounding box center [644, 299] width 1288 height 598
click at [530, 423] on div "Test Active Open menu" at bounding box center [768, 451] width 832 height 68
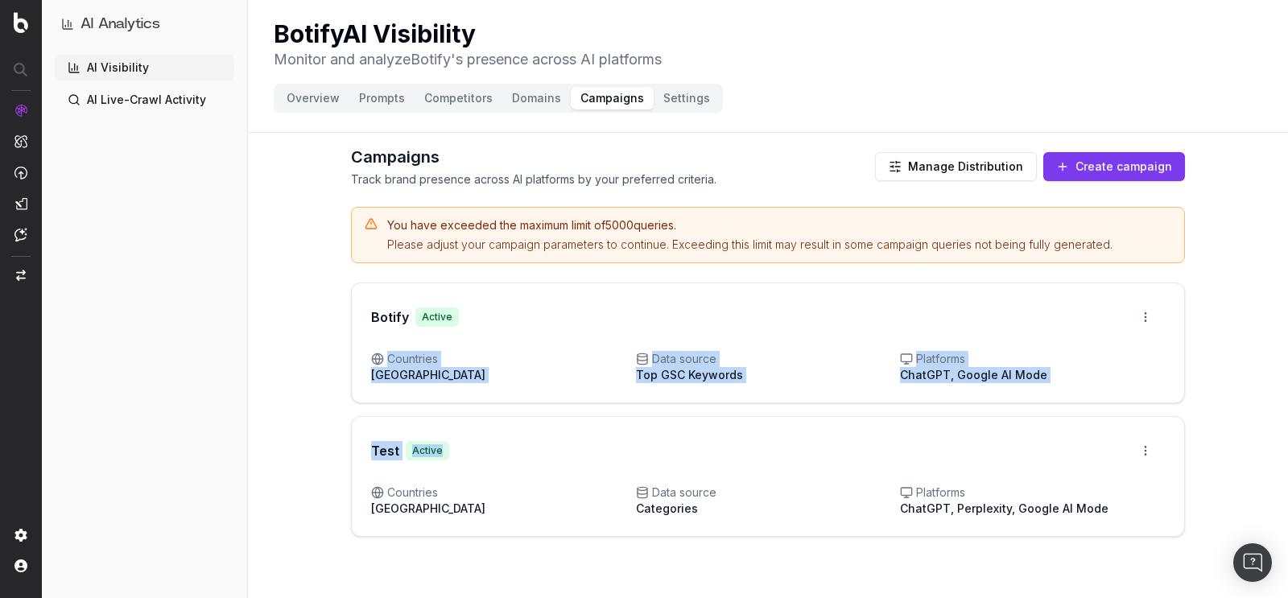
drag, startPoint x: 523, startPoint y: 464, endPoint x: 542, endPoint y: 321, distance: 143.7
click at [542, 321] on div "Botify Active Open menu Countries [GEOGRAPHIC_DATA] Data source Top GSC Keyword…" at bounding box center [768, 409] width 834 height 254
click at [562, 360] on span "Countries" at bounding box center [503, 359] width 265 height 16
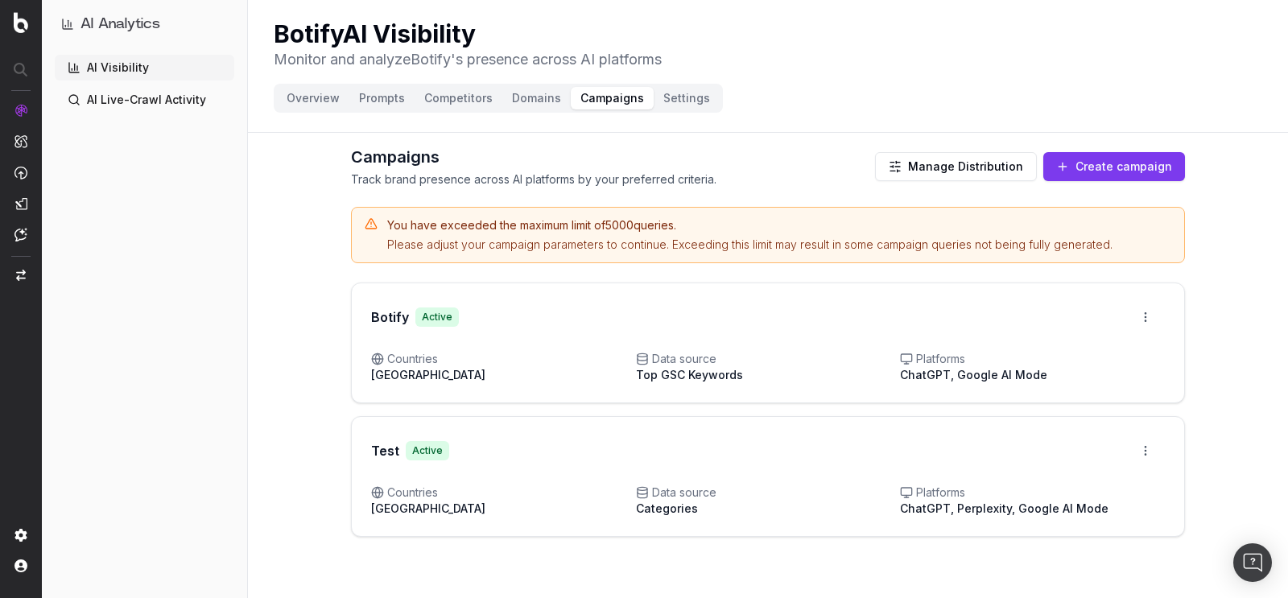
click at [1141, 446] on html "AI Analytics AI Visibility AI Live-Crawl Activity Botify AI Visibility Monitor …" at bounding box center [644, 299] width 1288 height 598
click at [1090, 483] on div "Edit campaign" at bounding box center [1101, 483] width 122 height 26
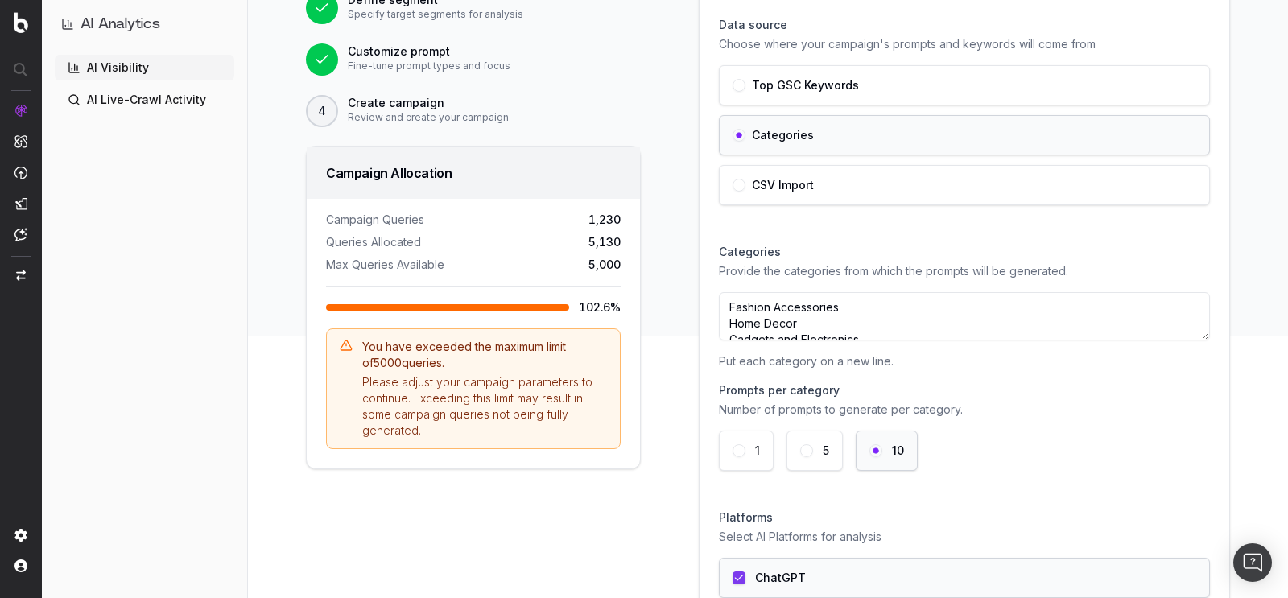
scroll to position [263, 0]
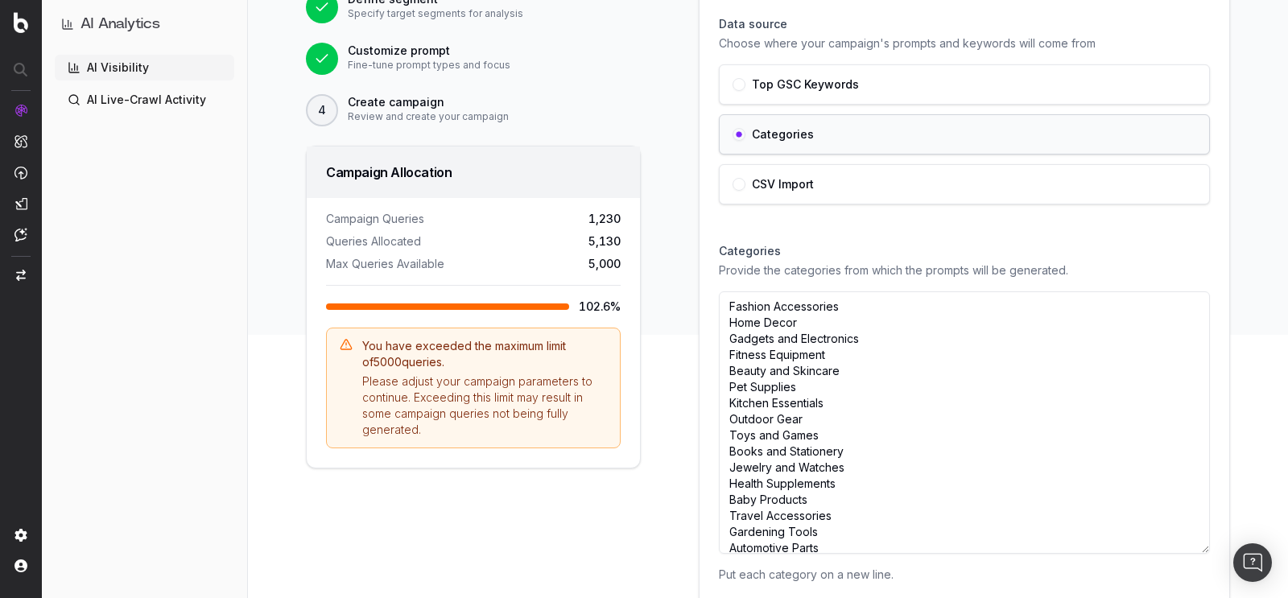
drag, startPoint x: 1192, startPoint y: 334, endPoint x: 1190, endPoint y: 550, distance: 216.5
click at [1190, 550] on textarea "Fashion Accessories Home Decor Gadgets and Electronics Fitness Equipment Beauty…" at bounding box center [964, 422] width 491 height 262
click at [807, 386] on textarea "Fashion Accessories Home Decor Gadgets and Electronics Fitness Equipment Beauty…" at bounding box center [964, 423] width 491 height 264
drag, startPoint x: 722, startPoint y: 297, endPoint x: 806, endPoint y: 390, distance: 125.9
click at [806, 390] on textarea "Fashion Accessories Home Decor Gadgets and Electronics Fitness Equipment Beauty…" at bounding box center [964, 423] width 491 height 264
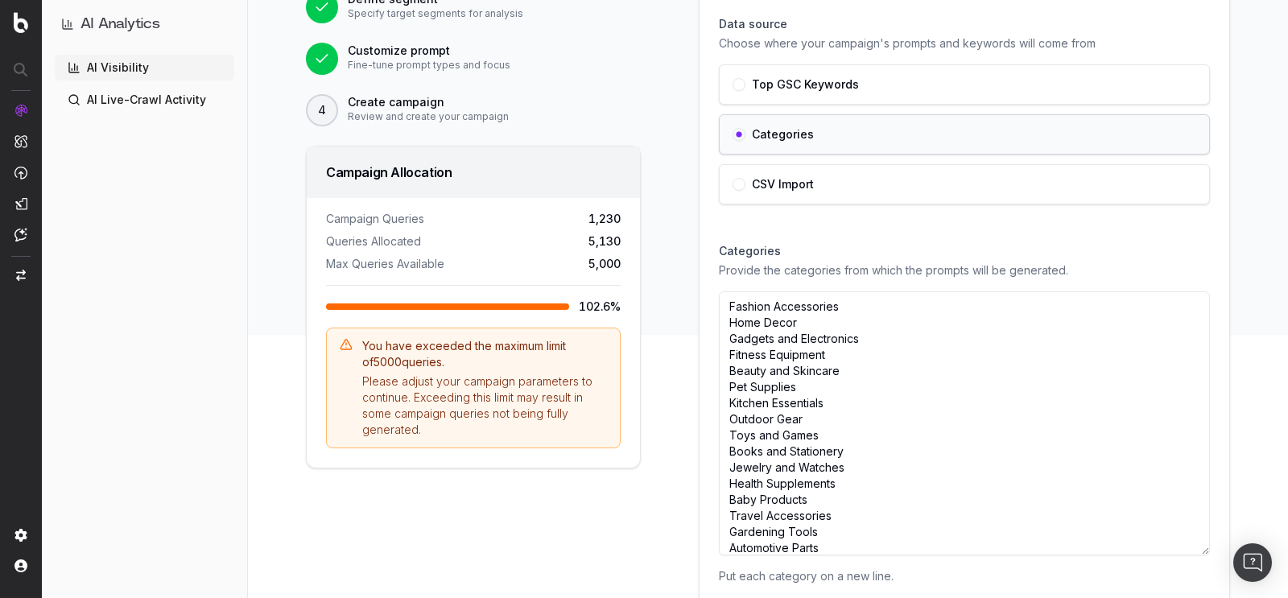
click at [831, 394] on textarea "Fashion Accessories Home Decor Gadgets and Electronics Fitness Equipment Beauty…" at bounding box center [964, 423] width 491 height 264
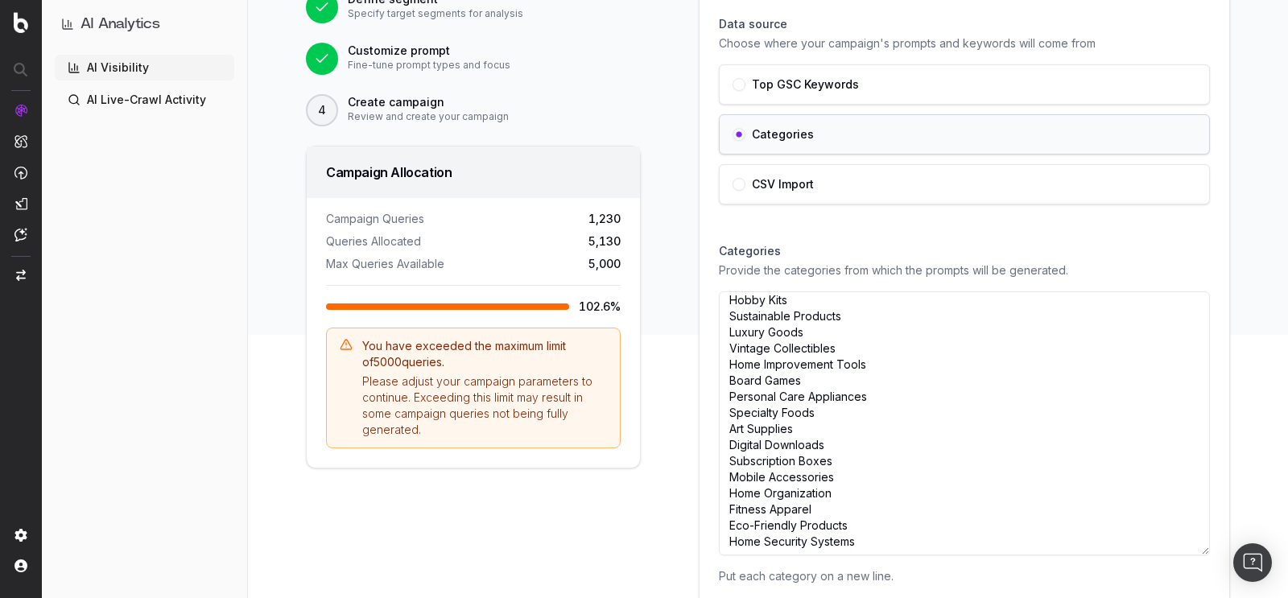
drag, startPoint x: 838, startPoint y: 491, endPoint x: 734, endPoint y: 435, distance: 118.1
click at [734, 435] on textarea "Fashion Accessories Home Decor Gadgets and Electronics Fitness Equipment Beauty…" at bounding box center [964, 423] width 491 height 264
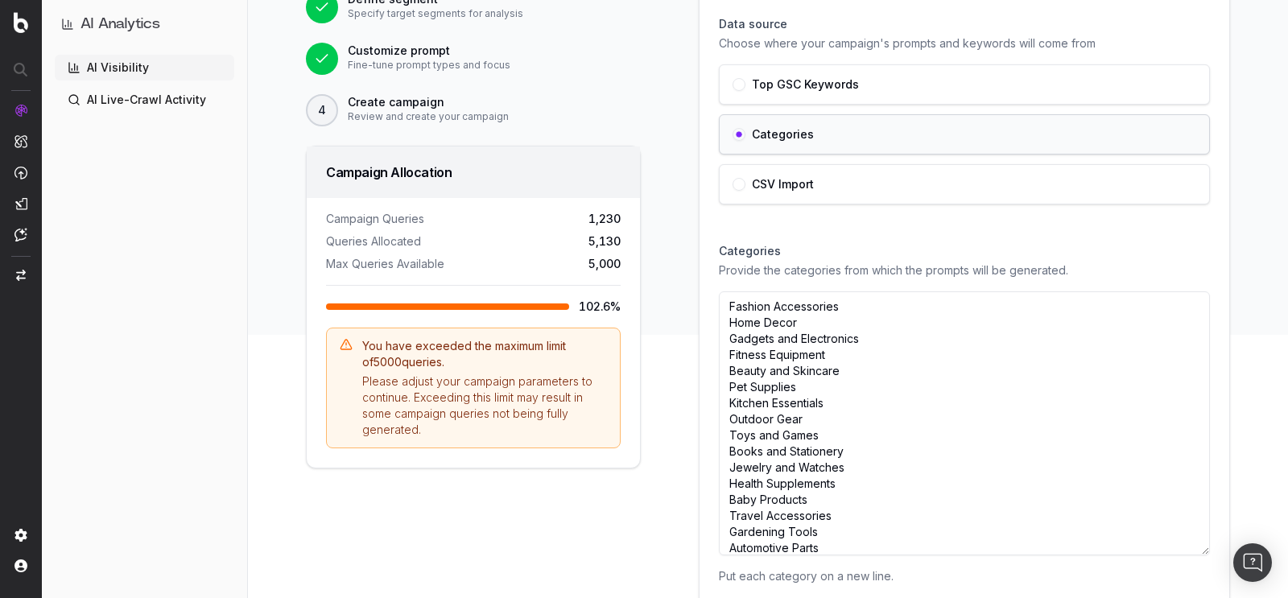
click at [632, 398] on div "Campaign Queries 1,230 Queries Allocated 5,130 Max Queries Available 5,000 102.…" at bounding box center [473, 333] width 333 height 270
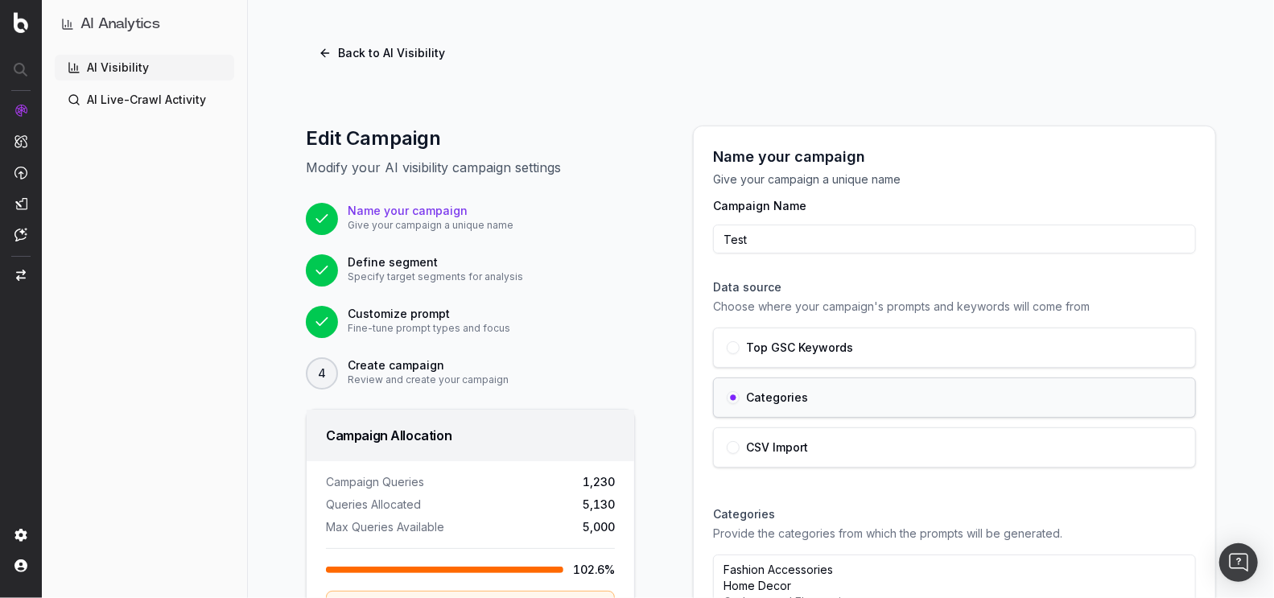
click at [340, 51] on button "Back to AI Visibility" at bounding box center [382, 53] width 152 height 29
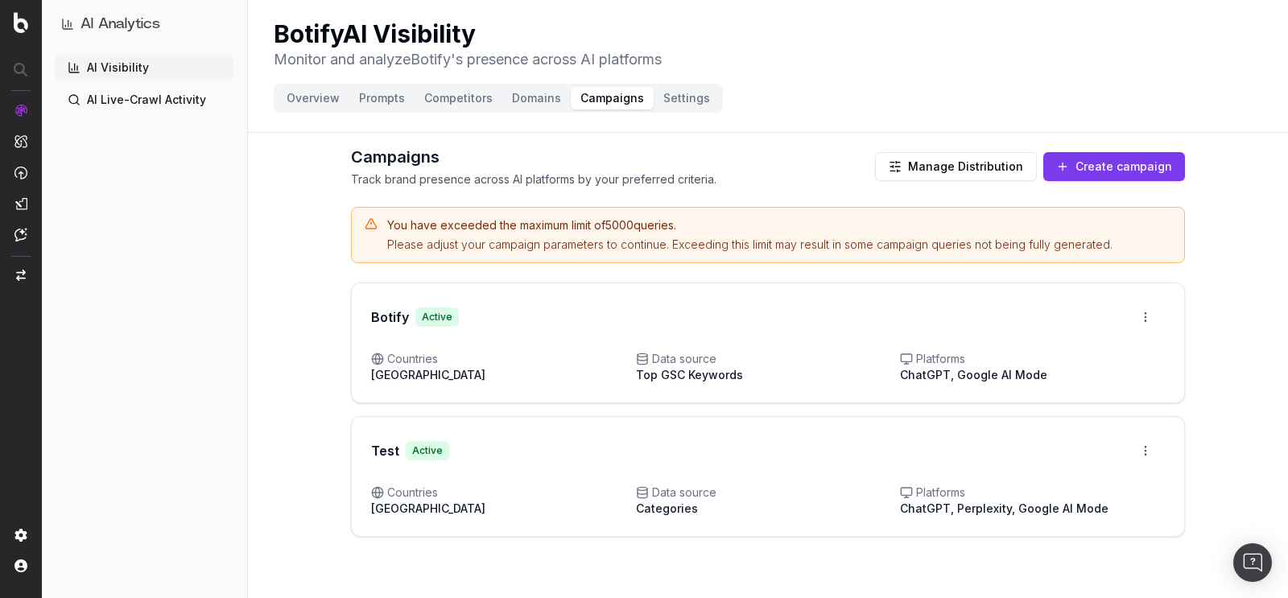
click at [305, 455] on div "Campaigns Track brand presence across AI platforms by your preferred criteria. …" at bounding box center [768, 341] width 1040 height 404
click at [1145, 443] on html "AI Analytics AI Visibility AI Live-Crawl Activity Botify AI Visibility Monitor …" at bounding box center [644, 299] width 1288 height 598
click at [1088, 478] on div "Edit campaign" at bounding box center [1101, 483] width 122 height 26
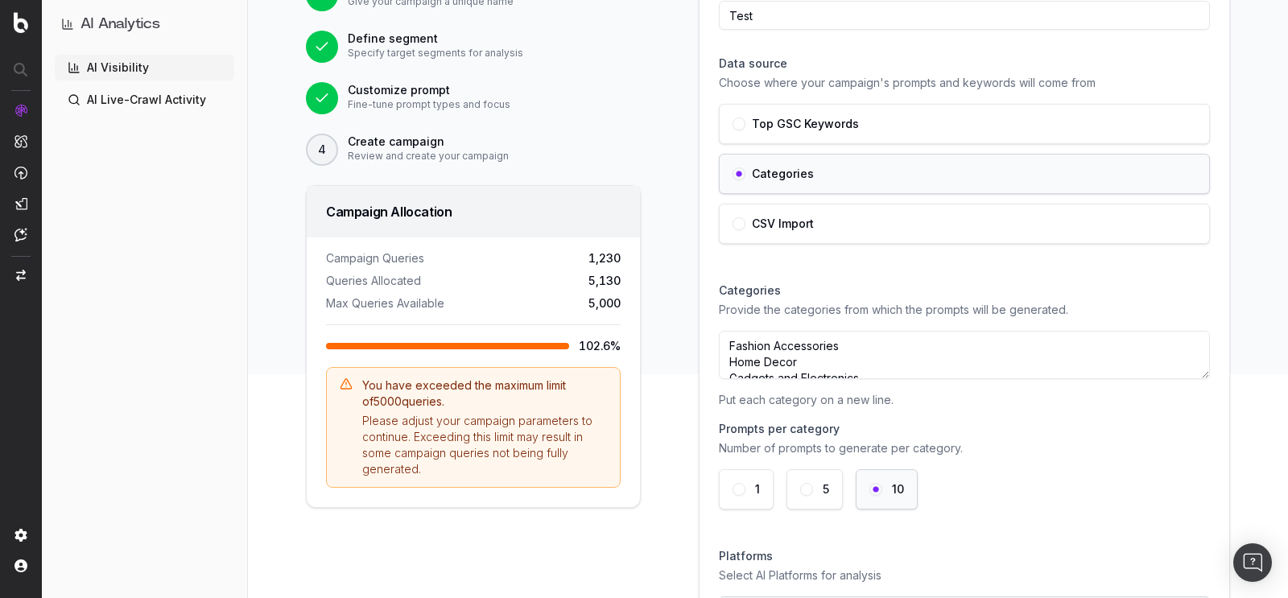
scroll to position [227, 0]
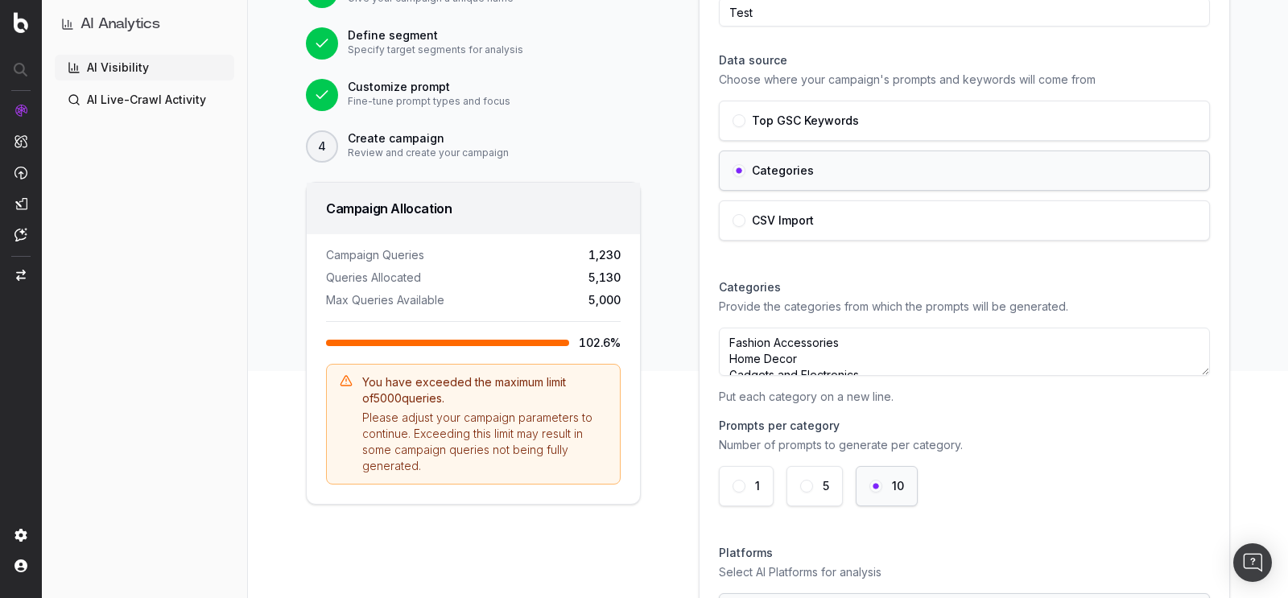
click at [782, 223] on label "CSV Import" at bounding box center [783, 220] width 62 height 11
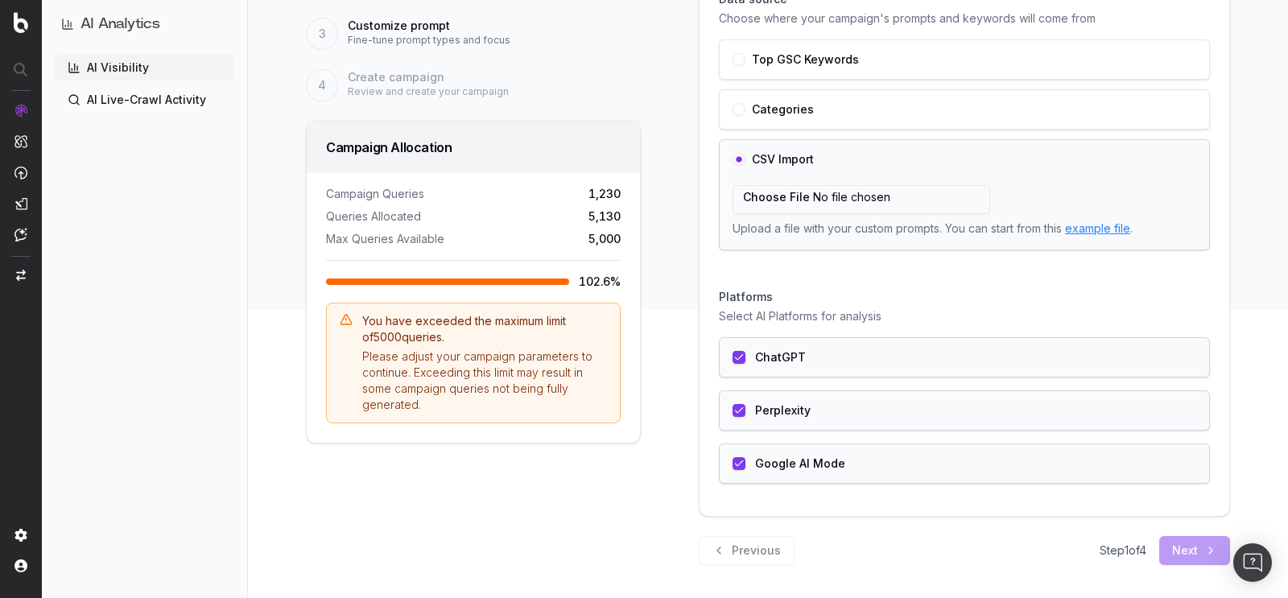
scroll to position [150, 0]
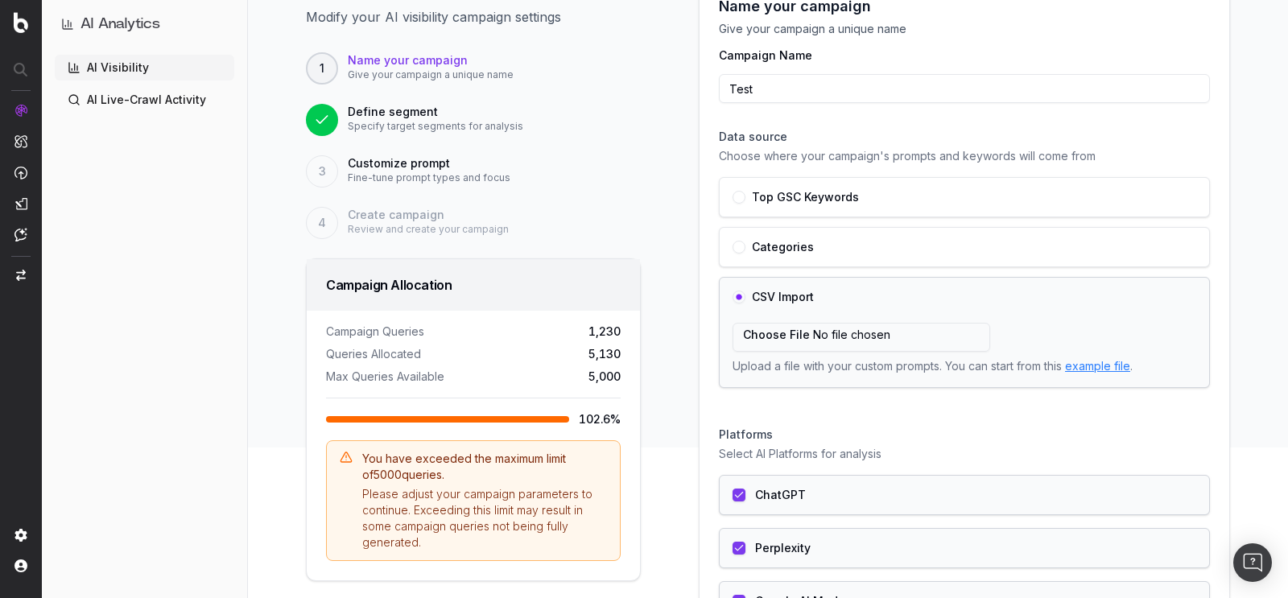
click at [761, 213] on div "Top GSC Keywords" at bounding box center [964, 197] width 491 height 40
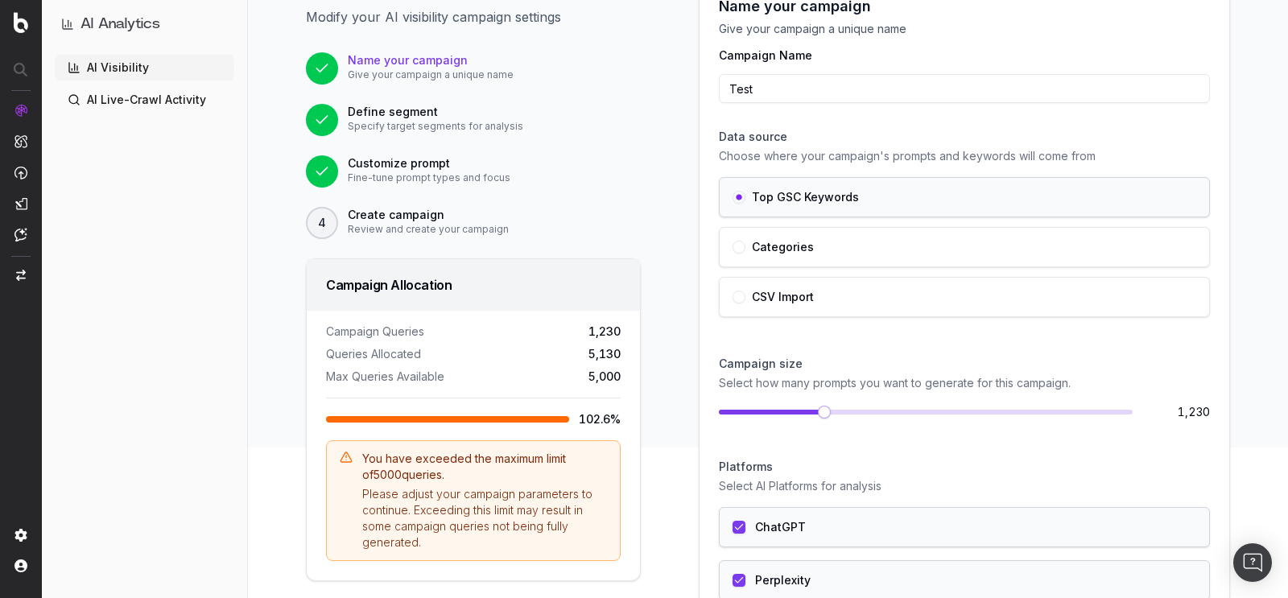
click at [762, 244] on label "Categories" at bounding box center [783, 246] width 62 height 11
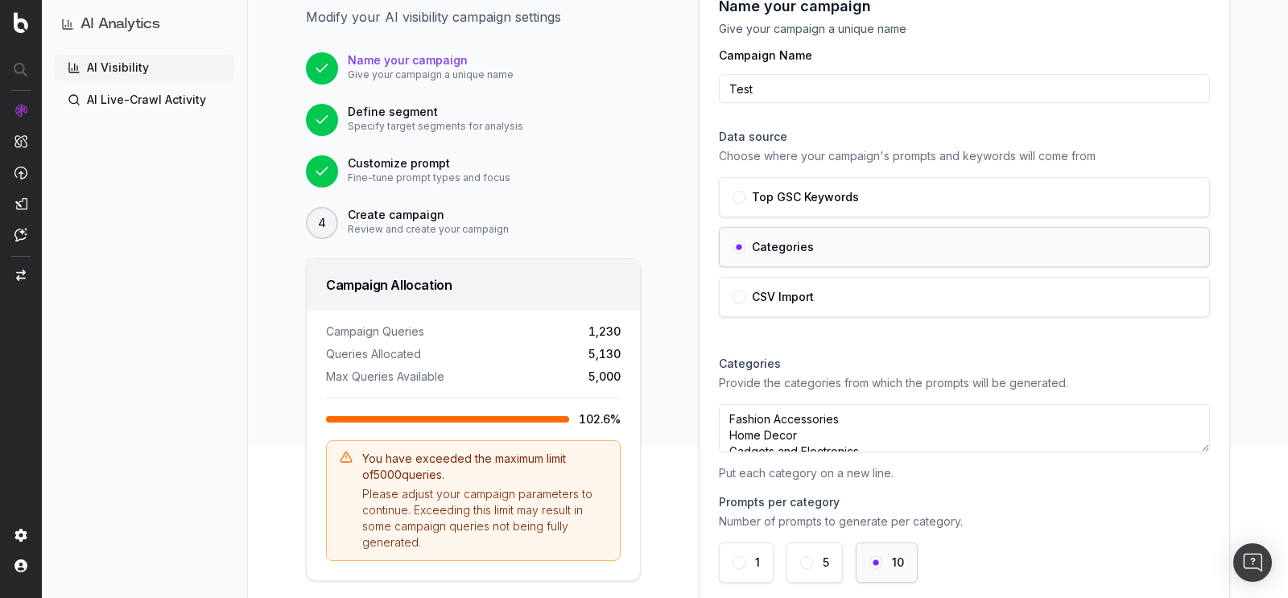
click at [692, 303] on div "Name your campaign Give your campaign a unique name Campaign Name Test Data sou…" at bounding box center [964, 436] width 570 height 922
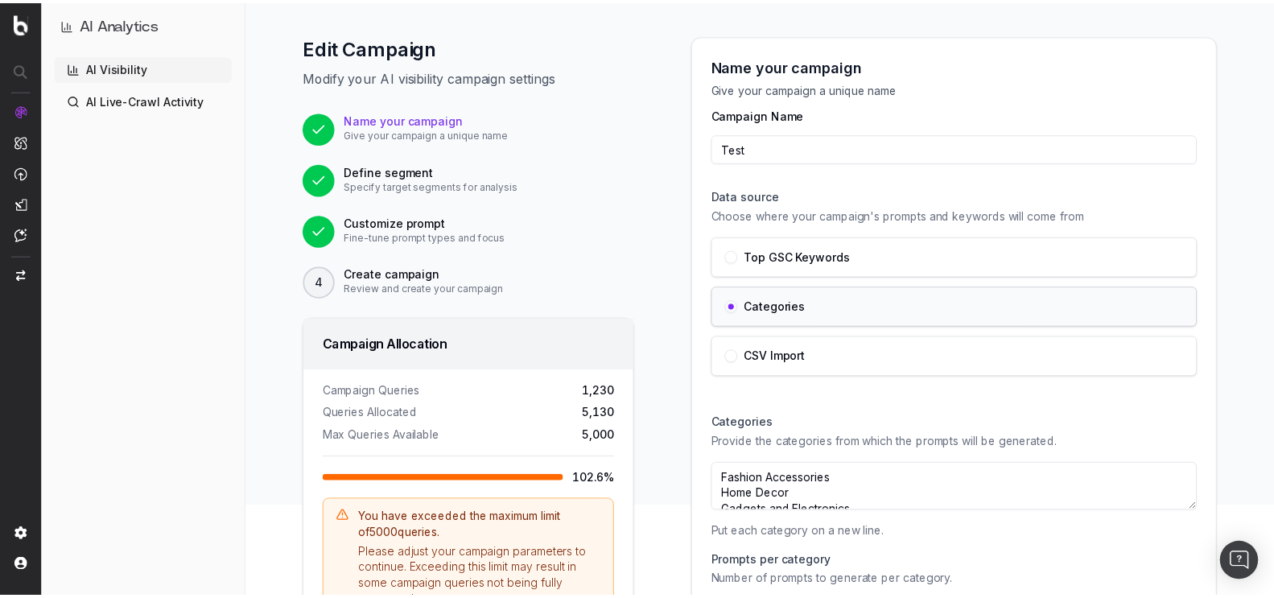
scroll to position [0, 0]
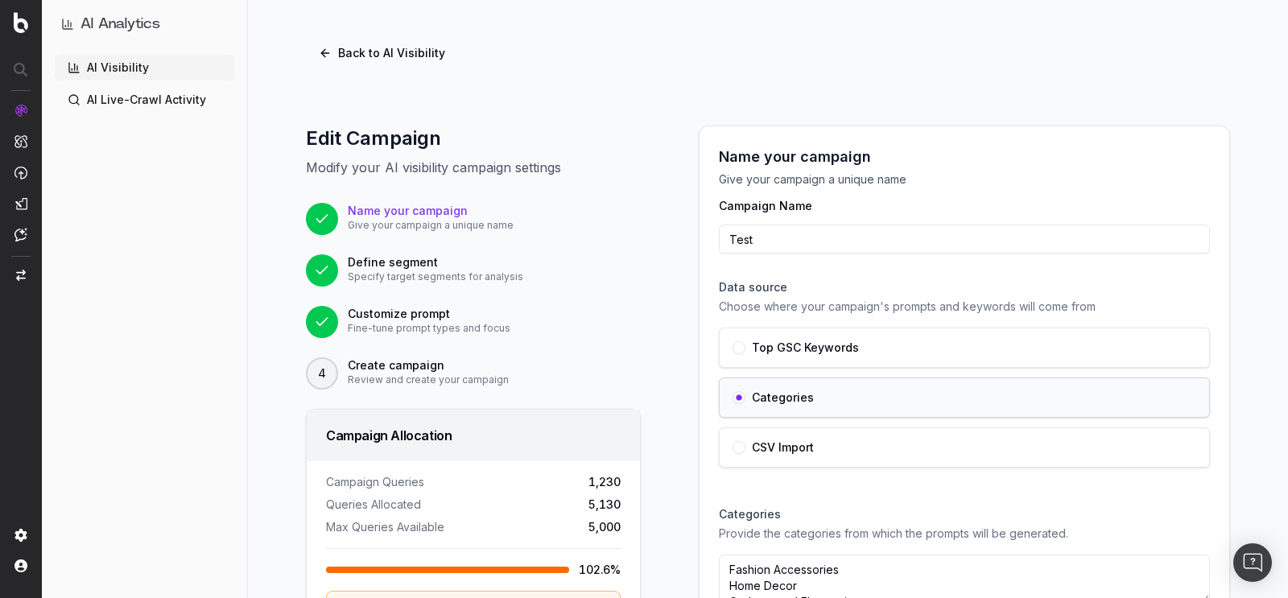
click at [383, 33] on div "Back to AI Visibility Edit Campaign Modify your AI visibility campaign settings…" at bounding box center [768, 299] width 1040 height 598
click at [370, 51] on button "Back to AI Visibility" at bounding box center [382, 53] width 152 height 29
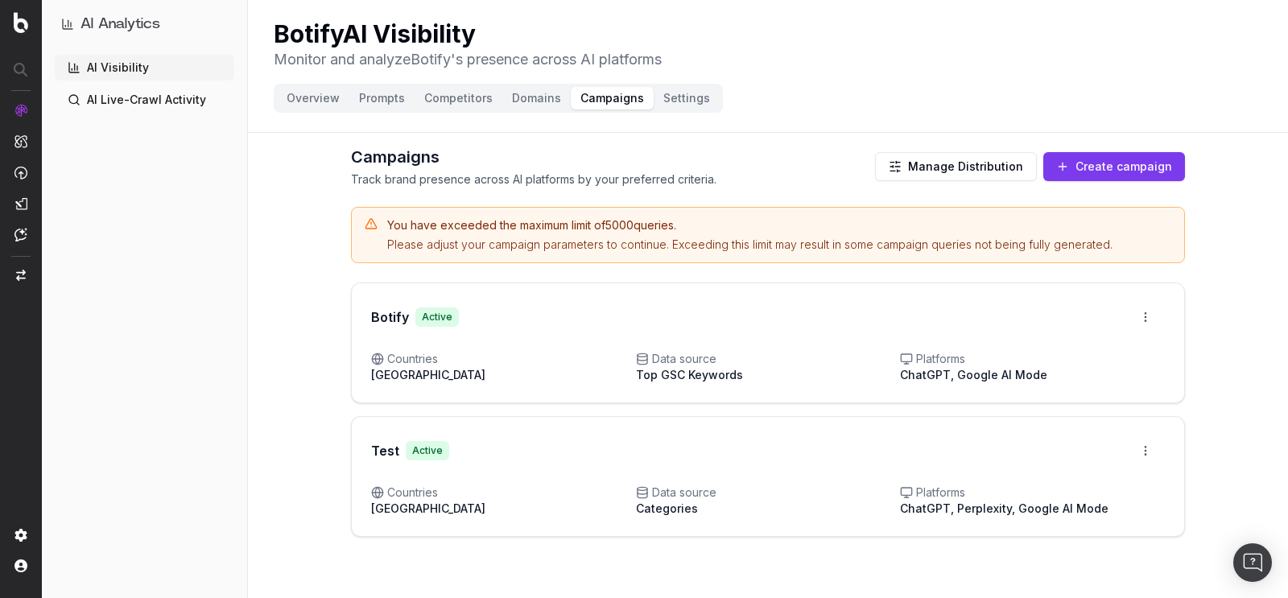
click at [518, 103] on button "Domains" at bounding box center [536, 98] width 68 height 23
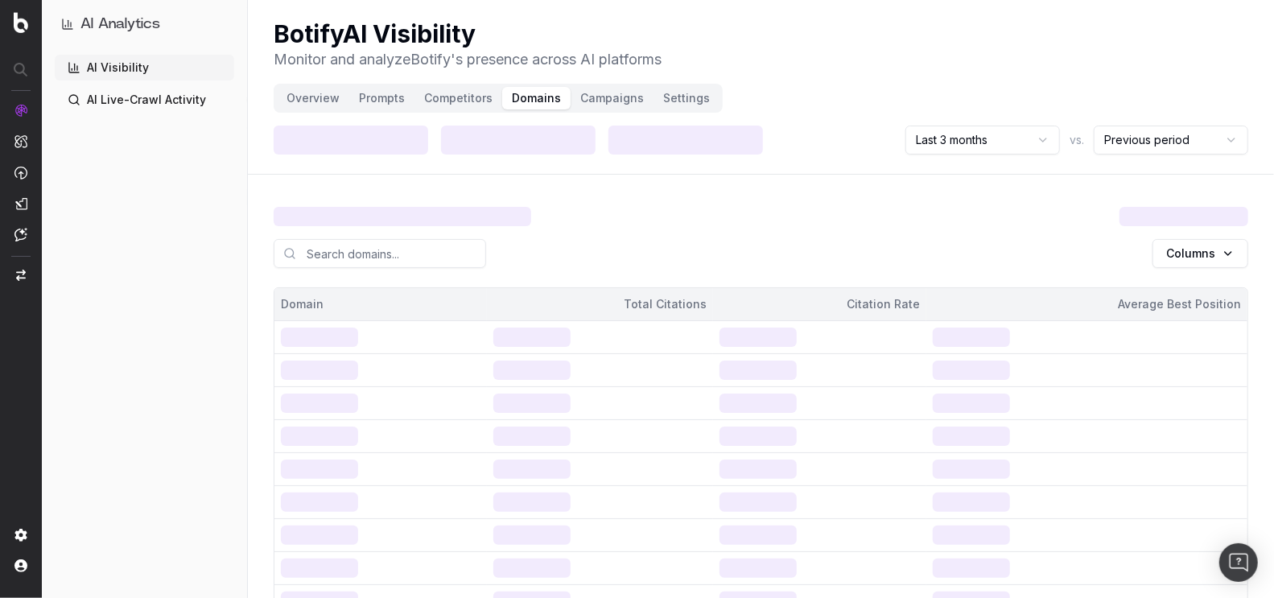
click at [688, 97] on button "Settings" at bounding box center [686, 98] width 66 height 23
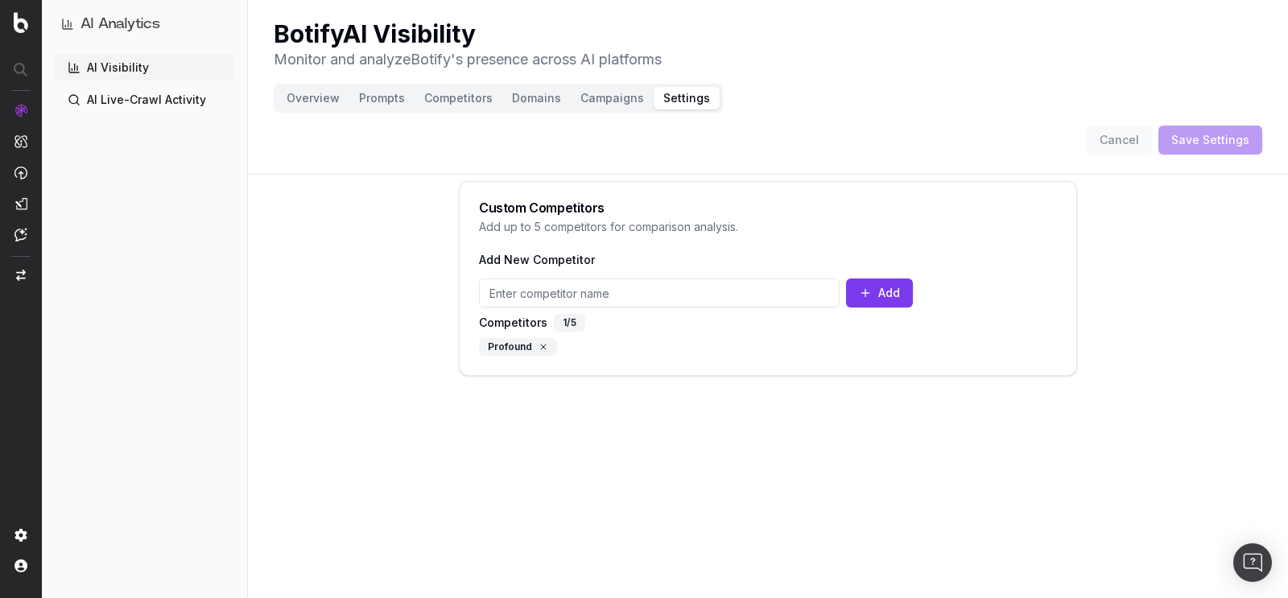
click at [459, 90] on button "Competitors" at bounding box center [458, 98] width 88 height 23
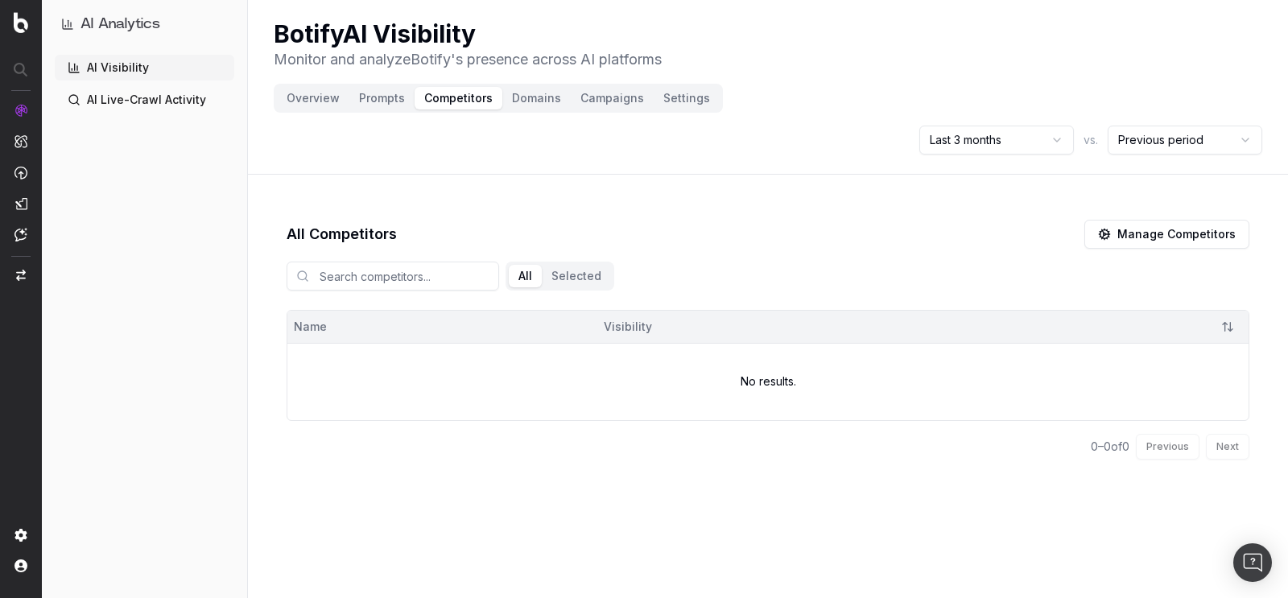
click at [1169, 237] on button "Manage Competitors" at bounding box center [1166, 234] width 165 height 29
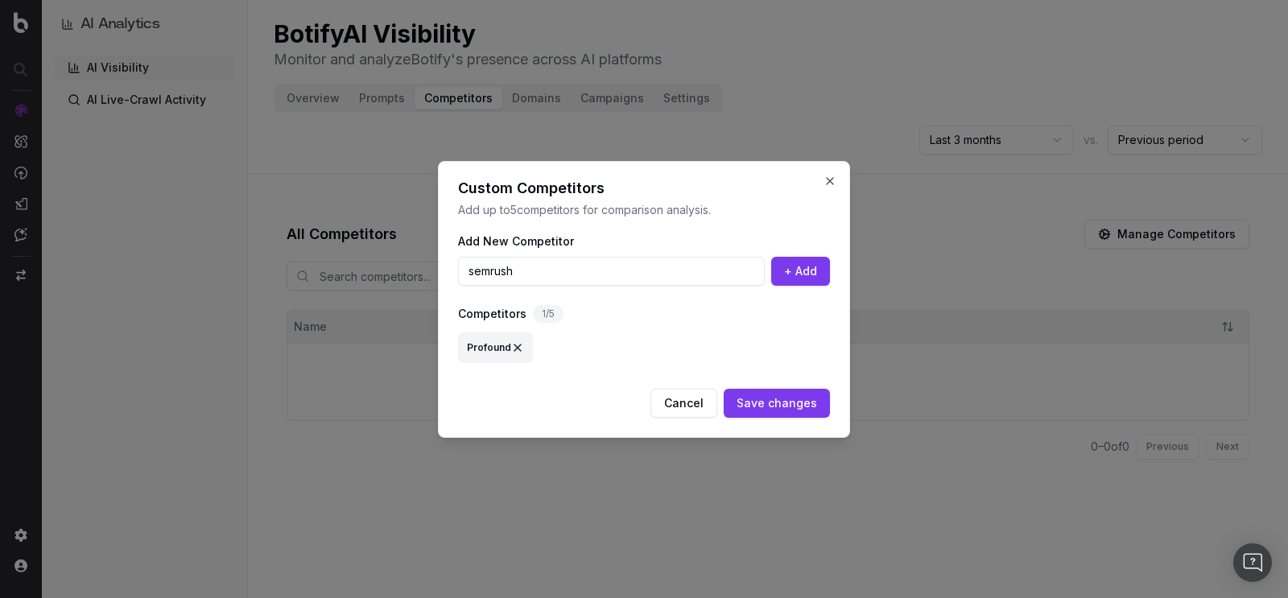
type input "semrush"
click at [794, 268] on button "+ Add" at bounding box center [800, 271] width 59 height 29
click at [592, 344] on button at bounding box center [596, 347] width 13 height 29
click at [494, 267] on input at bounding box center [611, 271] width 307 height 29
type input "semruch"
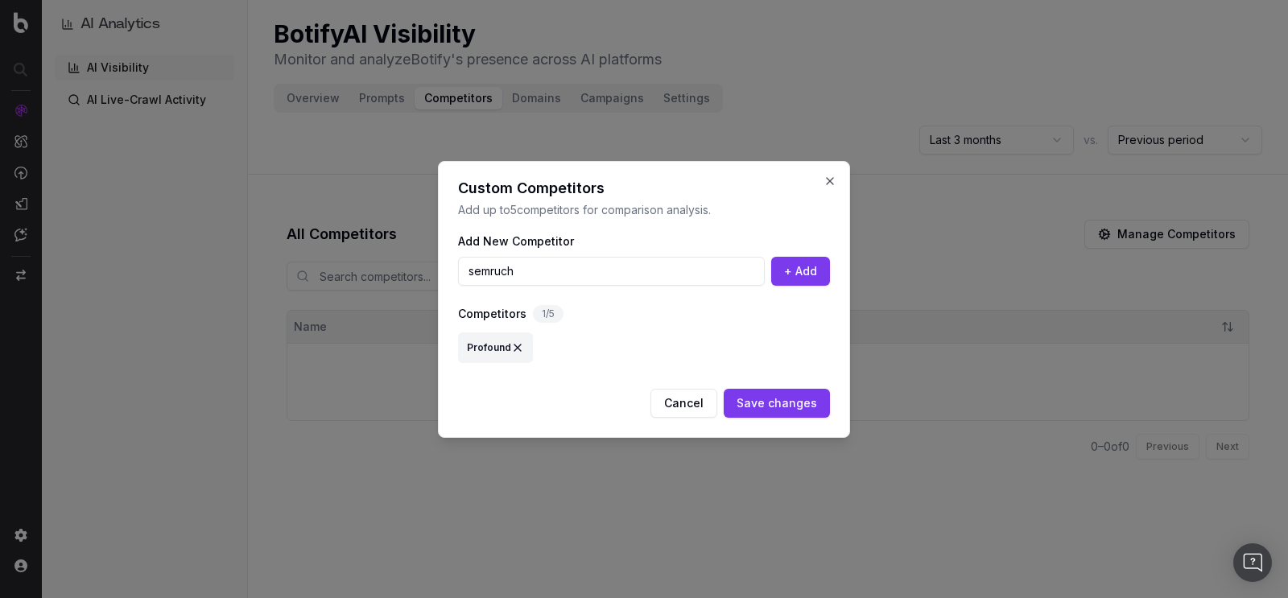
click at [801, 274] on button "+ Add" at bounding box center [800, 271] width 59 height 29
click at [593, 349] on button at bounding box center [596, 347] width 13 height 29
click at [700, 389] on button "Cancel" at bounding box center [683, 403] width 67 height 29
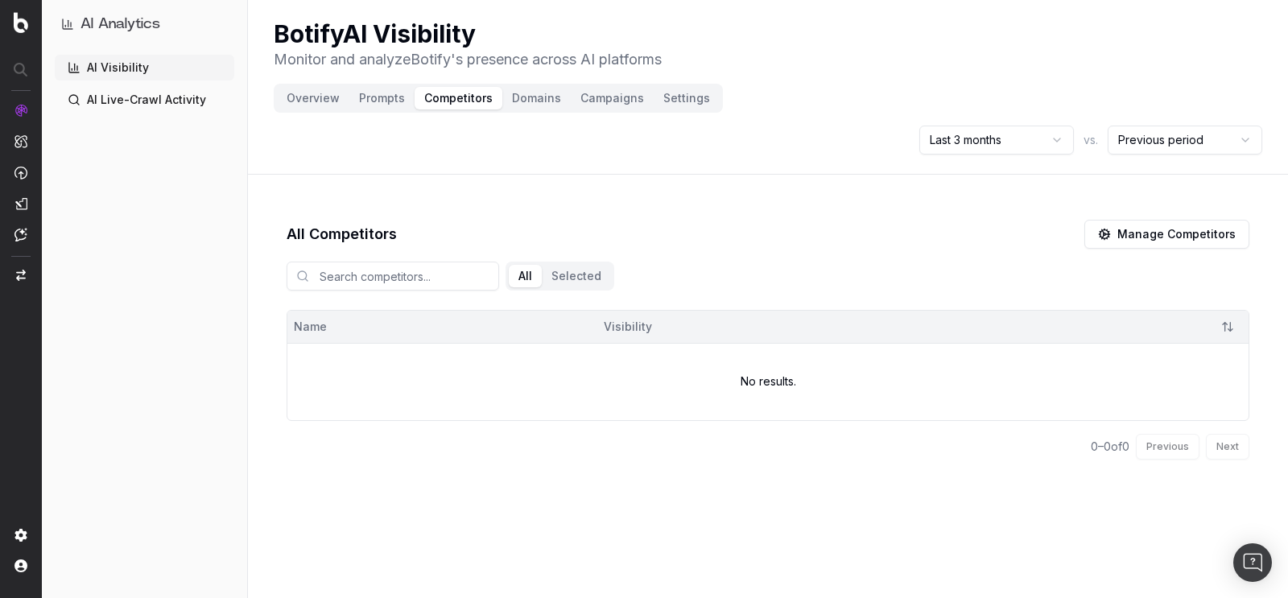
click at [674, 96] on button "Settings" at bounding box center [686, 98] width 66 height 23
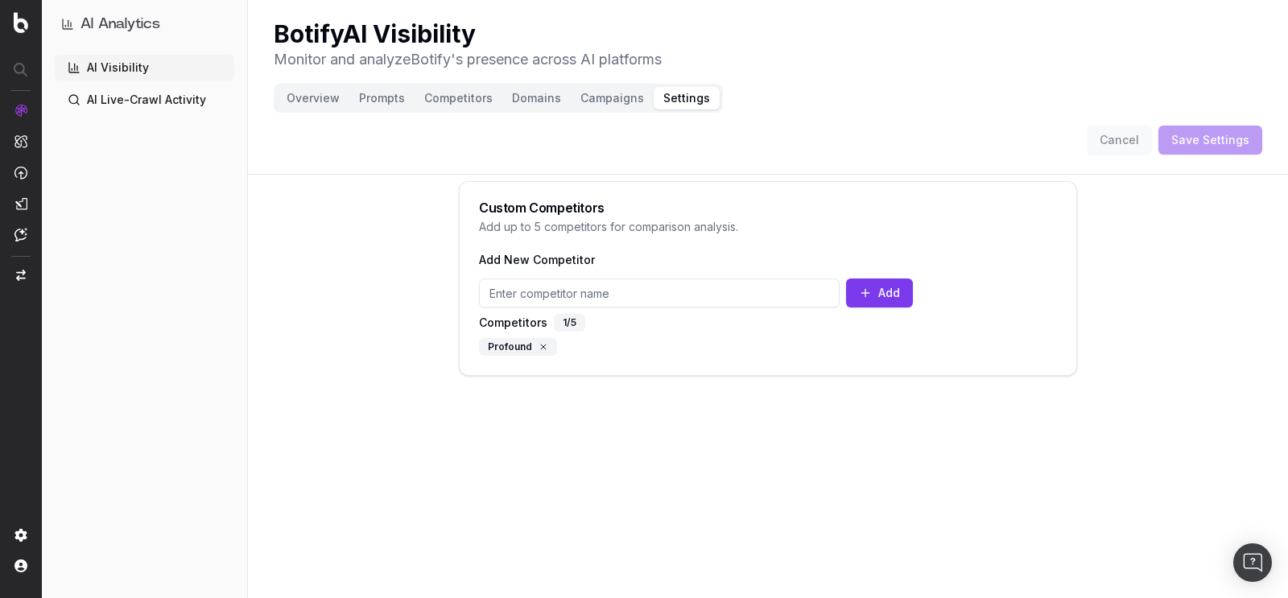
click at [359, 96] on button "Prompts" at bounding box center [381, 98] width 65 height 23
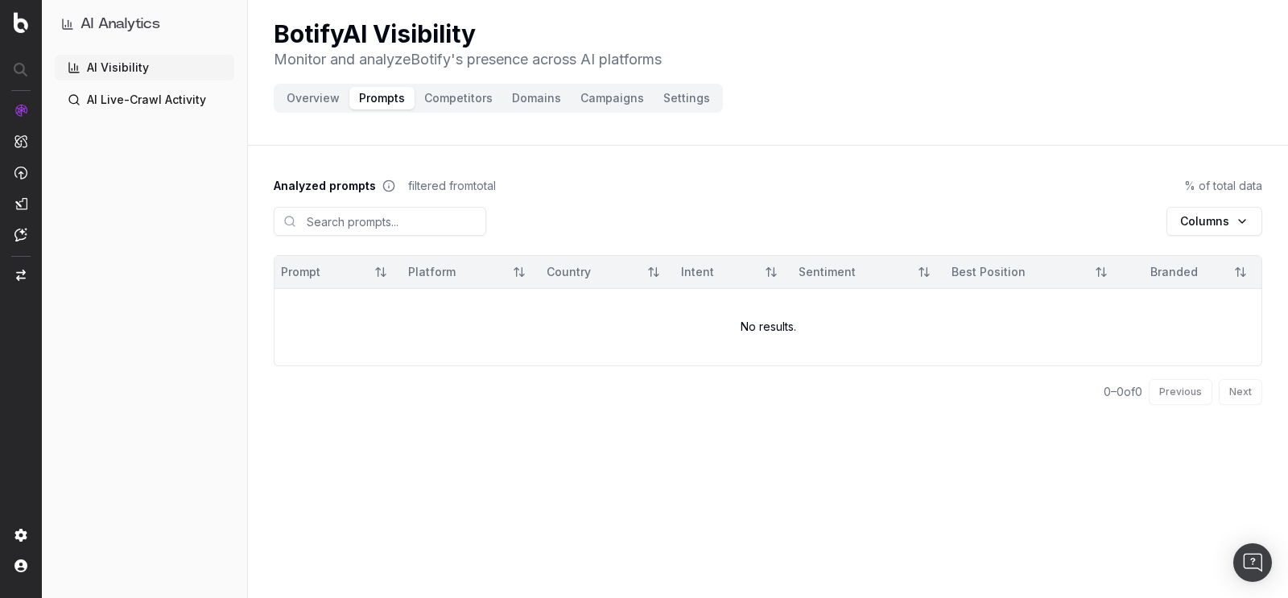
click at [451, 100] on button "Competitors" at bounding box center [458, 98] width 88 height 23
